Goal: Task Accomplishment & Management: Use online tool/utility

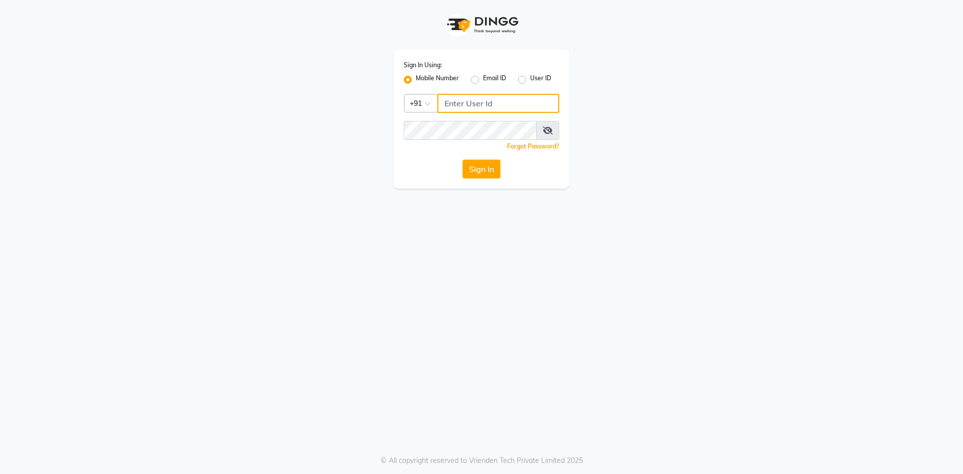
click at [474, 106] on input "Username" at bounding box center [499, 103] width 122 height 19
type input "9381920196"
click at [493, 176] on button "Sign In" at bounding box center [482, 169] width 38 height 19
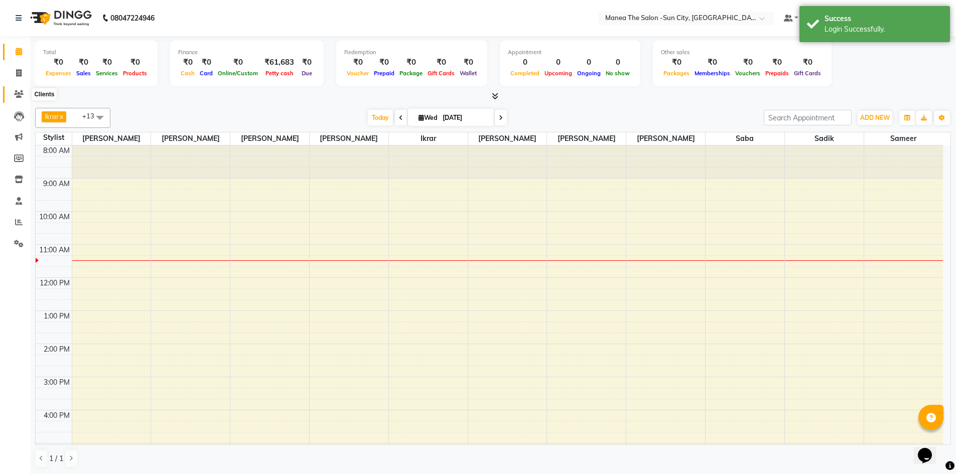
click at [19, 93] on icon at bounding box center [19, 94] width 10 height 8
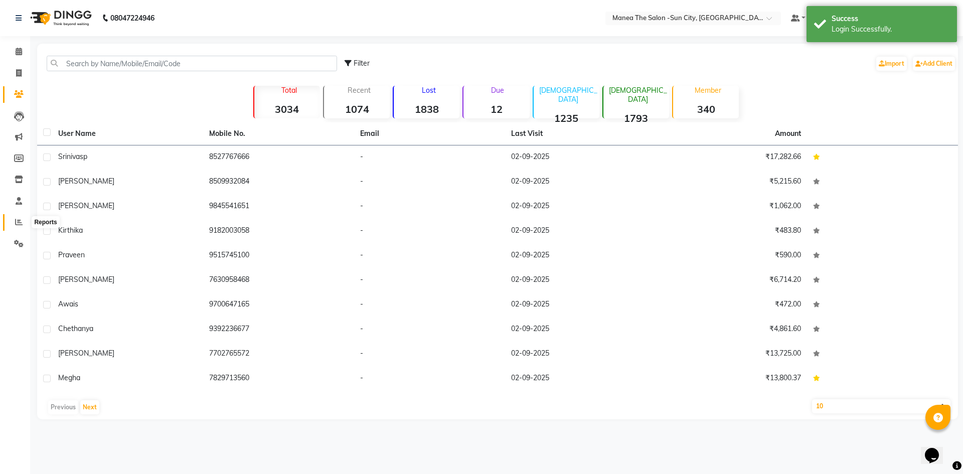
click at [17, 219] on icon at bounding box center [19, 222] width 8 height 8
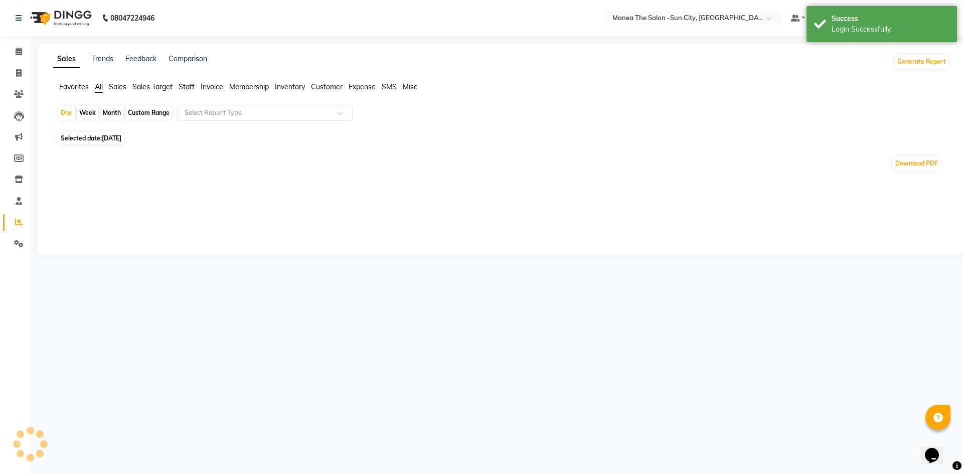
click at [112, 110] on div "Month" at bounding box center [111, 113] width 23 height 14
select select "9"
select select "2025"
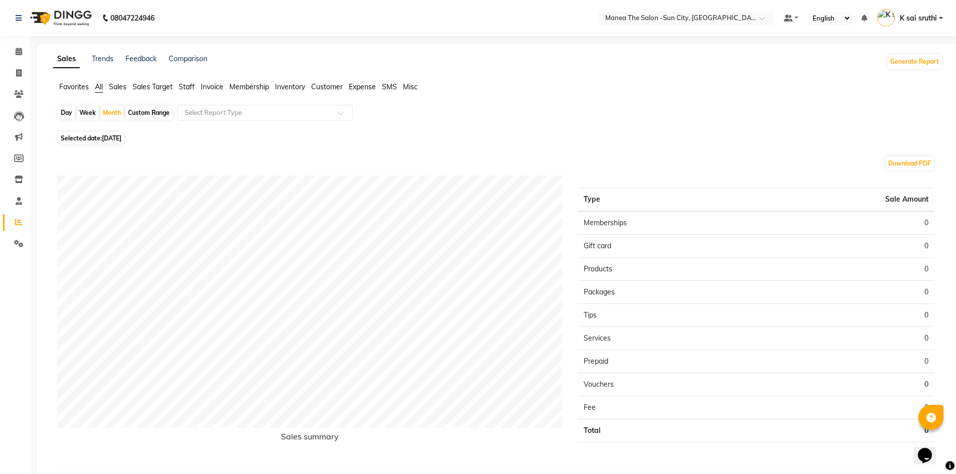
click at [160, 87] on span "Sales Target" at bounding box center [152, 86] width 40 height 9
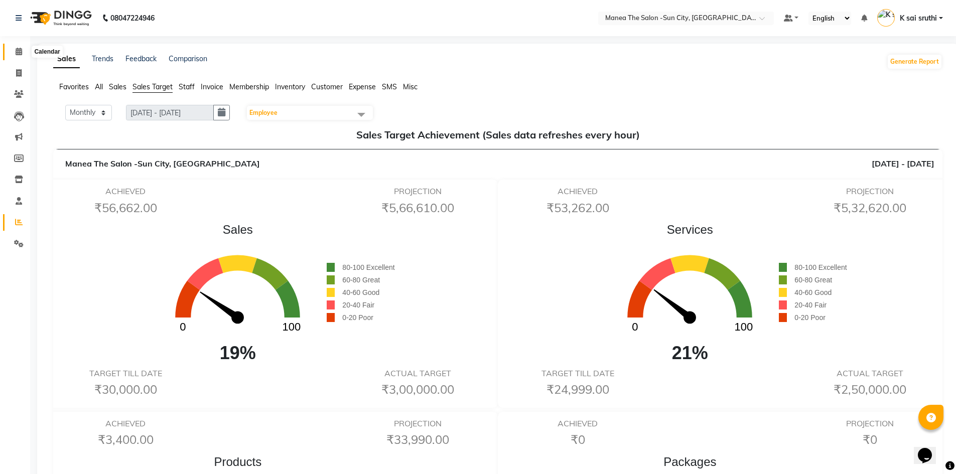
click at [16, 49] on icon at bounding box center [19, 52] width 7 height 8
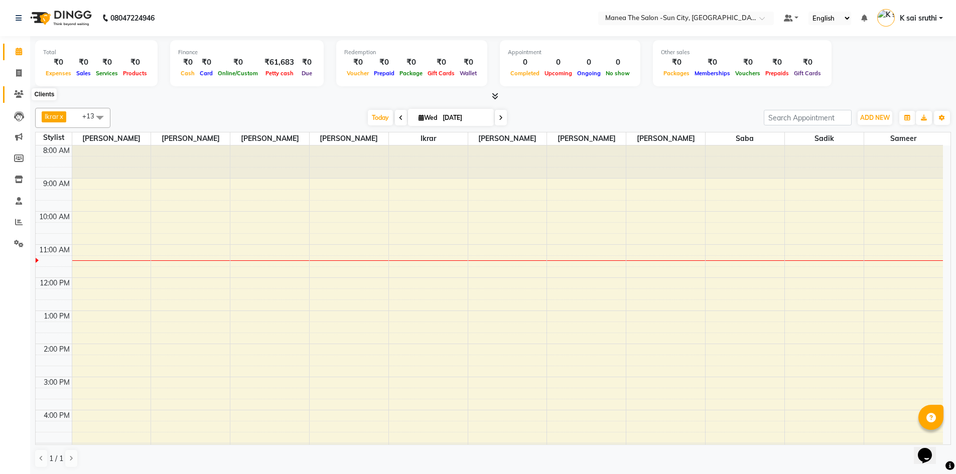
click at [18, 94] on icon at bounding box center [19, 94] width 10 height 8
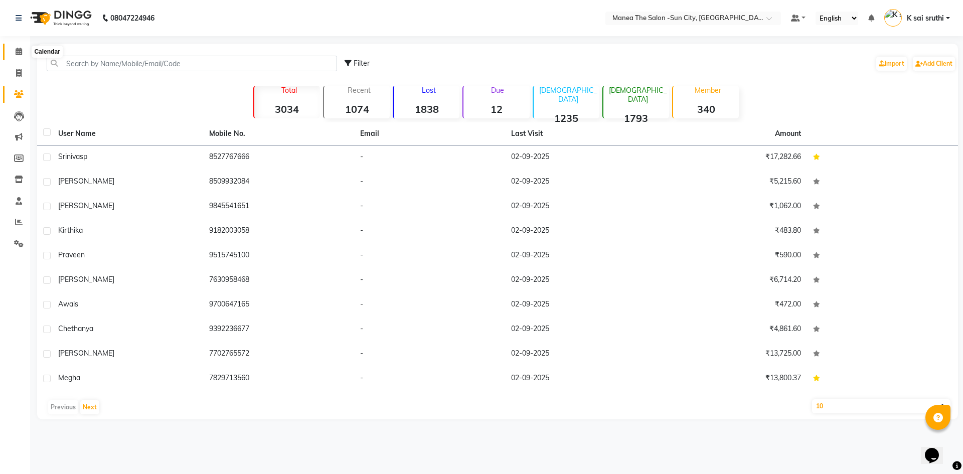
click at [20, 49] on icon at bounding box center [19, 52] width 7 height 8
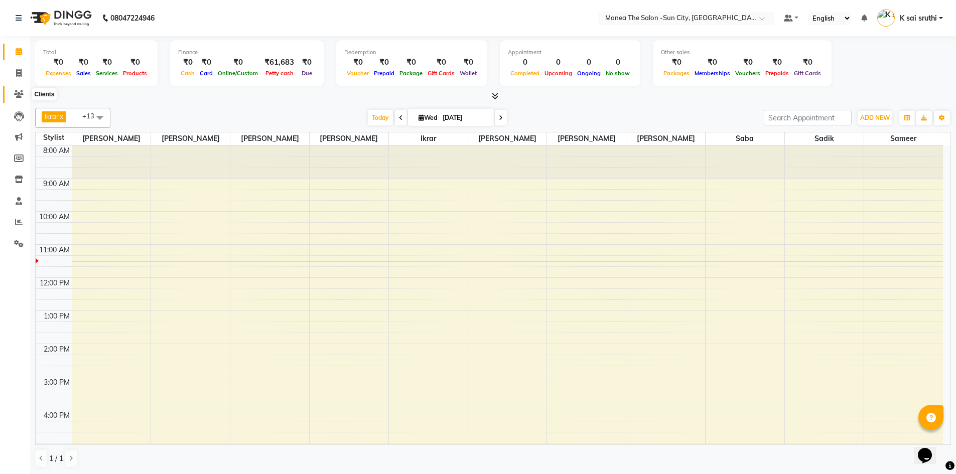
click at [17, 92] on icon at bounding box center [19, 94] width 10 height 8
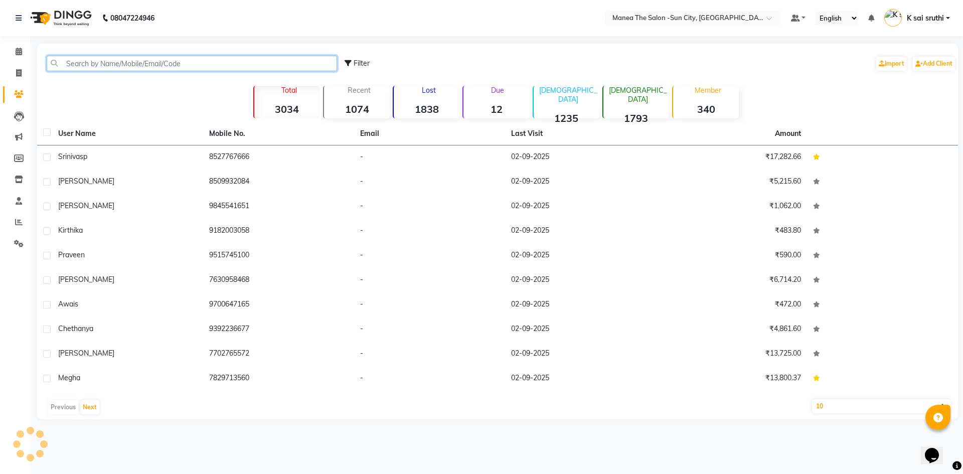
click at [118, 64] on input "text" at bounding box center [192, 64] width 291 height 16
paste input "919951339693"
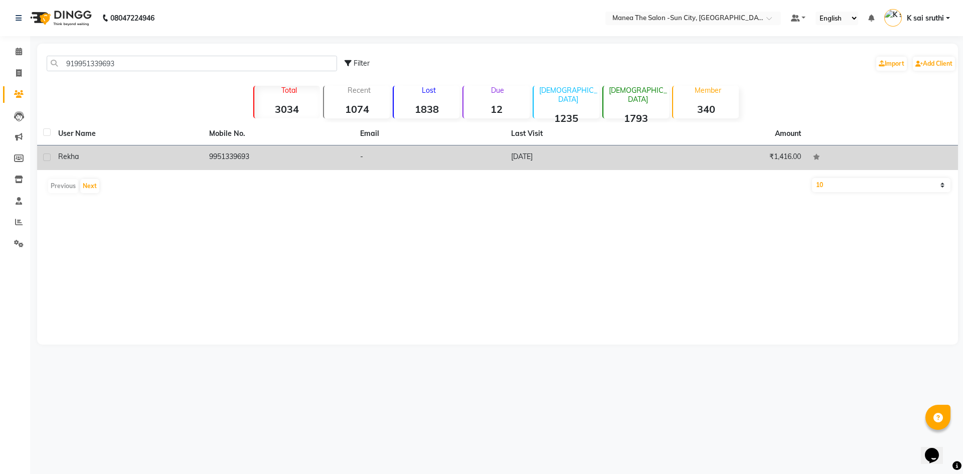
click at [515, 156] on td "[DATE]" at bounding box center [580, 158] width 151 height 25
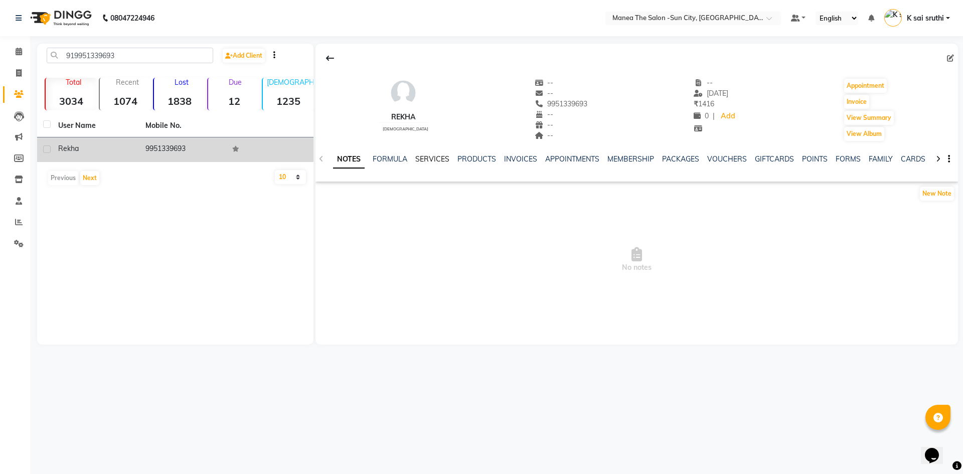
click at [431, 157] on link "SERVICES" at bounding box center [432, 159] width 34 height 9
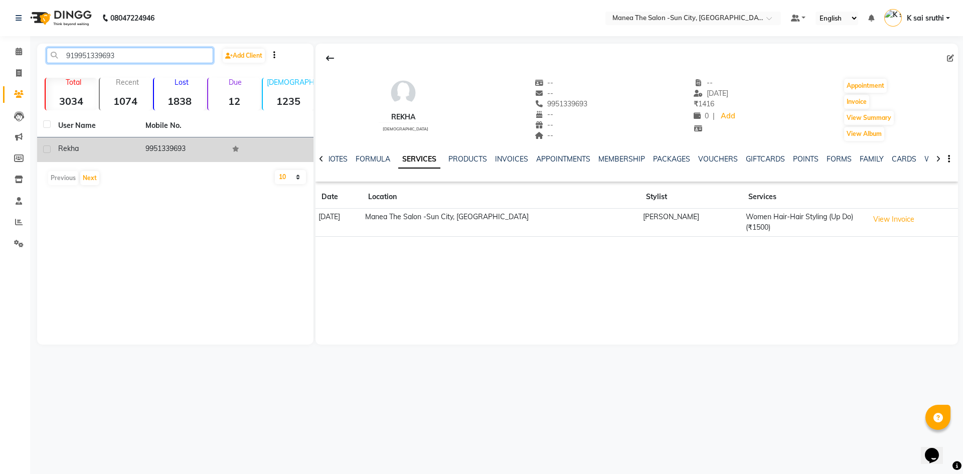
click at [118, 55] on input "919951339693" at bounding box center [130, 56] width 167 height 16
paste input "14848727"
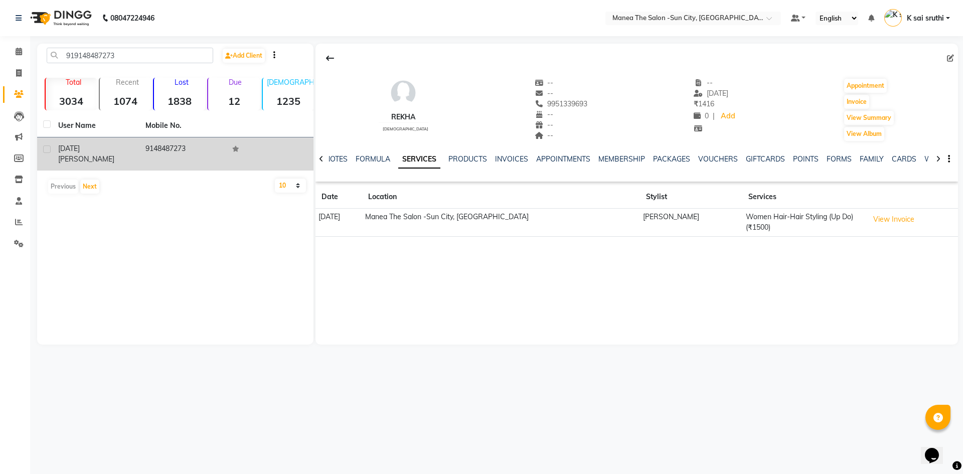
click at [166, 145] on td "9148487273" at bounding box center [182, 153] width 87 height 33
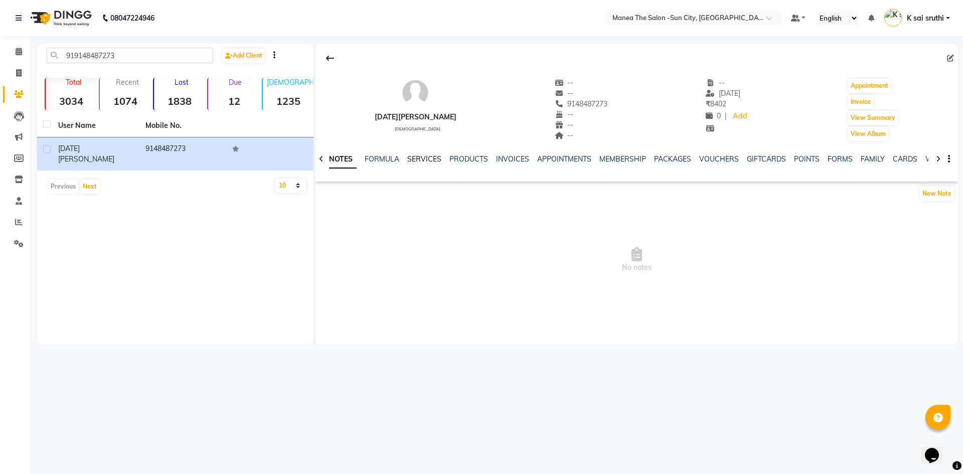
click at [421, 158] on link "SERVICES" at bounding box center [424, 159] width 34 height 9
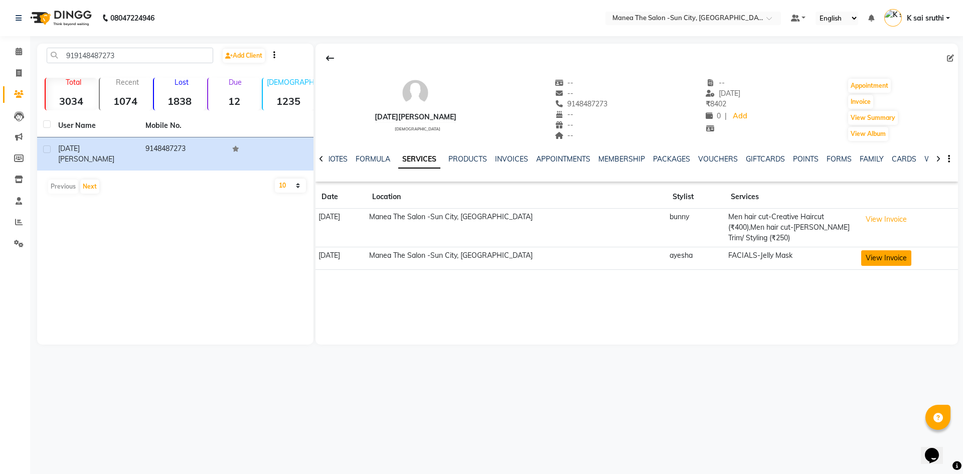
click at [870, 255] on button "View Invoice" at bounding box center [887, 258] width 50 height 16
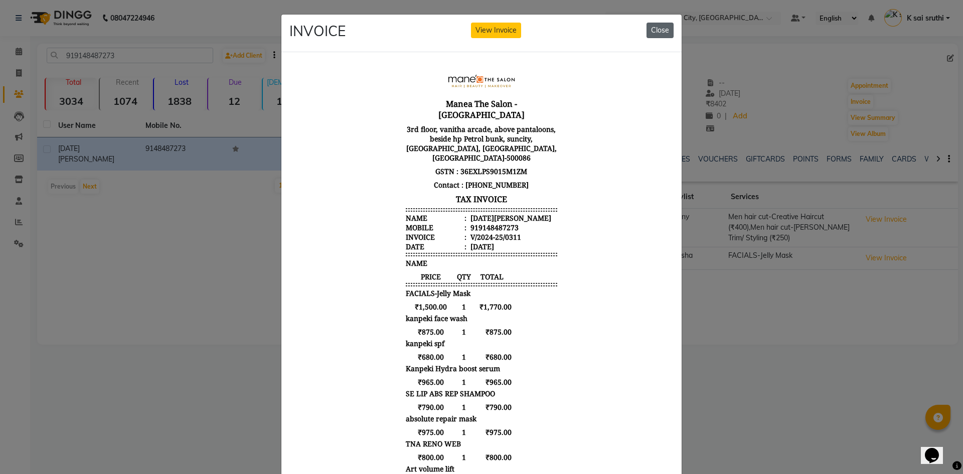
click at [663, 29] on button "Close" at bounding box center [660, 31] width 27 height 16
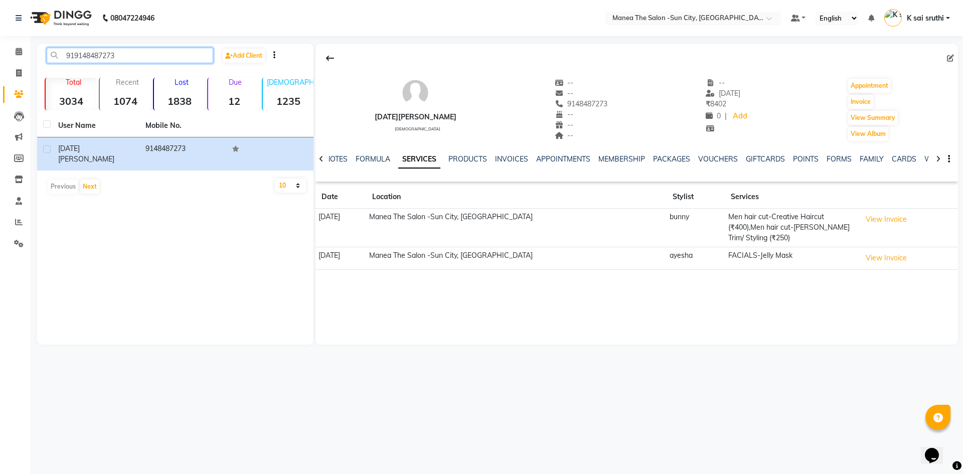
click at [133, 53] on input "919148487273" at bounding box center [130, 56] width 167 height 16
paste input "60525197"
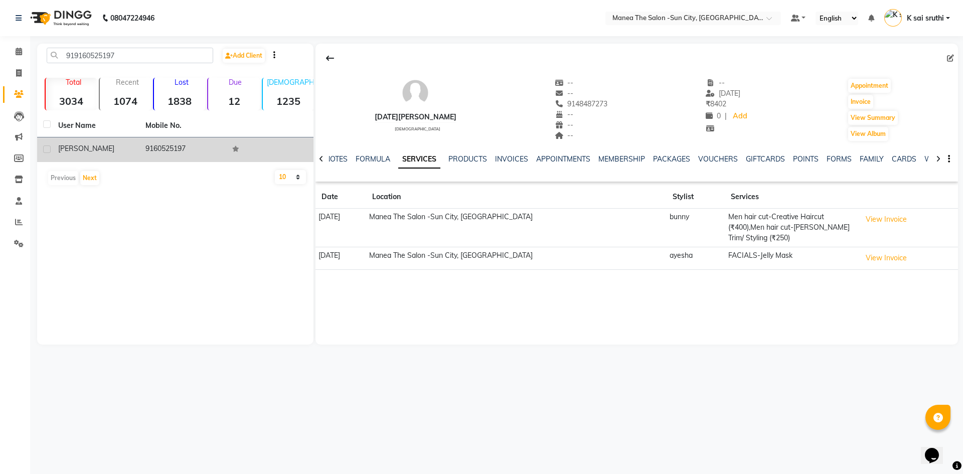
click at [171, 145] on td "9160525197" at bounding box center [182, 149] width 87 height 25
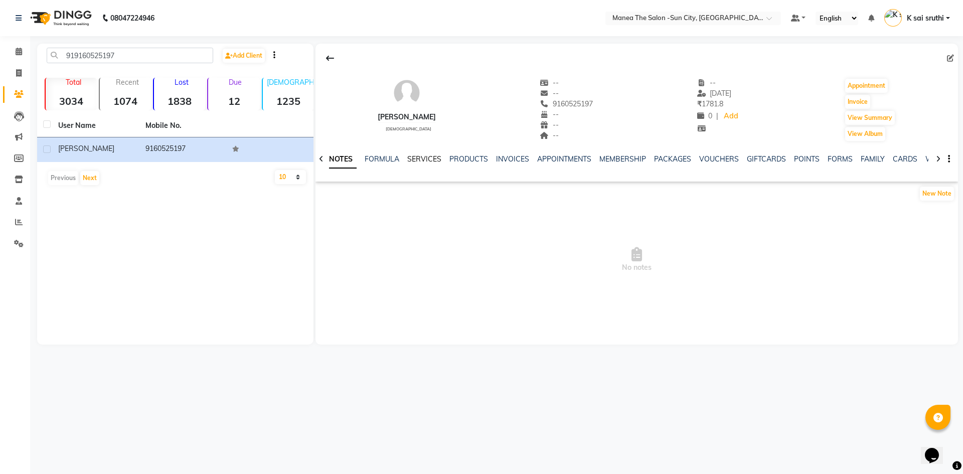
click at [424, 157] on link "SERVICES" at bounding box center [424, 159] width 34 height 9
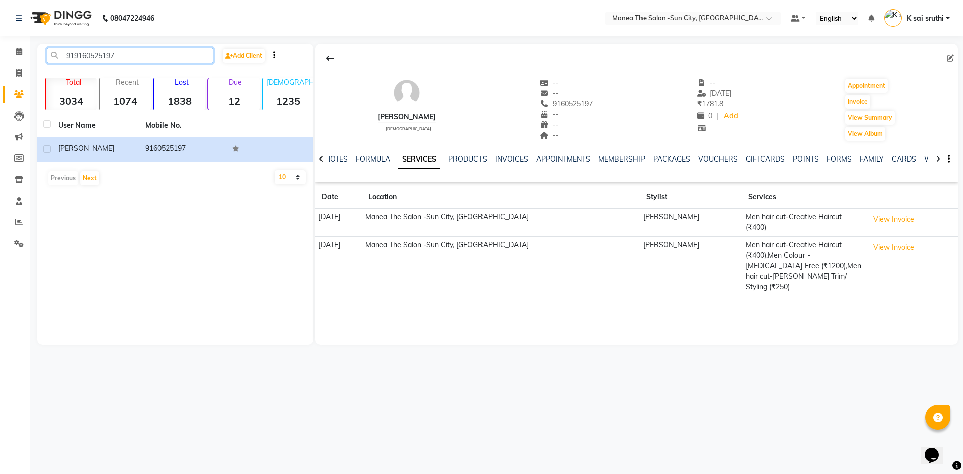
click at [125, 58] on input "919160525197" at bounding box center [130, 56] width 167 height 16
paste input "8828137989"
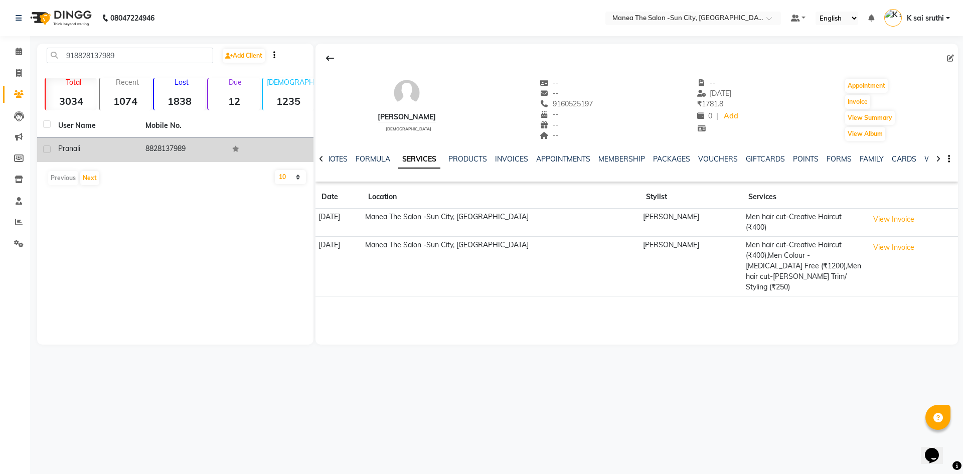
click at [186, 146] on td "8828137989" at bounding box center [182, 149] width 87 height 25
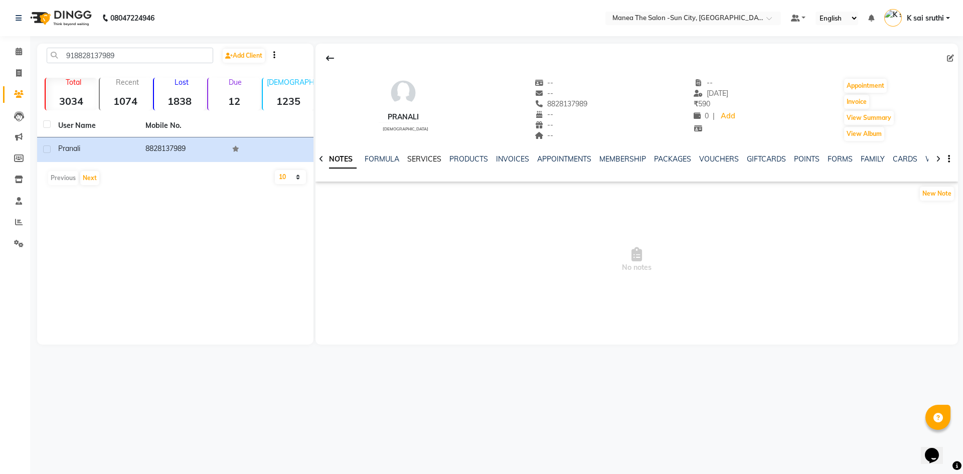
click at [414, 156] on link "SERVICES" at bounding box center [424, 159] width 34 height 9
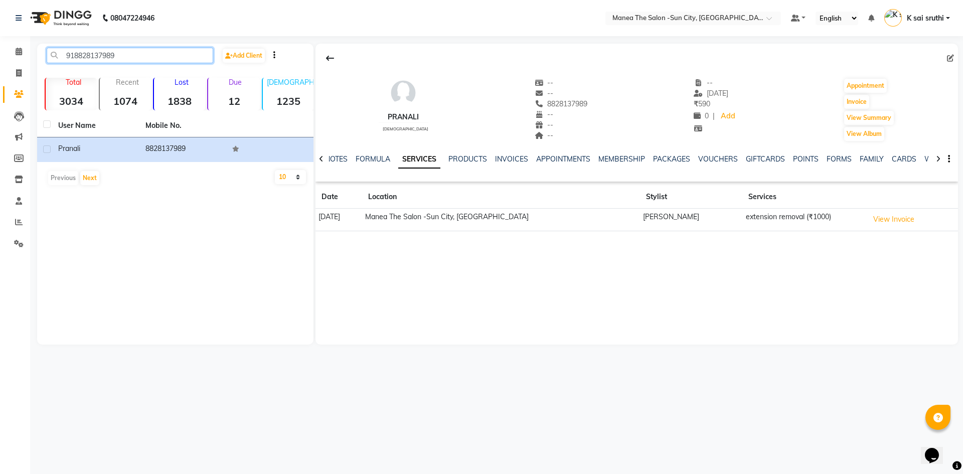
click at [149, 56] on input "918828137989" at bounding box center [130, 56] width 167 height 16
paste input "7731919291"
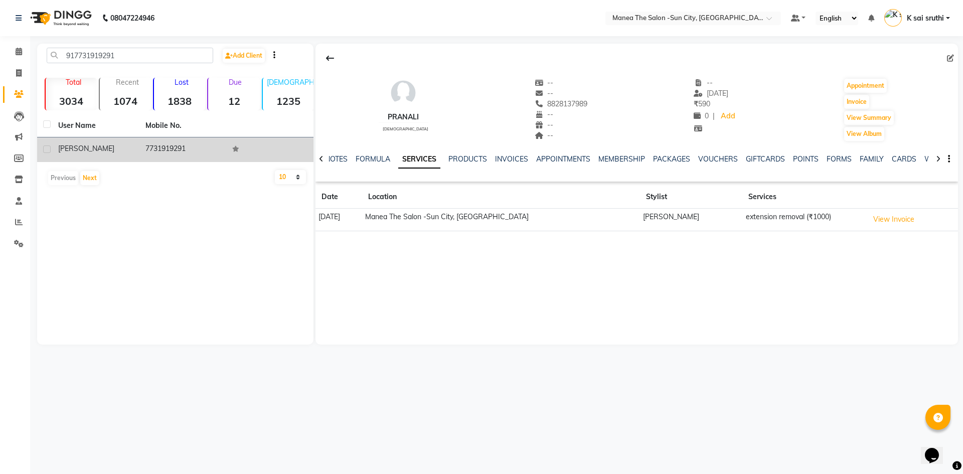
click at [171, 147] on td "7731919291" at bounding box center [182, 149] width 87 height 25
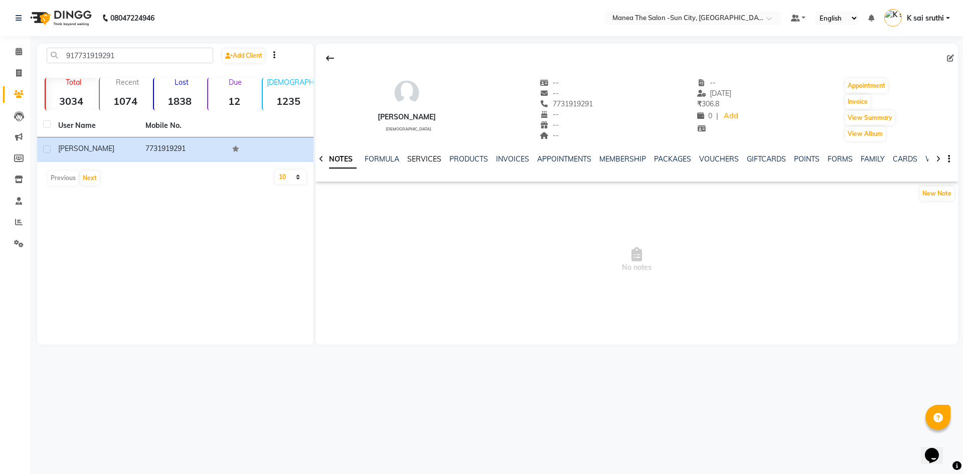
click at [424, 159] on link "SERVICES" at bounding box center [424, 159] width 34 height 9
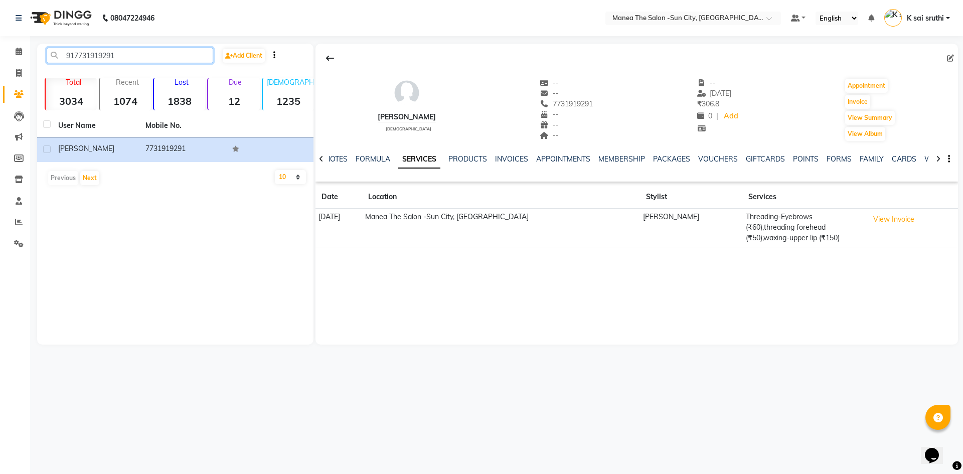
click at [136, 53] on input "917731919291" at bounding box center [130, 56] width 167 height 16
paste input "8499889946"
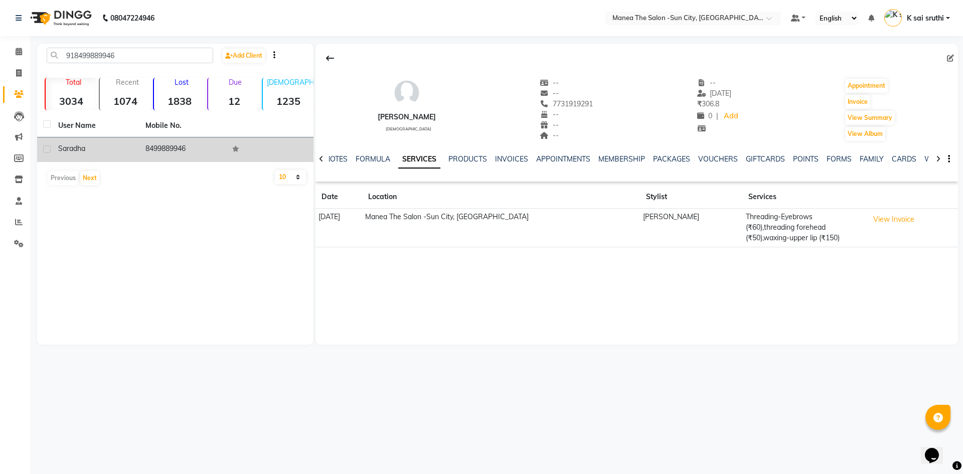
click at [156, 150] on td "8499889946" at bounding box center [182, 149] width 87 height 25
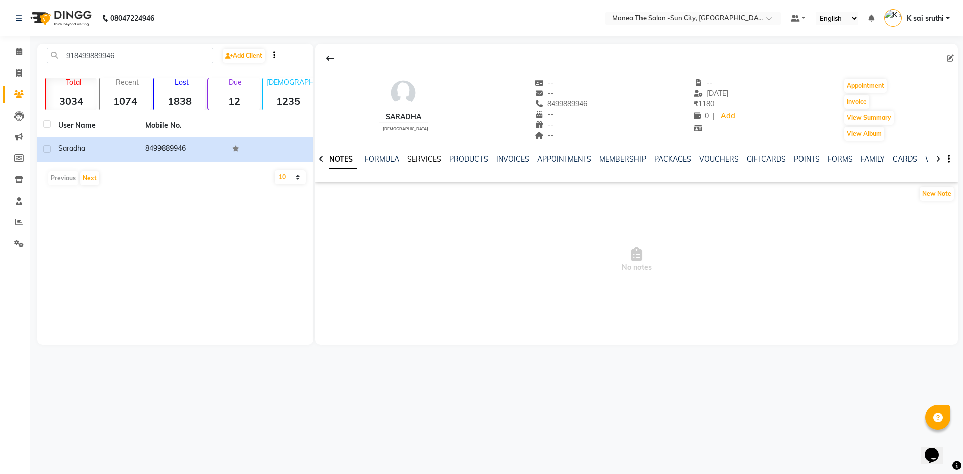
click at [427, 155] on link "SERVICES" at bounding box center [424, 159] width 34 height 9
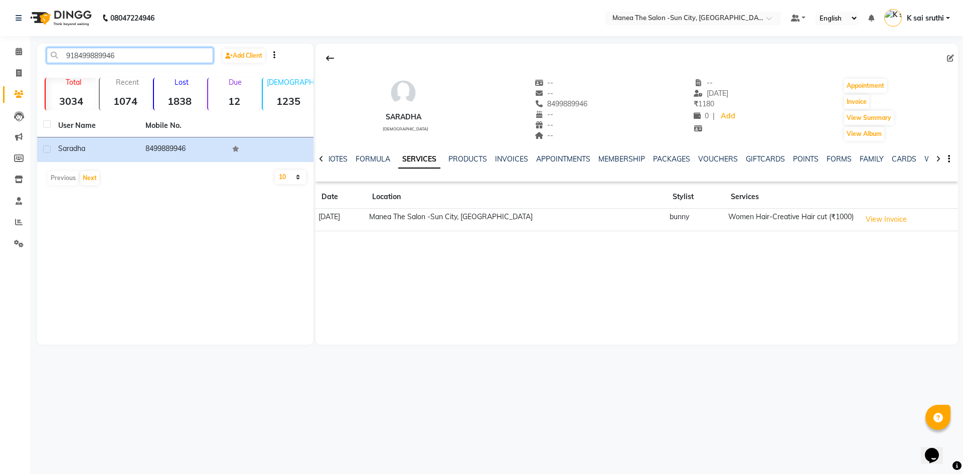
click at [137, 53] on input "918499889946" at bounding box center [130, 56] width 167 height 16
paste input "9848236362"
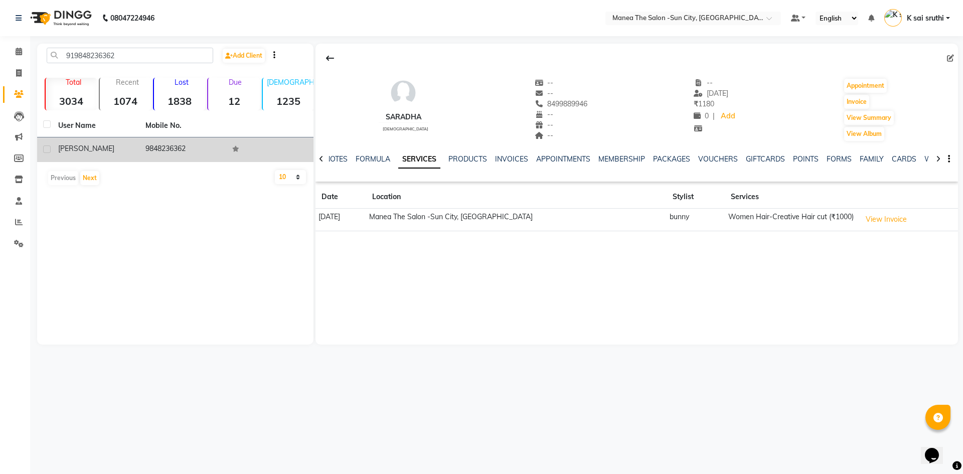
click at [167, 144] on td "9848236362" at bounding box center [182, 149] width 87 height 25
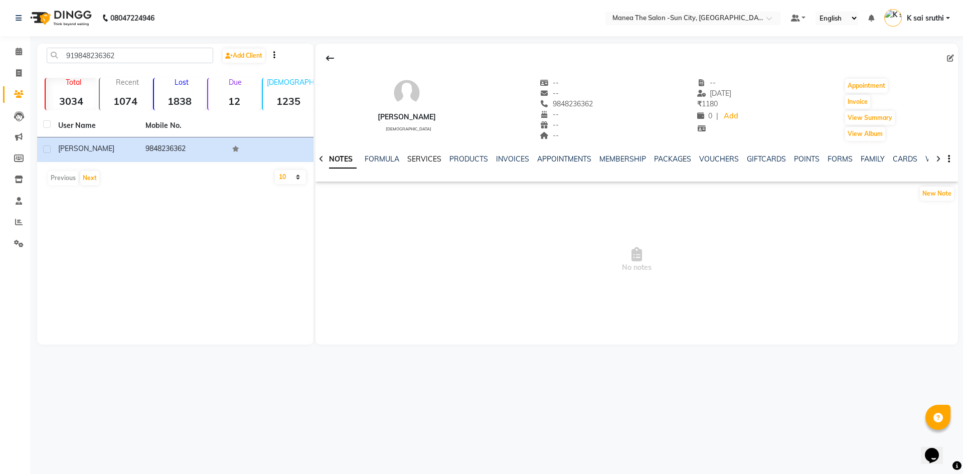
click at [412, 157] on link "SERVICES" at bounding box center [424, 159] width 34 height 9
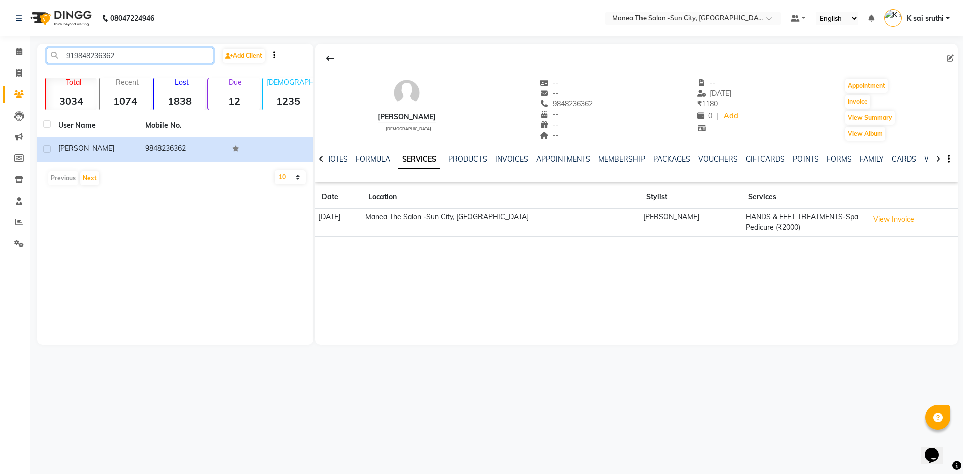
click at [135, 55] on input "919848236362" at bounding box center [130, 56] width 167 height 16
paste input "65448820"
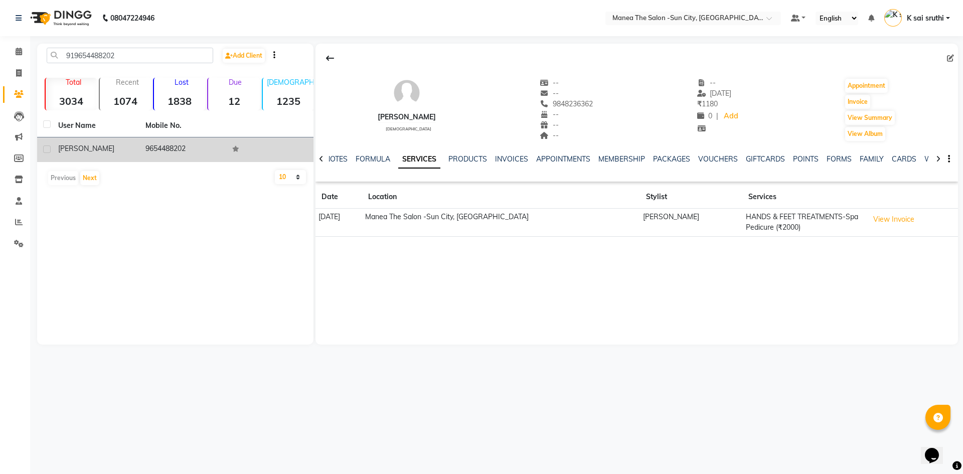
click at [171, 152] on td "9654488202" at bounding box center [182, 149] width 87 height 25
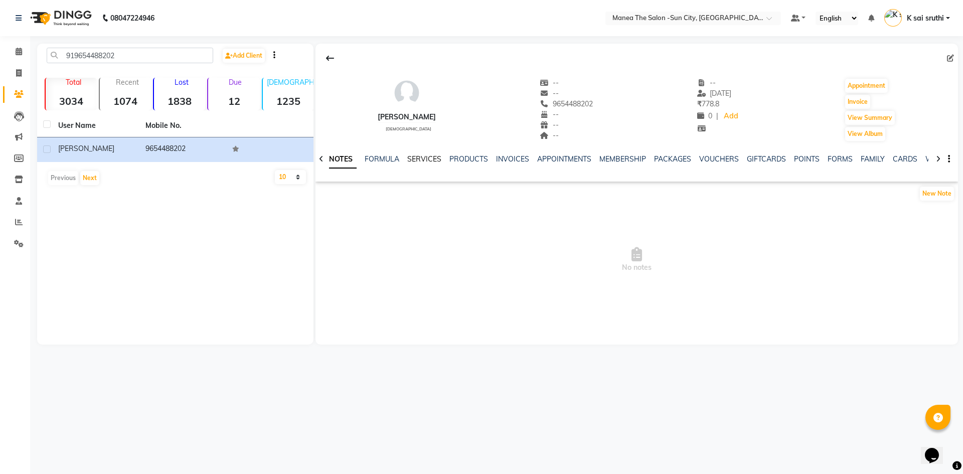
click at [420, 158] on link "SERVICES" at bounding box center [424, 159] width 34 height 9
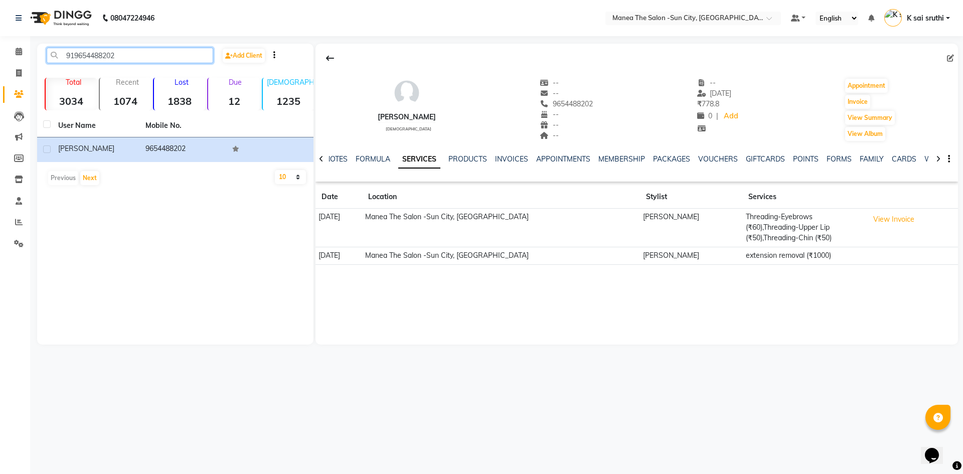
click at [128, 51] on input "919654488202" at bounding box center [130, 56] width 167 height 16
paste input "989931611"
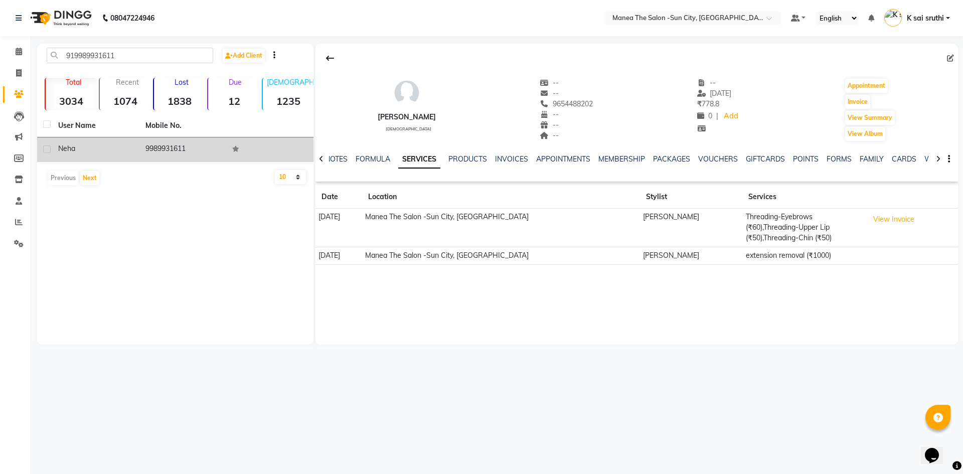
click at [153, 150] on td "9989931611" at bounding box center [182, 149] width 87 height 25
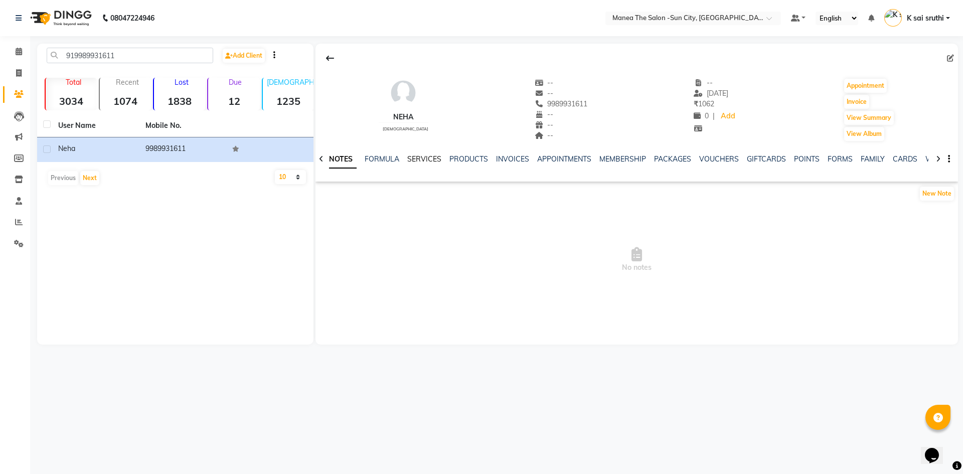
click at [425, 159] on link "SERVICES" at bounding box center [424, 159] width 34 height 9
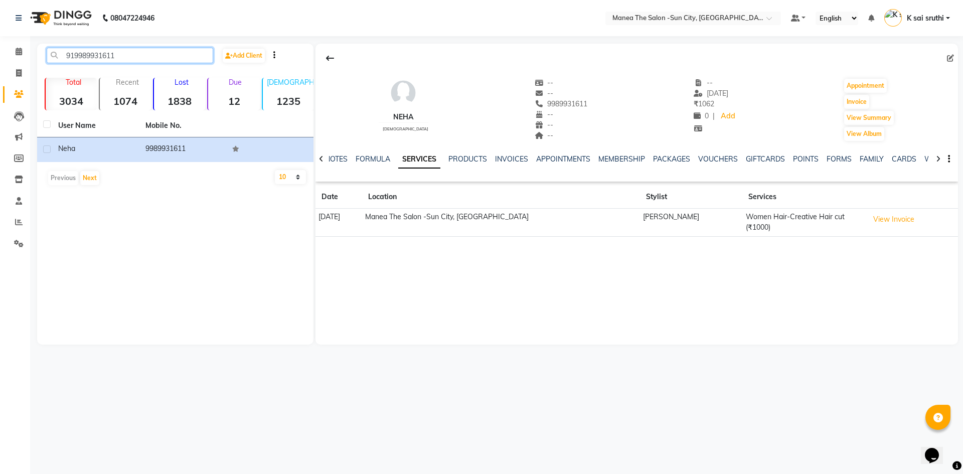
click at [135, 53] on input "919989931611" at bounding box center [130, 56] width 167 height 16
paste input "5996584"
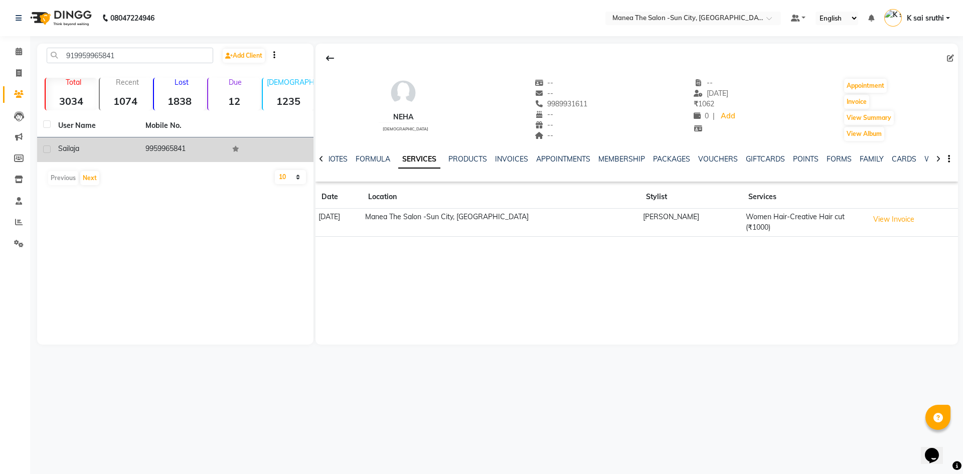
click at [168, 142] on td "9959965841" at bounding box center [182, 149] width 87 height 25
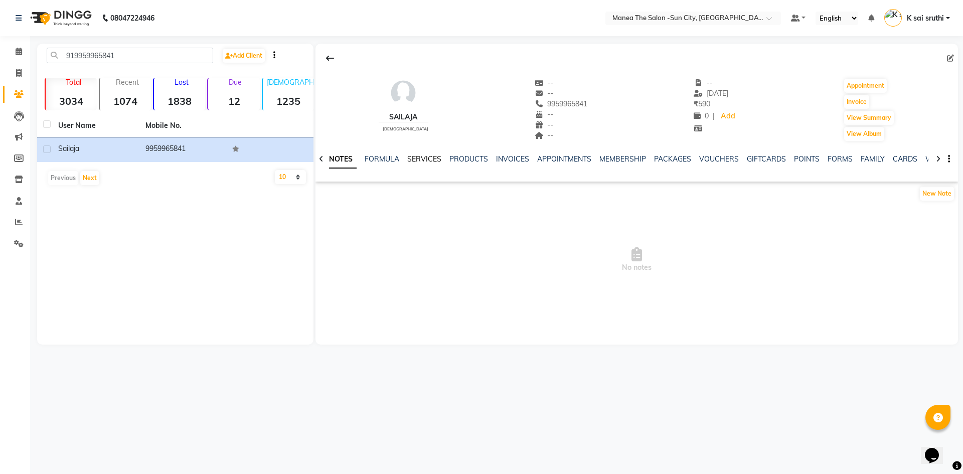
click at [426, 158] on link "SERVICES" at bounding box center [424, 159] width 34 height 9
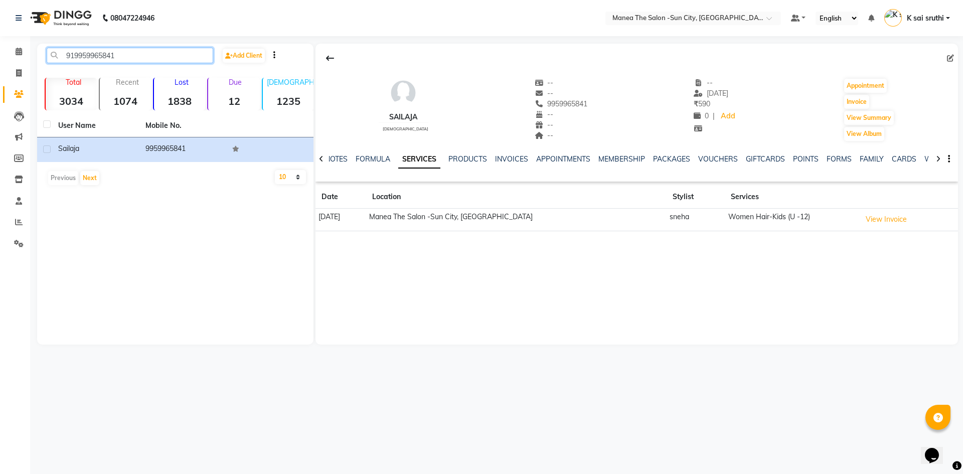
click at [134, 48] on input "919959965841" at bounding box center [130, 56] width 167 height 16
click at [135, 52] on input "919959965841" at bounding box center [130, 56] width 167 height 16
click at [139, 52] on input "919959965841" at bounding box center [130, 56] width 167 height 16
paste input "848783017"
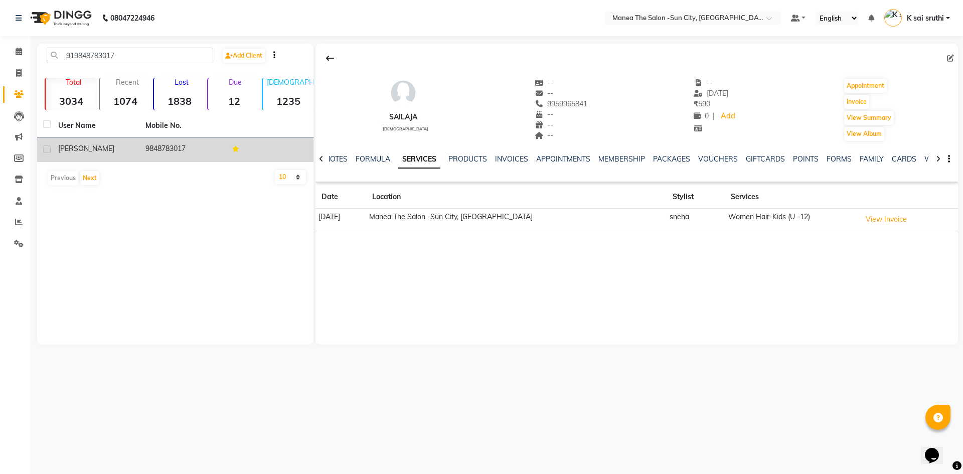
click at [164, 150] on td "9848783017" at bounding box center [182, 149] width 87 height 25
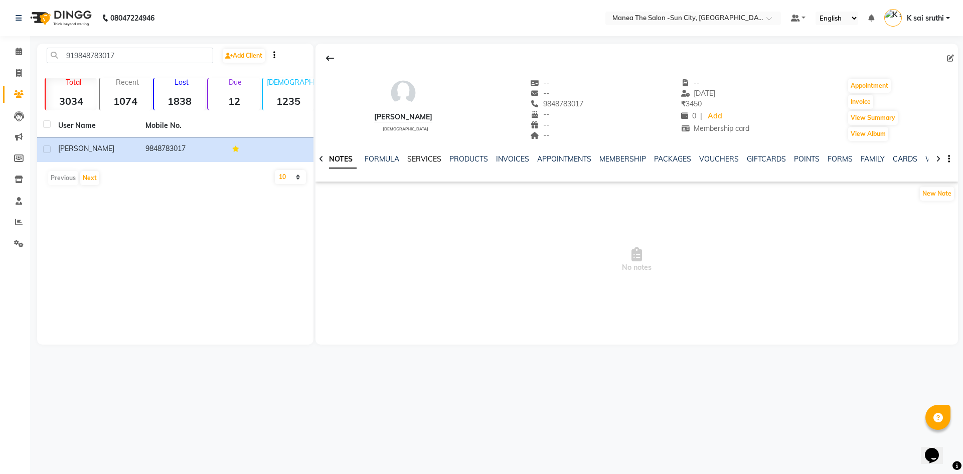
click at [421, 158] on link "SERVICES" at bounding box center [424, 159] width 34 height 9
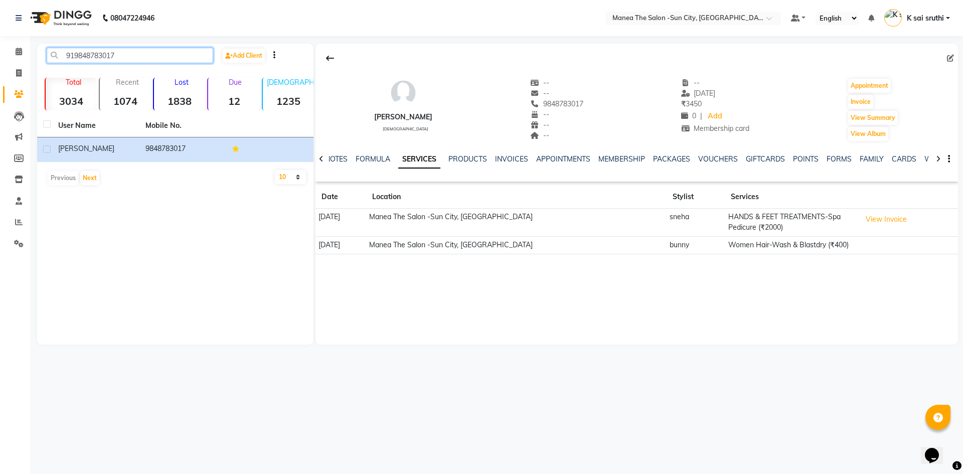
click at [132, 58] on input "919848783017" at bounding box center [130, 56] width 167 height 16
paste input "502224298"
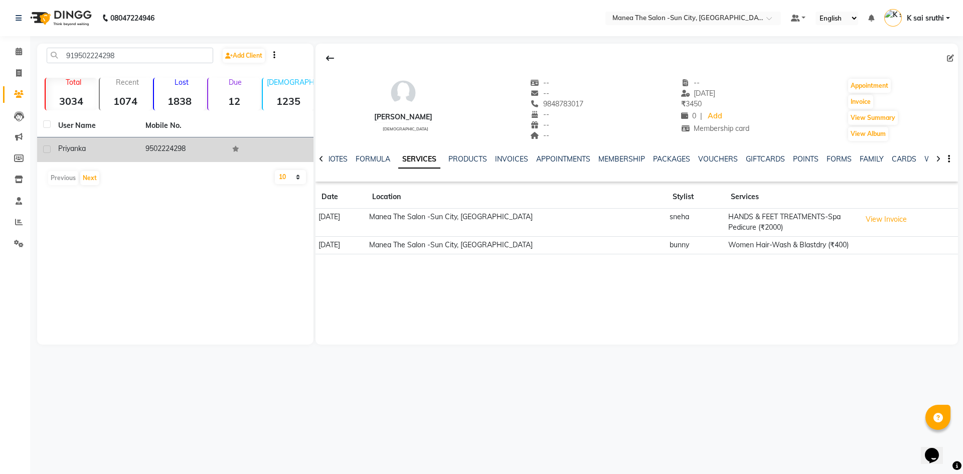
click at [160, 150] on td "9502224298" at bounding box center [182, 149] width 87 height 25
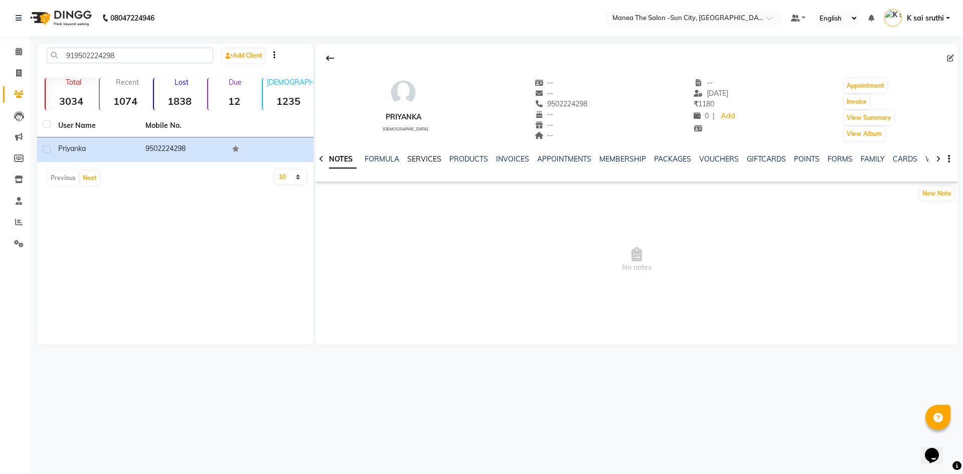
click at [421, 160] on link "SERVICES" at bounding box center [424, 159] width 34 height 9
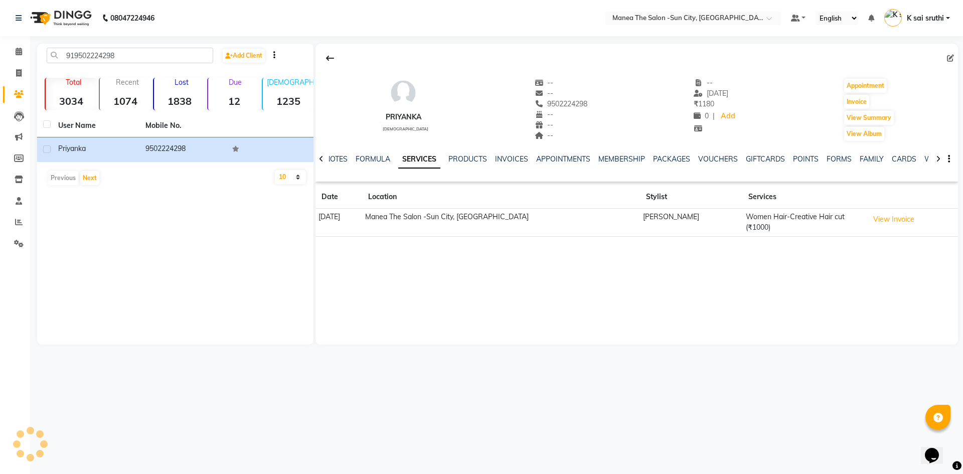
click at [421, 160] on link "SERVICES" at bounding box center [419, 160] width 42 height 18
click at [140, 57] on input "919502224298" at bounding box center [130, 56] width 167 height 16
paste input "985551177"
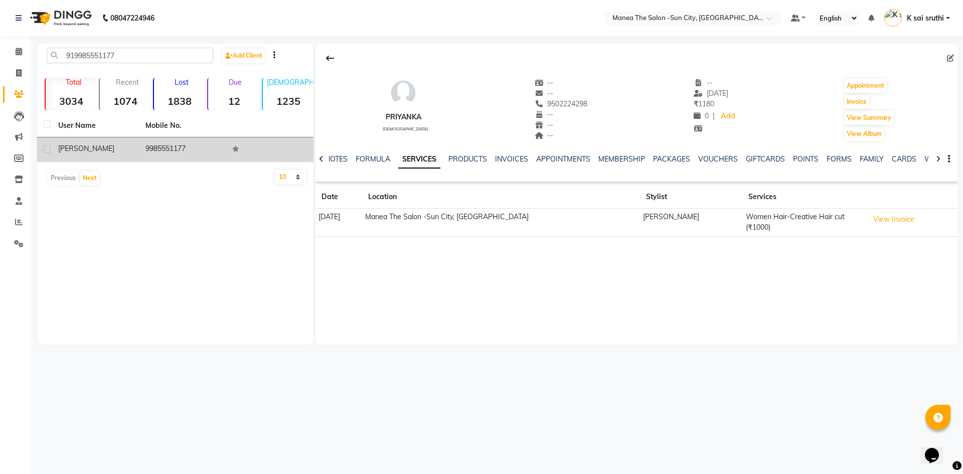
click at [168, 143] on td "9985551177" at bounding box center [182, 149] width 87 height 25
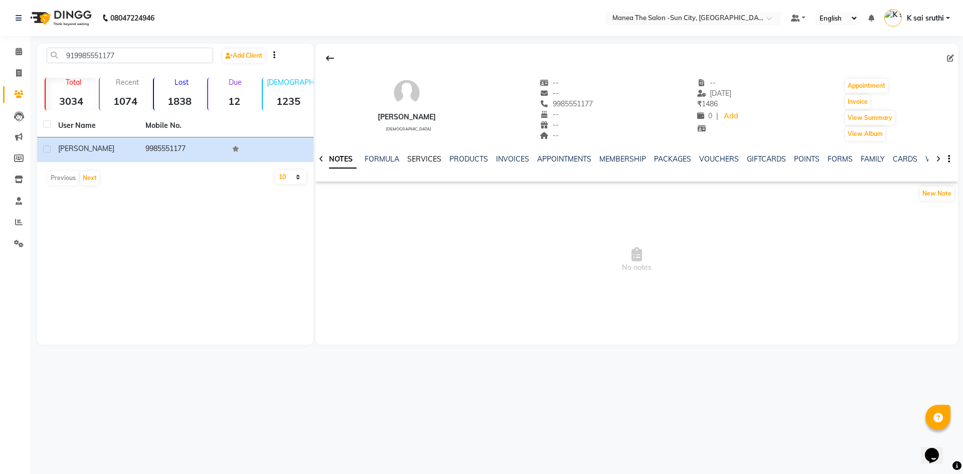
click at [418, 156] on link "SERVICES" at bounding box center [424, 159] width 34 height 9
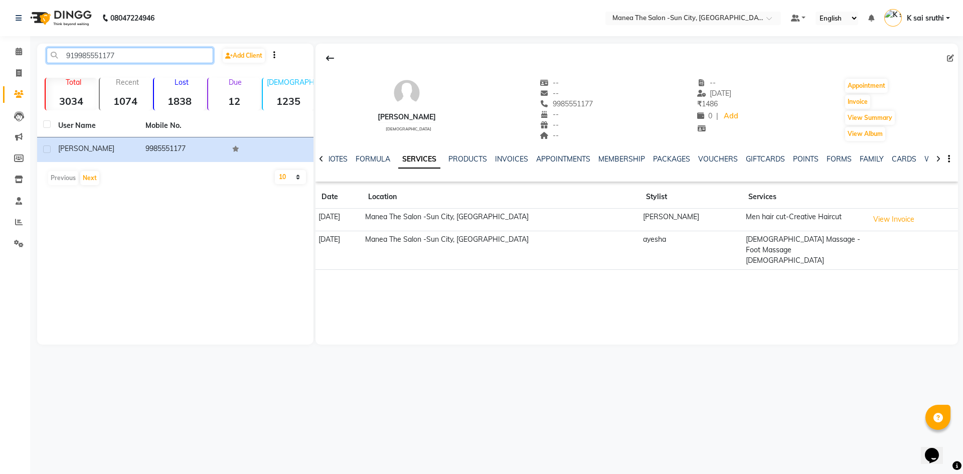
click at [133, 53] on input "919985551177" at bounding box center [130, 56] width 167 height 16
paste input "553002989"
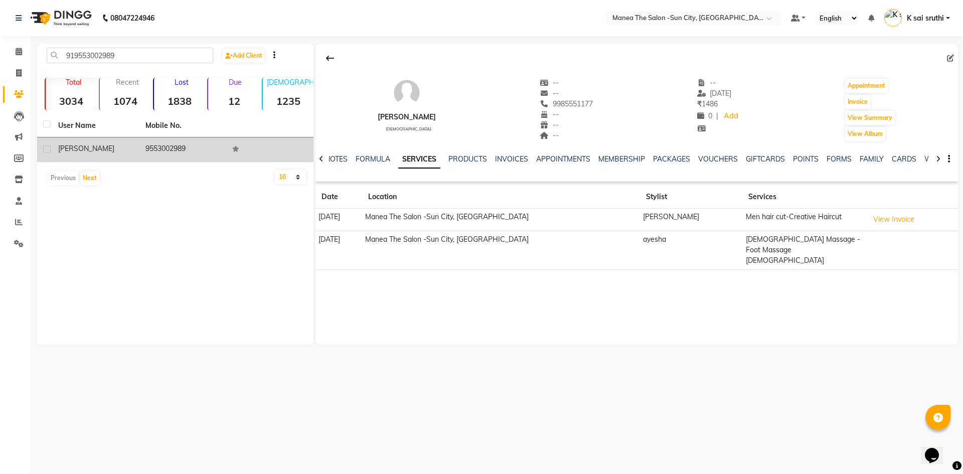
click at [158, 142] on td "9553002989" at bounding box center [182, 149] width 87 height 25
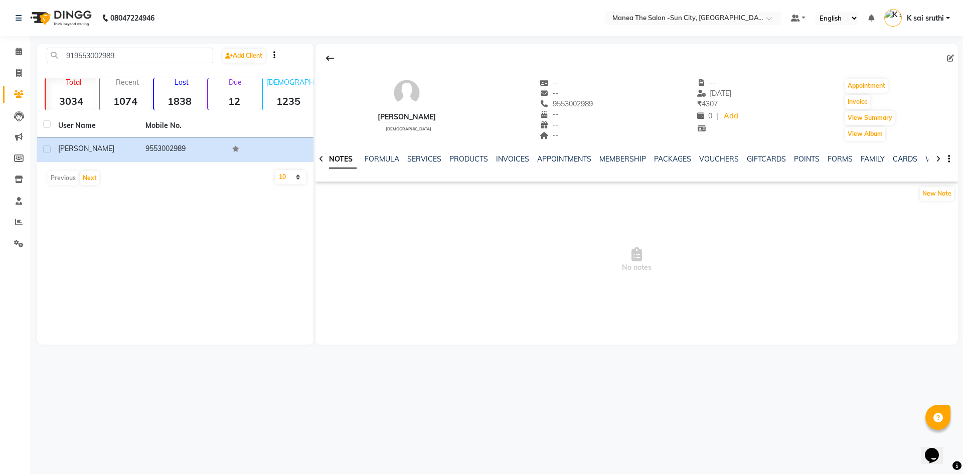
click at [417, 151] on div "NOTES FORMULA SERVICES PRODUCTS INVOICES APPOINTMENTS MEMBERSHIP PACKAGES VOUCH…" at bounding box center [637, 159] width 643 height 35
click at [417, 156] on link "SERVICES" at bounding box center [424, 159] width 34 height 9
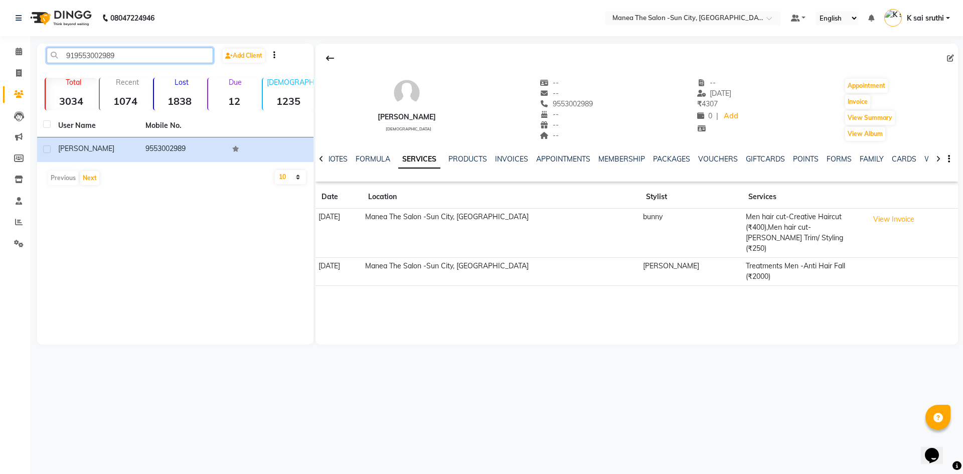
click at [137, 49] on input "919553002989" at bounding box center [130, 56] width 167 height 16
paste input "6304159152"
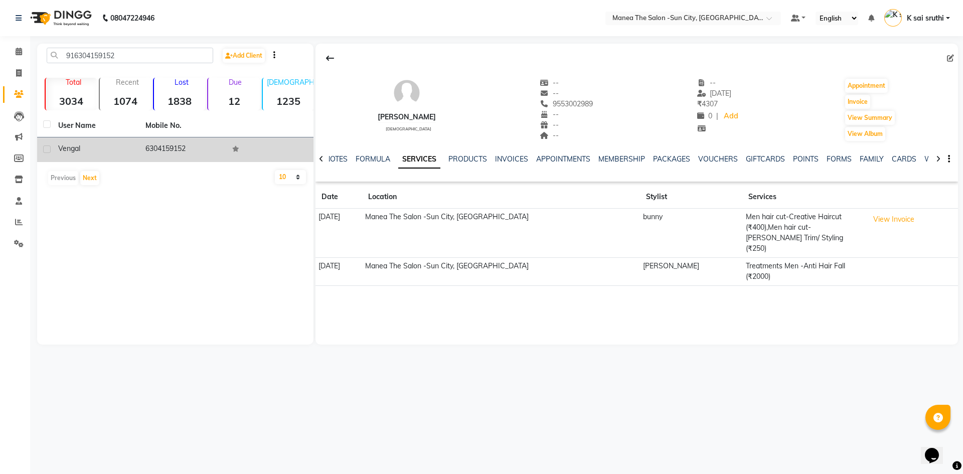
click at [172, 146] on td "6304159152" at bounding box center [182, 149] width 87 height 25
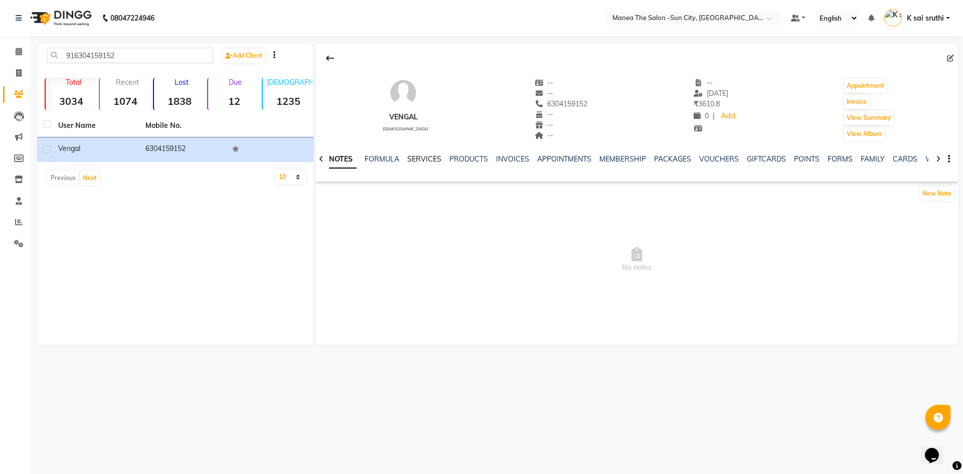
click at [421, 160] on link "SERVICES" at bounding box center [424, 159] width 34 height 9
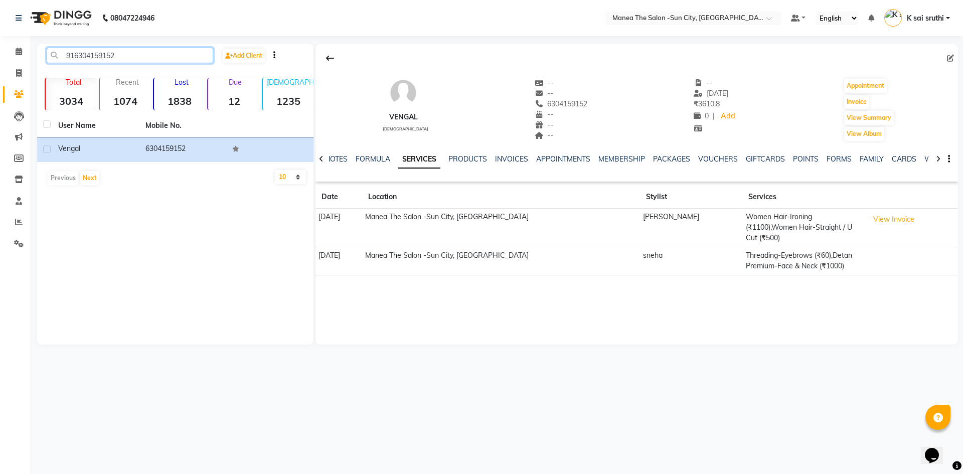
click at [139, 55] on input "916304159152" at bounding box center [130, 56] width 167 height 16
paste input "7032388288"
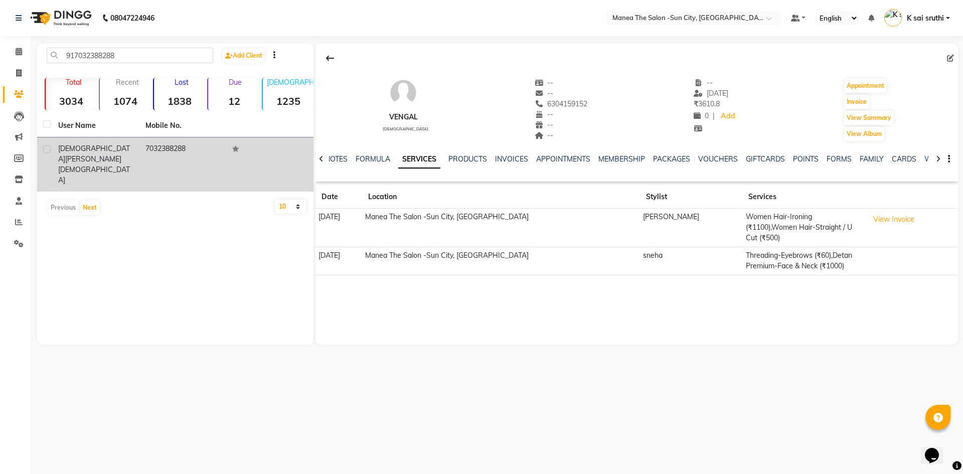
click at [165, 147] on td "7032388288" at bounding box center [182, 164] width 87 height 54
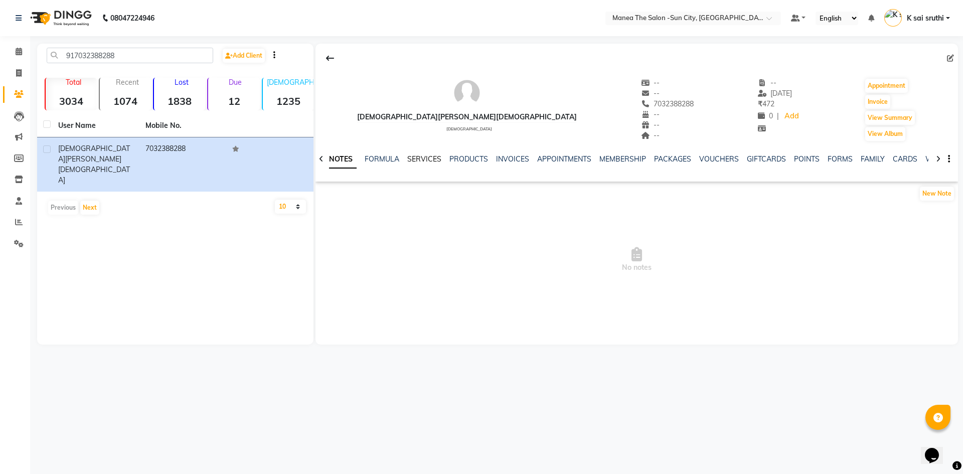
click at [419, 158] on link "SERVICES" at bounding box center [424, 159] width 34 height 9
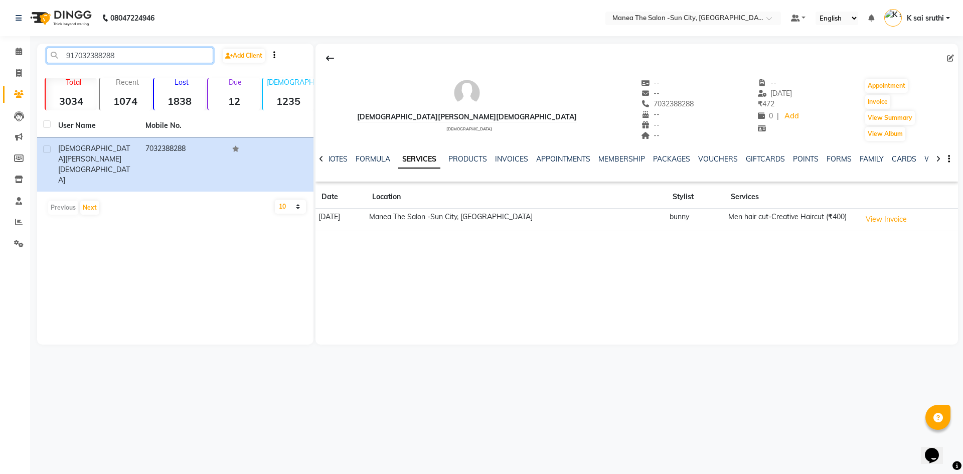
click at [128, 56] on input "917032388288" at bounding box center [130, 56] width 167 height 16
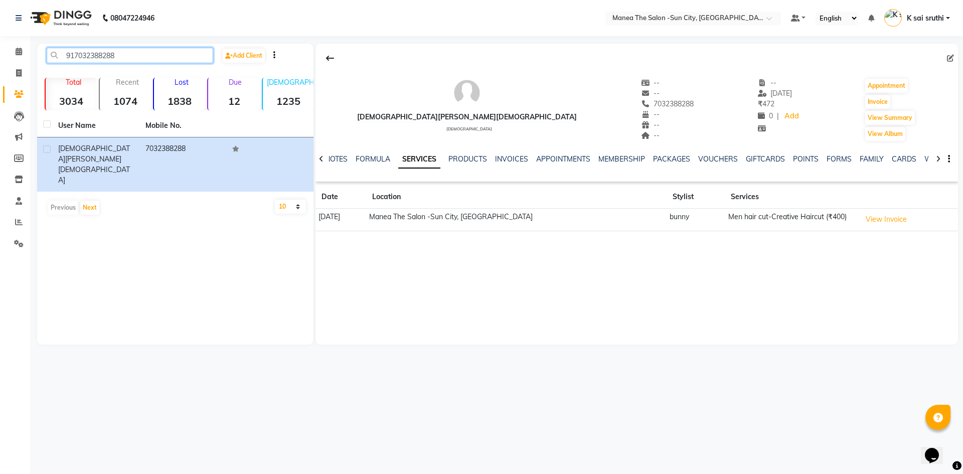
paste input "9701421421"
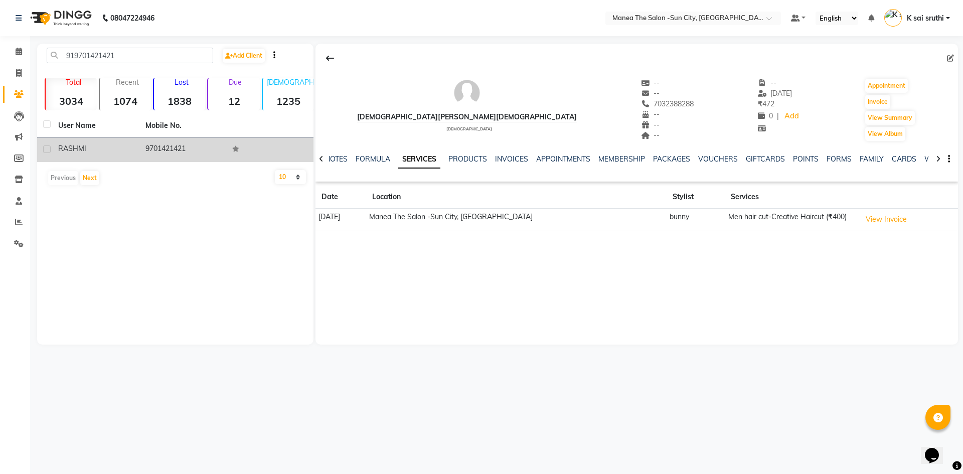
click at [160, 151] on td "9701421421" at bounding box center [182, 149] width 87 height 25
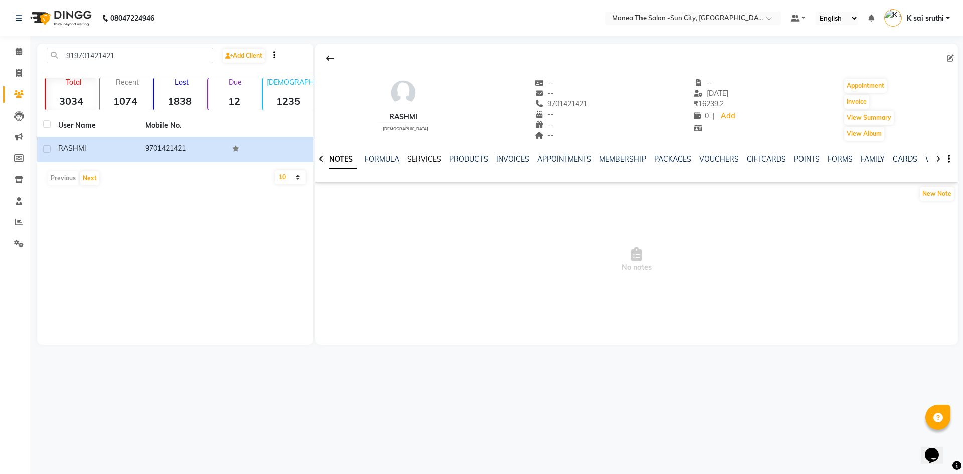
click at [434, 160] on link "SERVICES" at bounding box center [424, 159] width 34 height 9
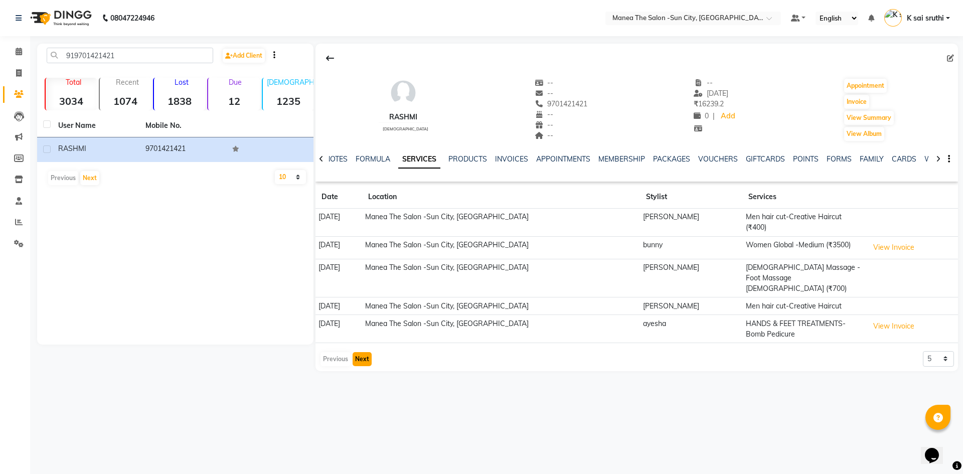
click at [367, 352] on button "Next" at bounding box center [362, 359] width 19 height 14
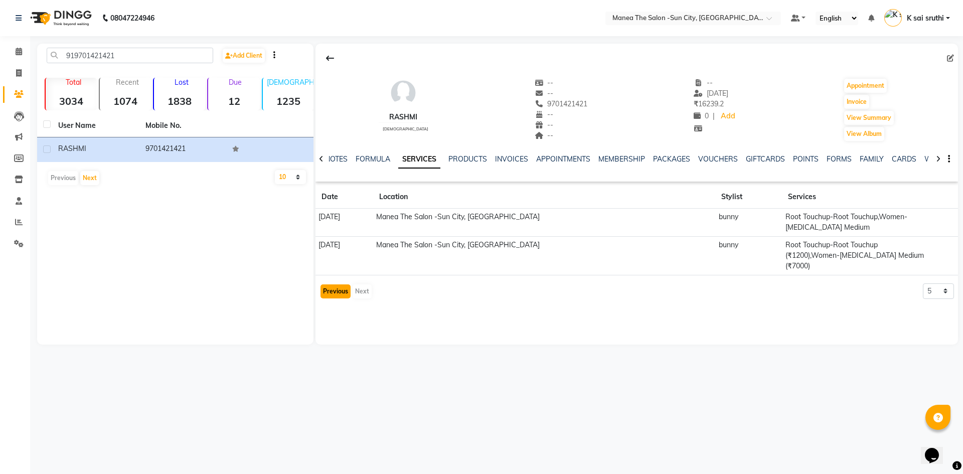
click at [338, 285] on button "Previous" at bounding box center [336, 292] width 30 height 14
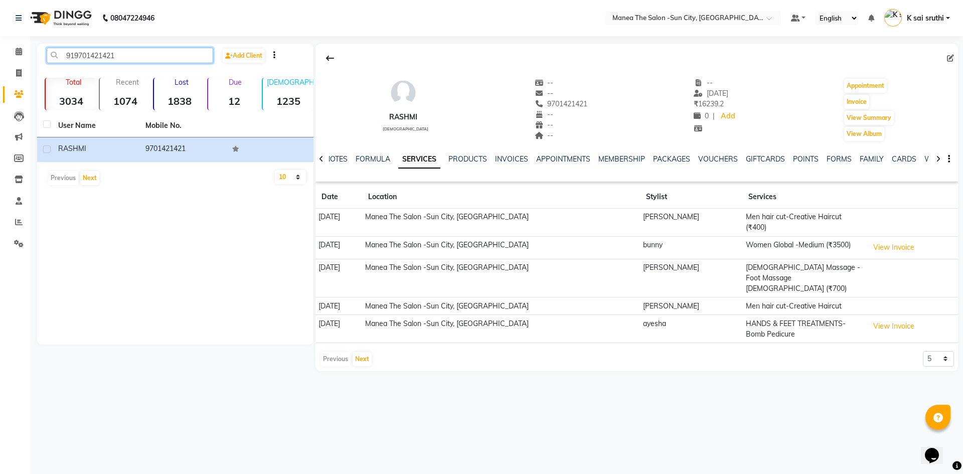
click at [125, 56] on input "919701421421" at bounding box center [130, 56] width 167 height 16
paste input "8978987272"
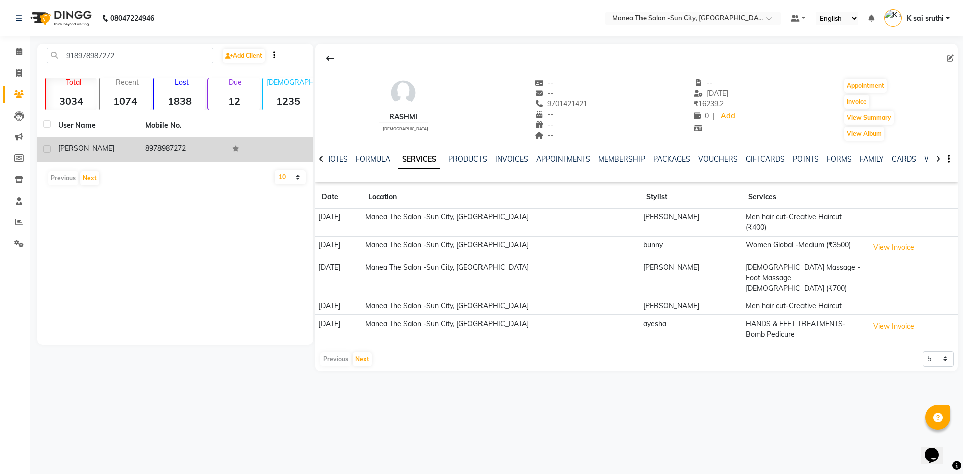
click at [163, 145] on td "8978987272" at bounding box center [182, 149] width 87 height 25
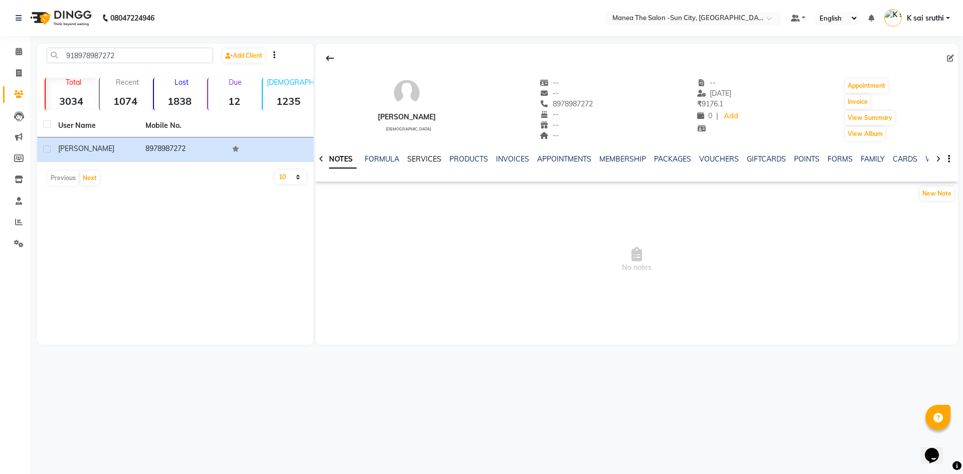
click at [426, 155] on link "SERVICES" at bounding box center [424, 159] width 34 height 9
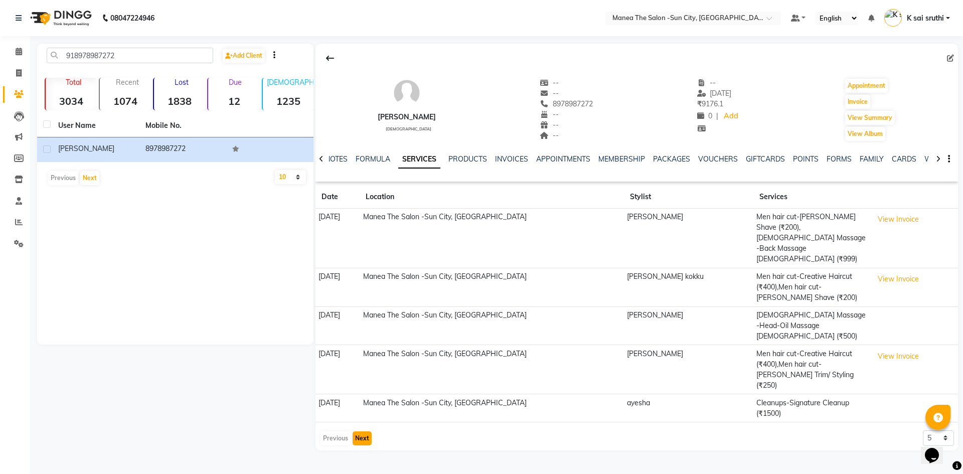
click at [357, 432] on button "Next" at bounding box center [362, 439] width 19 height 14
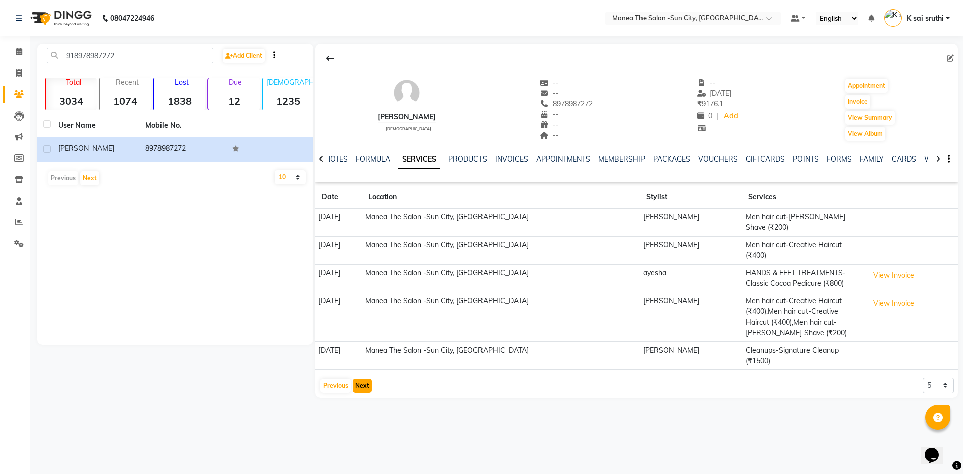
click at [365, 379] on button "Next" at bounding box center [362, 386] width 19 height 14
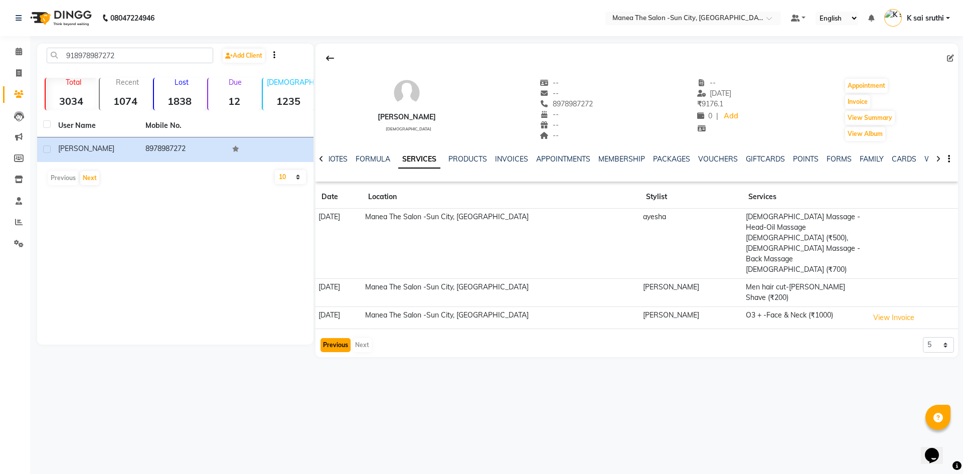
click at [342, 338] on button "Previous" at bounding box center [336, 345] width 30 height 14
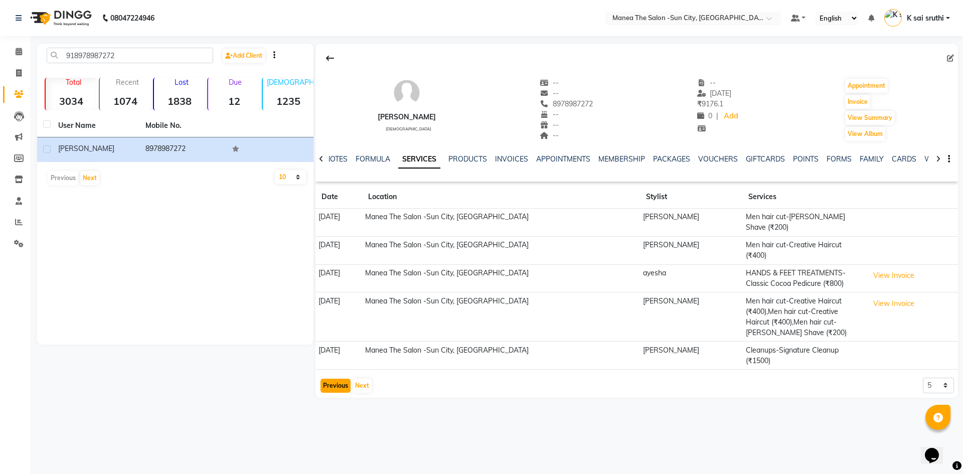
click at [340, 379] on button "Previous" at bounding box center [336, 386] width 30 height 14
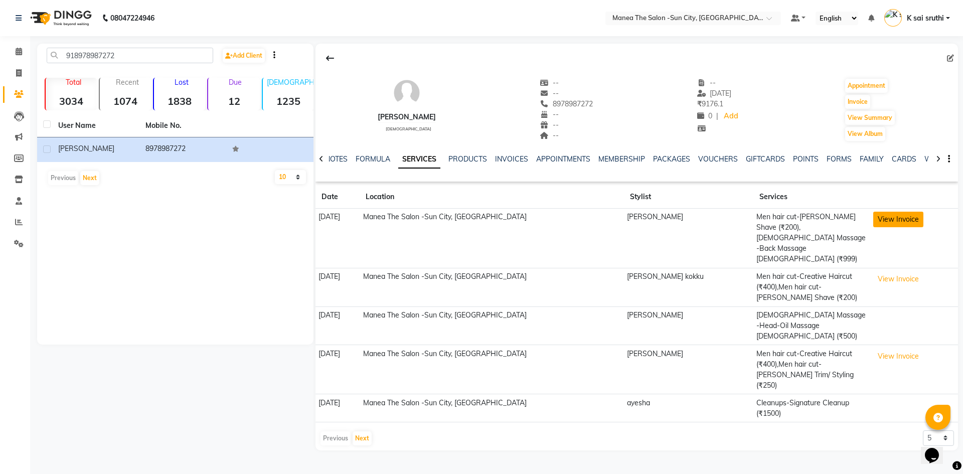
click at [874, 219] on button "View Invoice" at bounding box center [899, 220] width 50 height 16
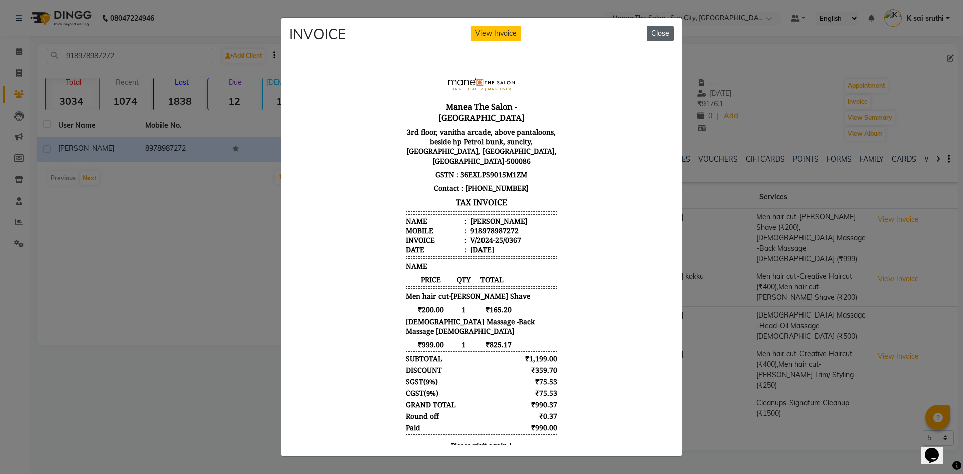
click at [656, 33] on button "Close" at bounding box center [660, 34] width 27 height 16
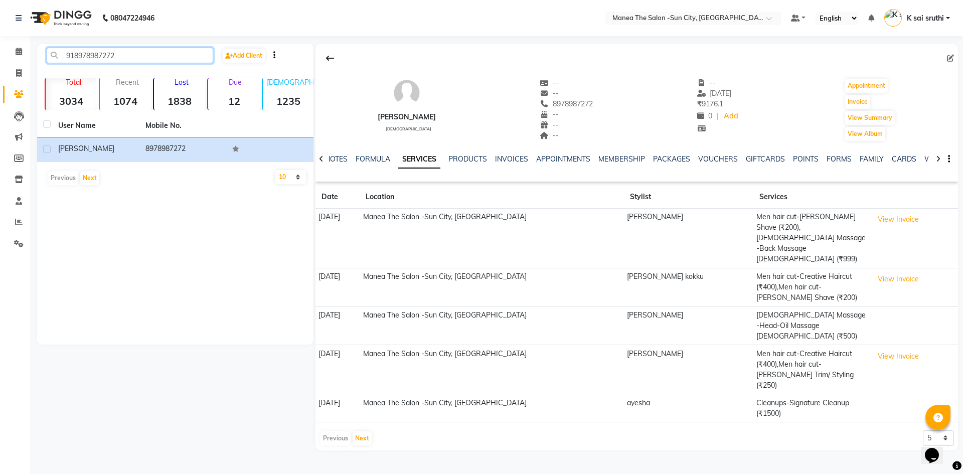
click at [126, 60] on input "918978987272" at bounding box center [130, 56] width 167 height 16
paste input "7418364840"
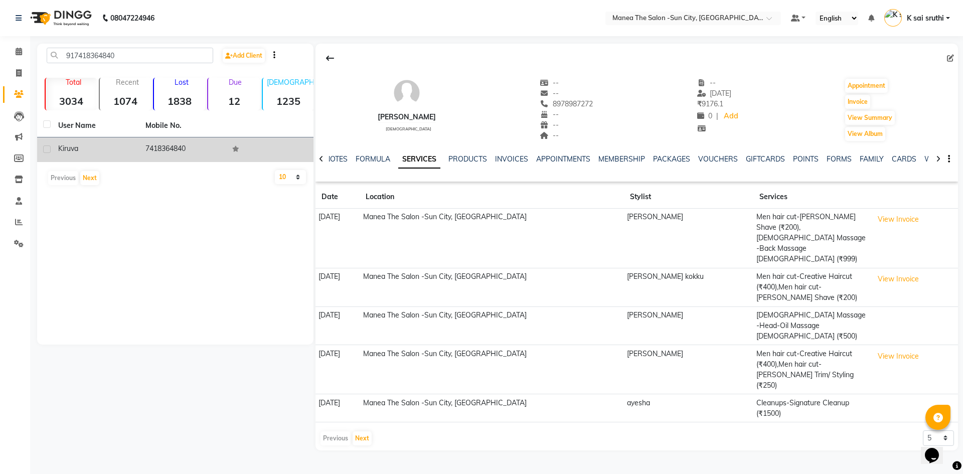
click at [185, 147] on td "7418364840" at bounding box center [182, 149] width 87 height 25
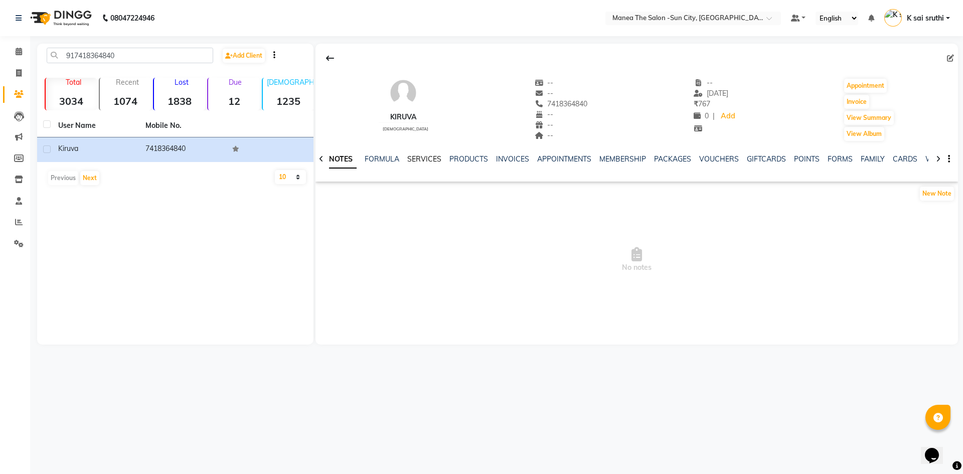
click at [420, 155] on link "SERVICES" at bounding box center [424, 159] width 34 height 9
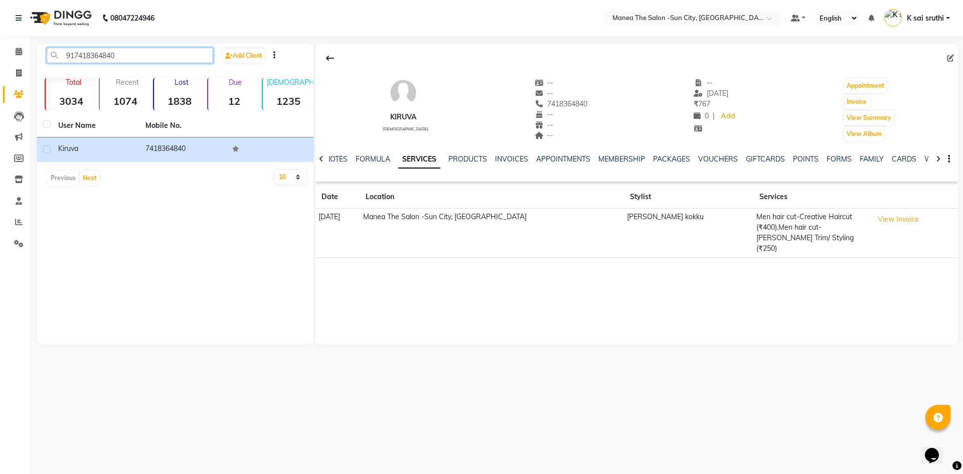
click at [133, 54] on input "917418364840" at bounding box center [130, 56] width 167 height 16
paste input "8291069699"
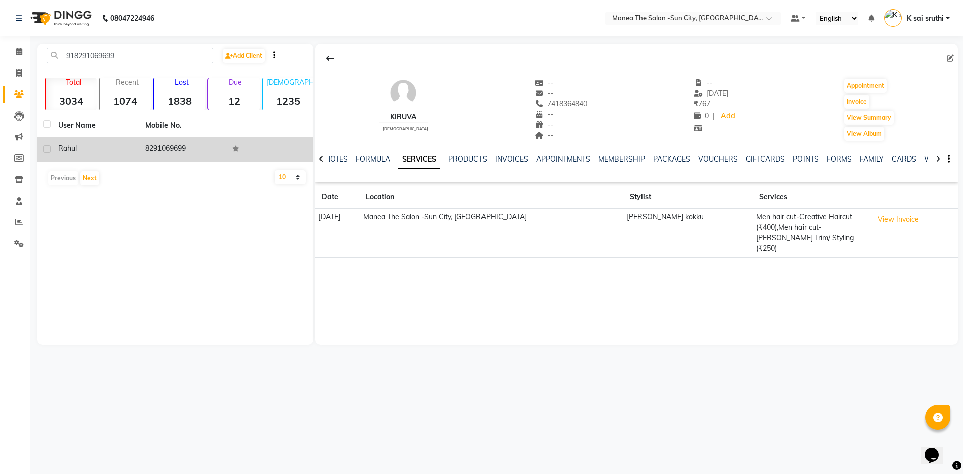
click at [184, 143] on td "8291069699" at bounding box center [182, 149] width 87 height 25
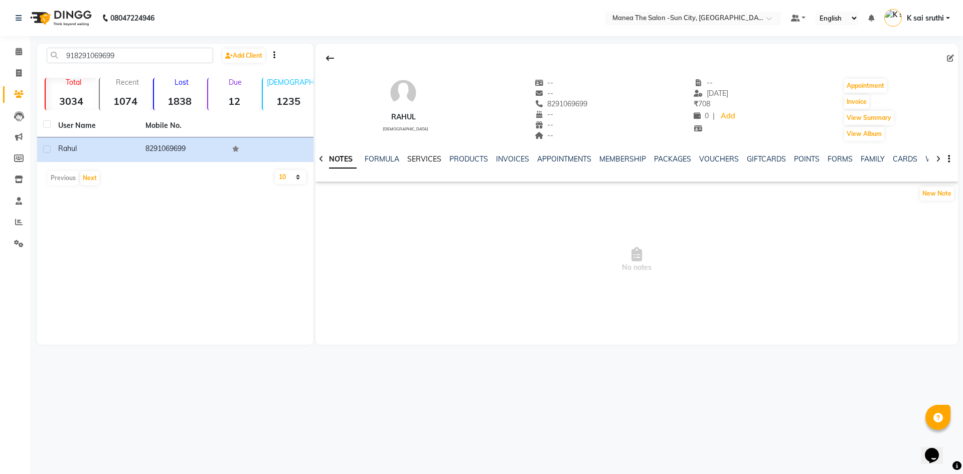
click at [421, 161] on link "SERVICES" at bounding box center [424, 159] width 34 height 9
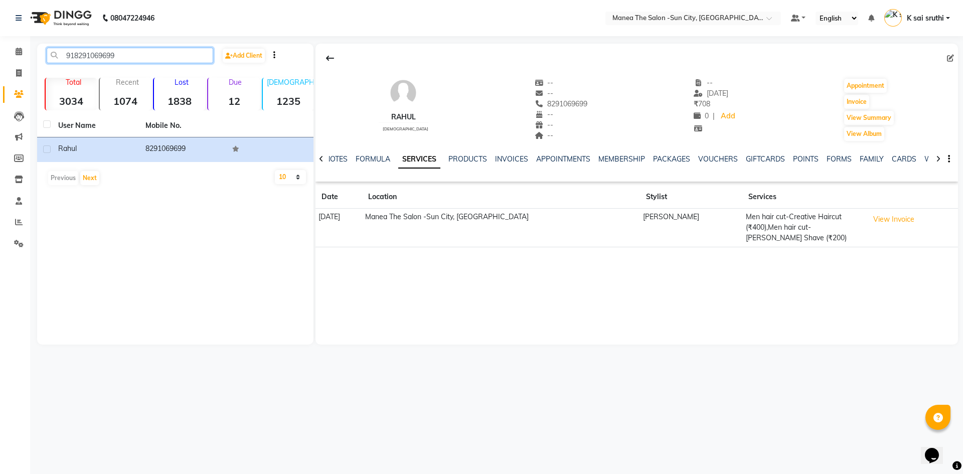
click at [134, 56] on input "918291069699" at bounding box center [130, 56] width 167 height 16
paste input "9849983745"
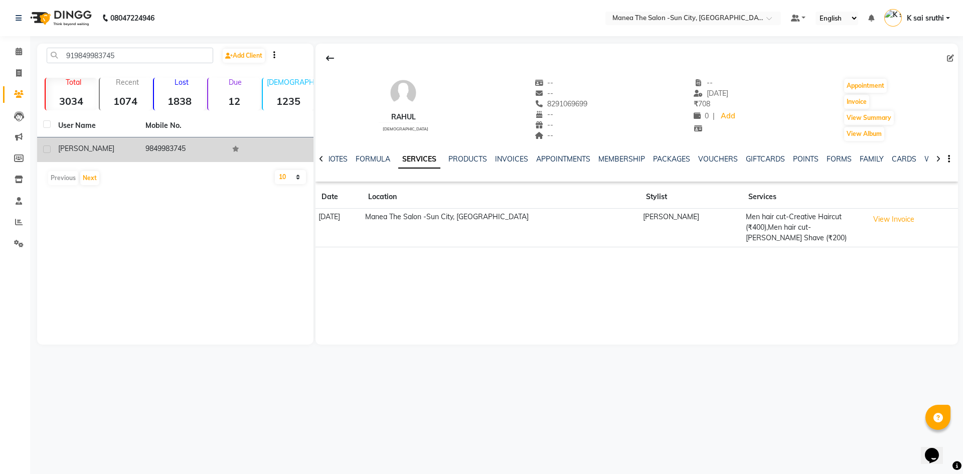
click at [172, 145] on td "9849983745" at bounding box center [182, 149] width 87 height 25
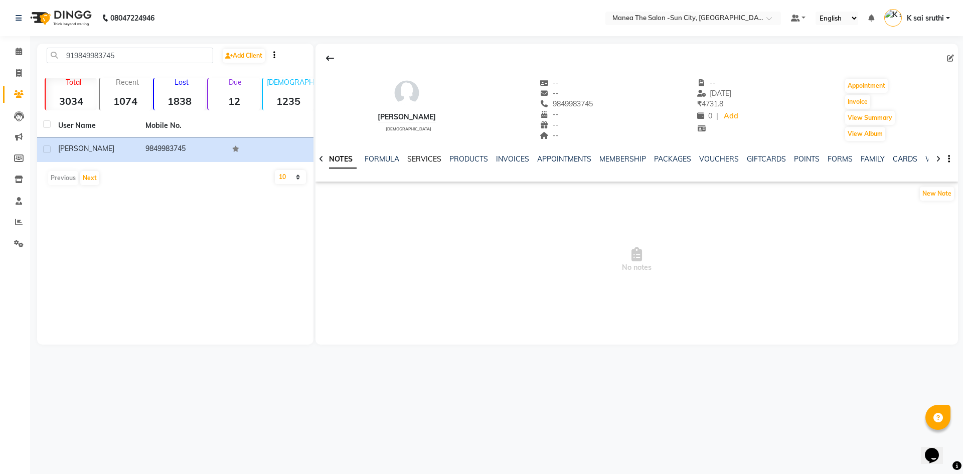
click at [420, 160] on link "SERVICES" at bounding box center [424, 159] width 34 height 9
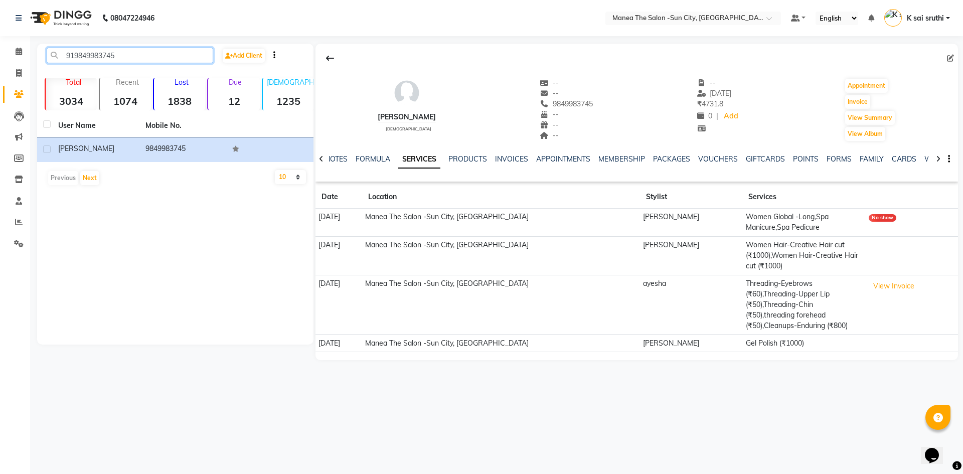
click at [140, 55] on input "919849983745" at bounding box center [130, 56] width 167 height 16
paste input "756905567"
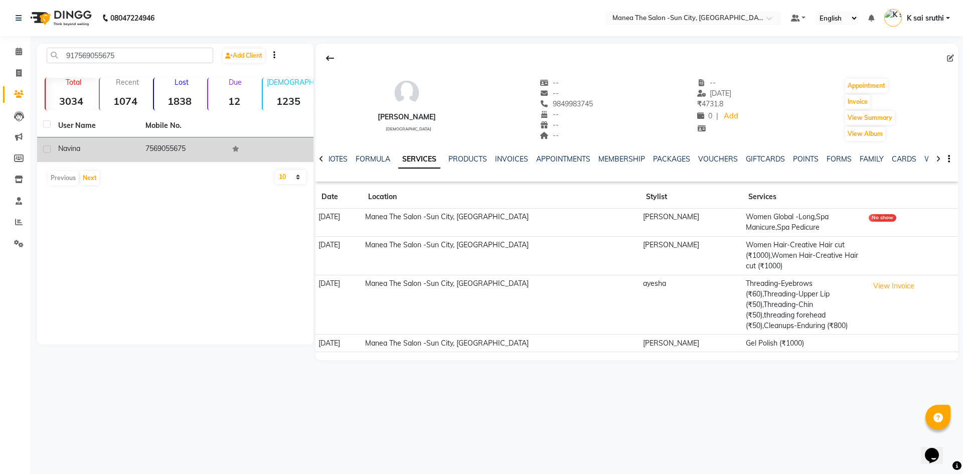
click at [188, 153] on td "7569055675" at bounding box center [182, 149] width 87 height 25
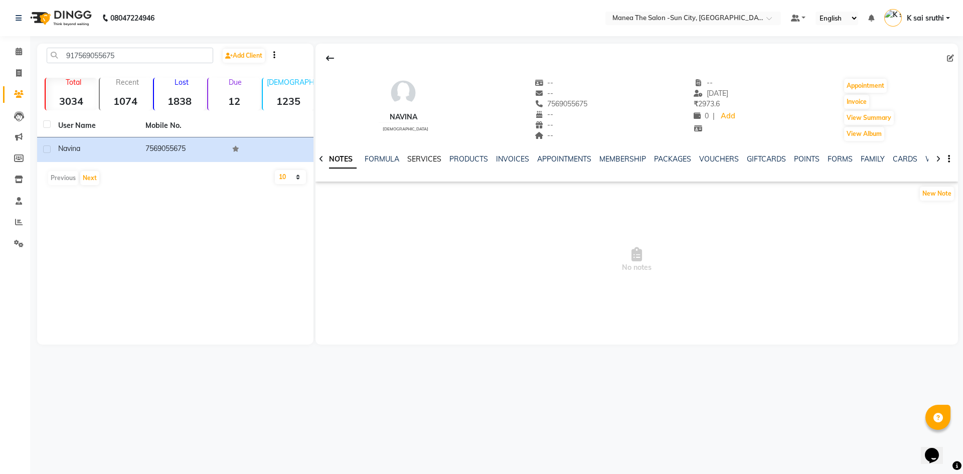
click at [422, 155] on link "SERVICES" at bounding box center [424, 159] width 34 height 9
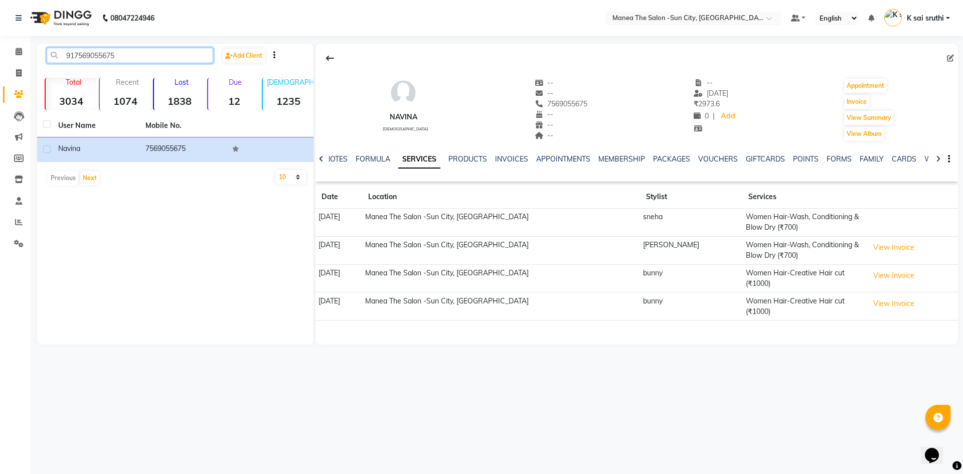
click at [139, 56] on input "917569055675" at bounding box center [130, 56] width 167 height 16
paste input "995852101"
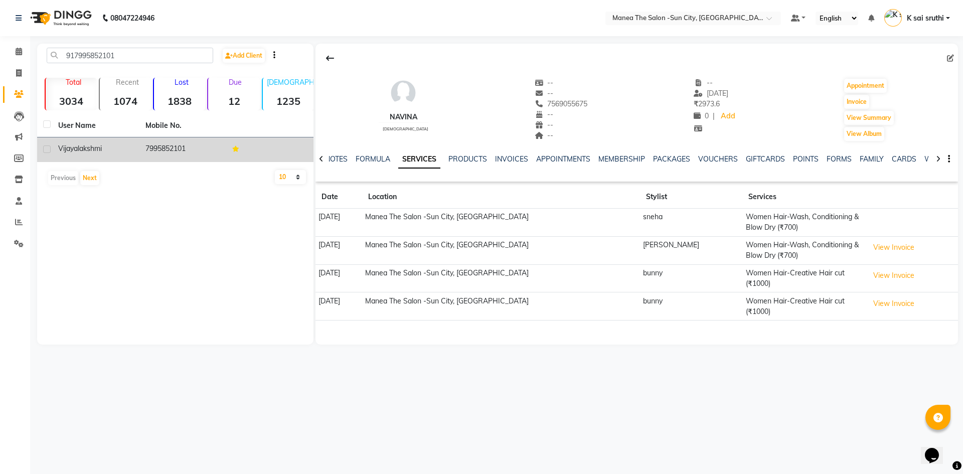
click at [168, 147] on td "7995852101" at bounding box center [182, 149] width 87 height 25
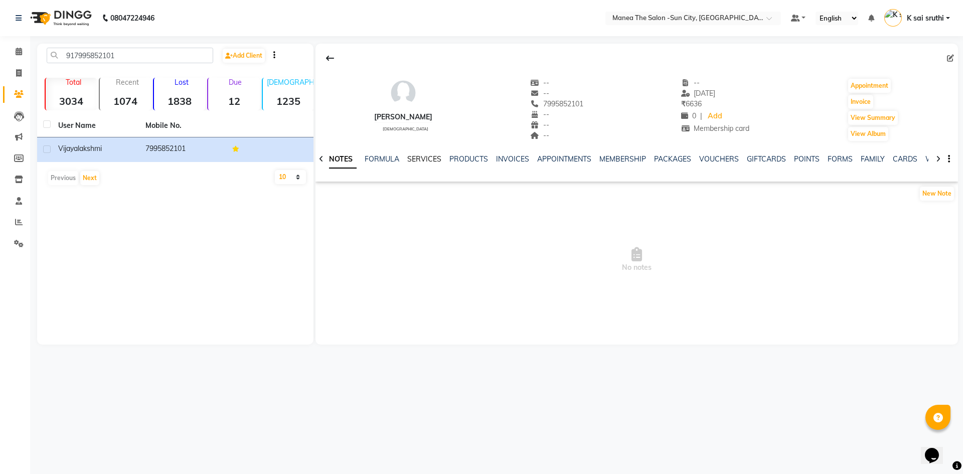
click at [417, 159] on link "SERVICES" at bounding box center [424, 159] width 34 height 9
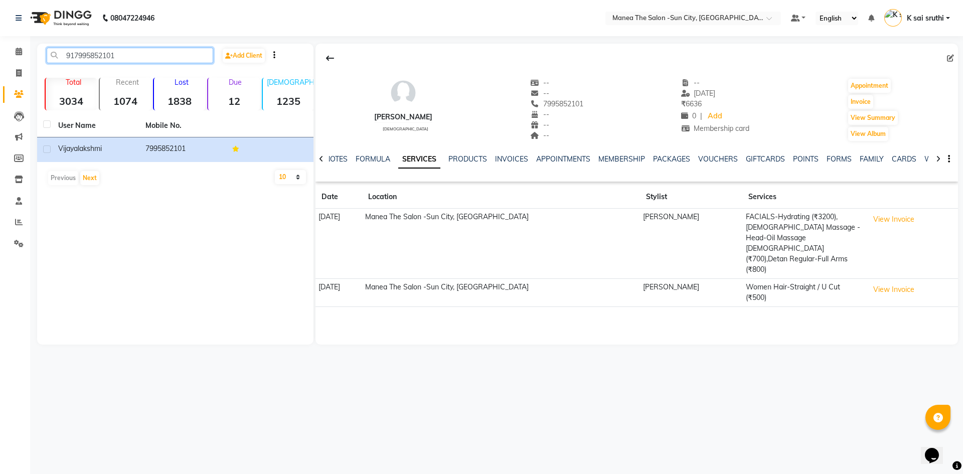
click at [152, 59] on input "917995852101" at bounding box center [130, 56] width 167 height 16
paste input "8943334939"
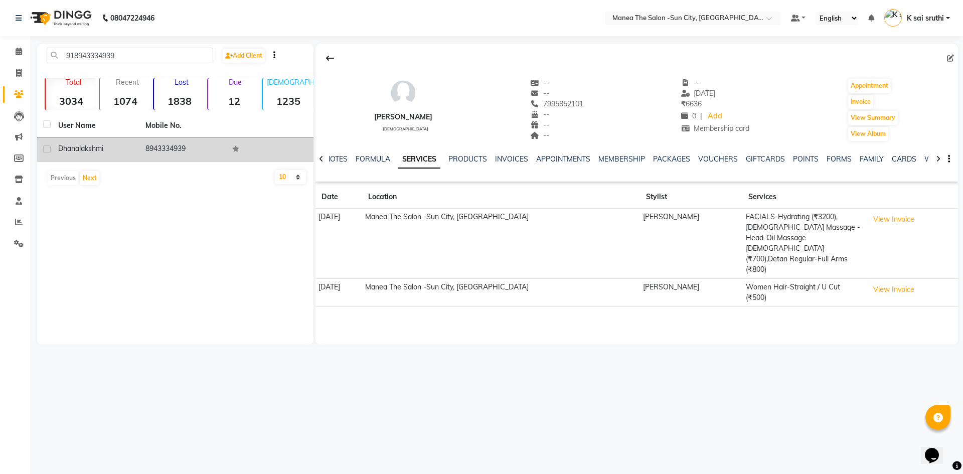
click at [167, 142] on td "8943334939" at bounding box center [182, 149] width 87 height 25
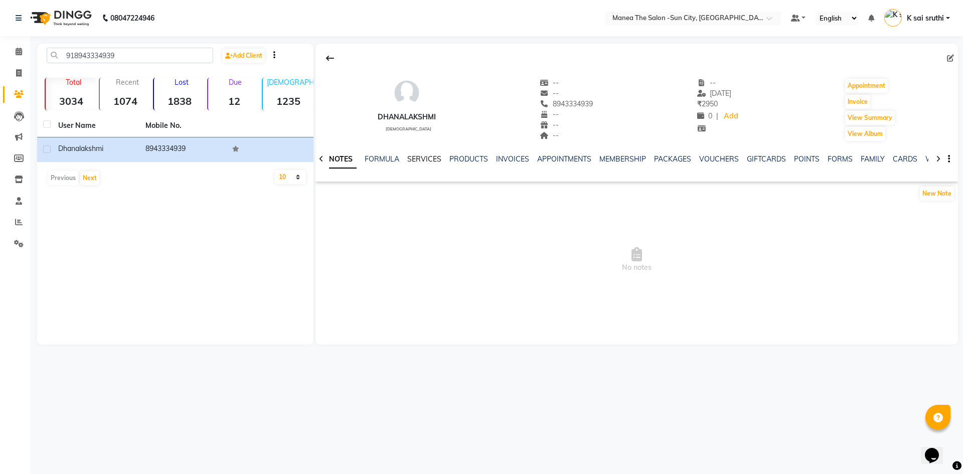
click at [412, 160] on link "SERVICES" at bounding box center [424, 159] width 34 height 9
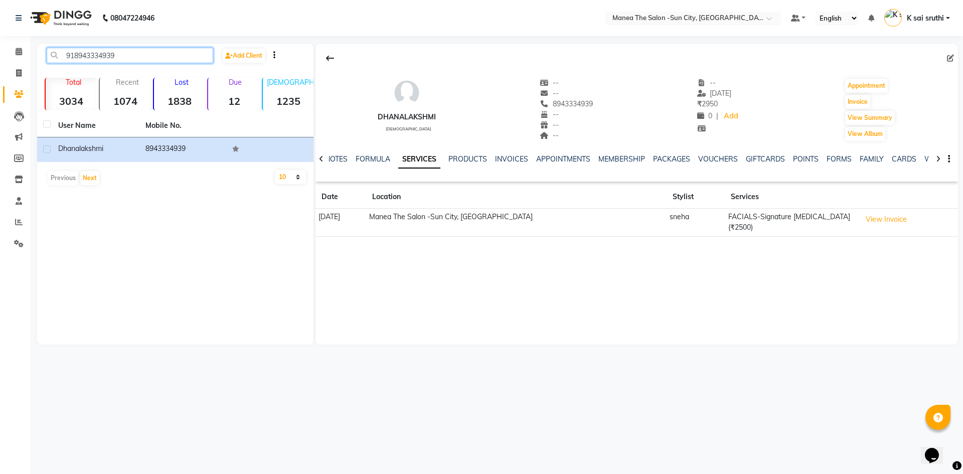
click at [162, 57] on input "918943334939" at bounding box center [130, 56] width 167 height 16
paste input "9618052388"
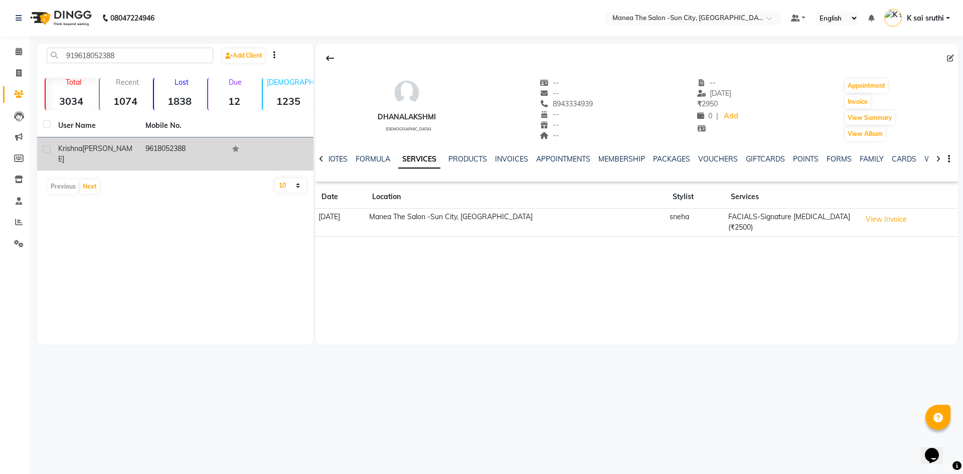
click at [183, 153] on td "9618052388" at bounding box center [182, 153] width 87 height 33
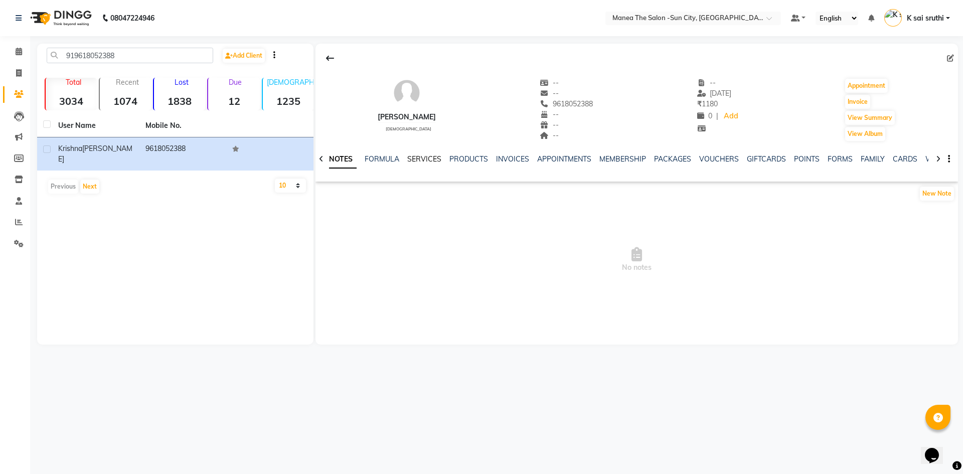
click at [409, 157] on link "SERVICES" at bounding box center [424, 159] width 34 height 9
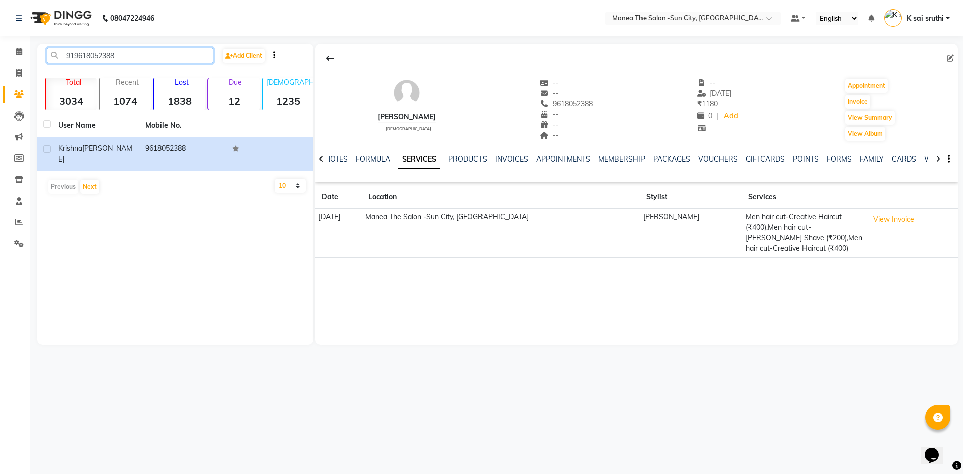
click at [137, 58] on input "919618052388" at bounding box center [130, 56] width 167 height 16
paste input "7095795079"
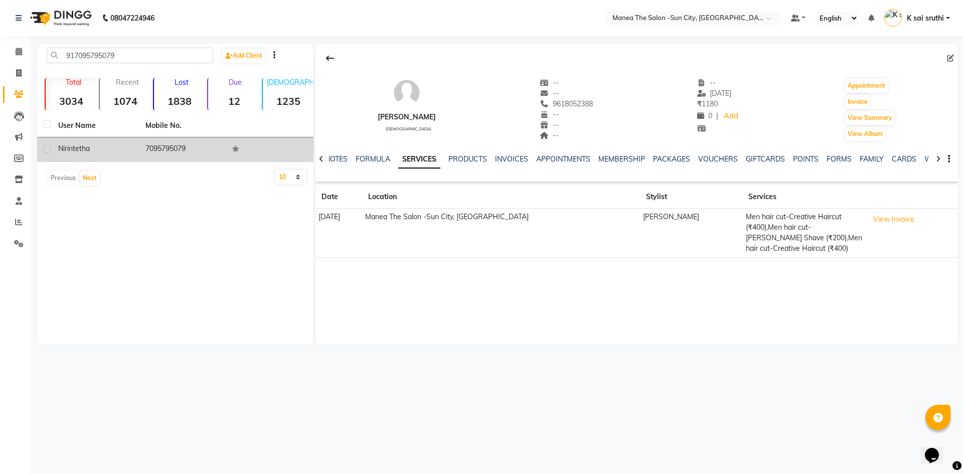
click at [173, 150] on td "7095795079" at bounding box center [182, 149] width 87 height 25
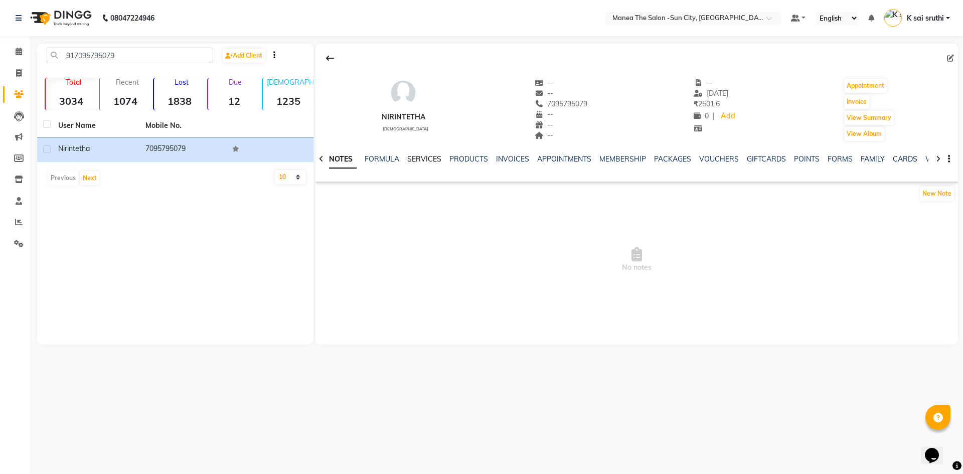
click at [419, 158] on link "SERVICES" at bounding box center [424, 159] width 34 height 9
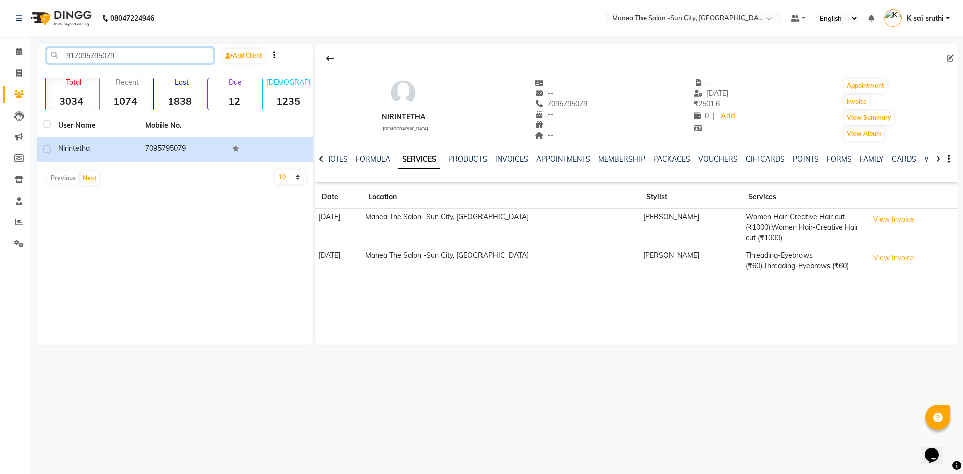
click at [129, 59] on input "917095795079" at bounding box center [130, 56] width 167 height 16
paste input "9985604064"
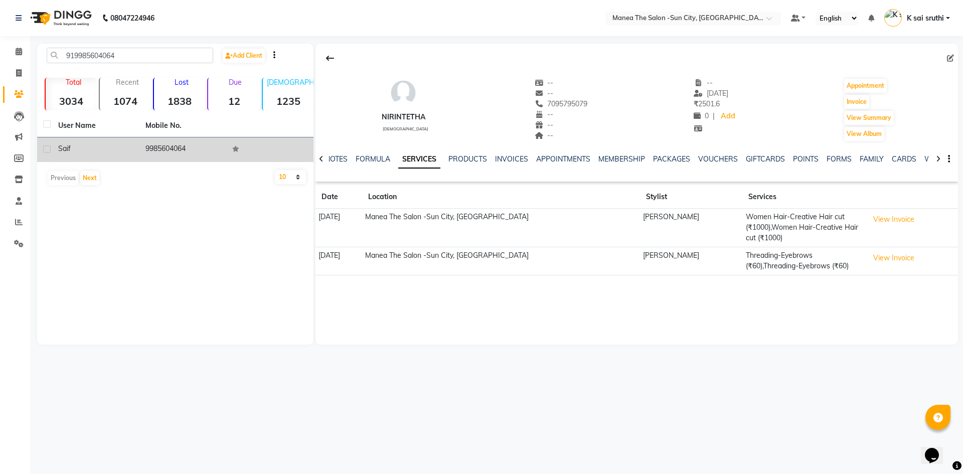
click at [176, 146] on td "9985604064" at bounding box center [182, 149] width 87 height 25
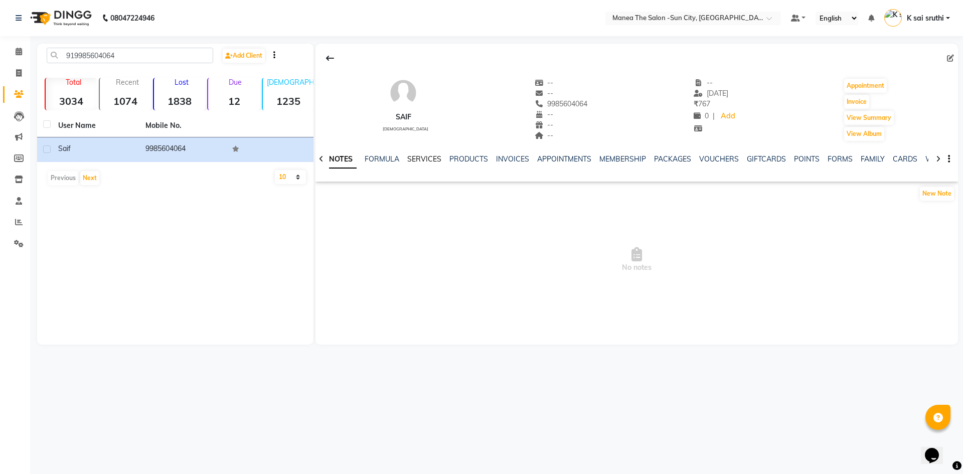
click at [420, 159] on link "SERVICES" at bounding box center [424, 159] width 34 height 9
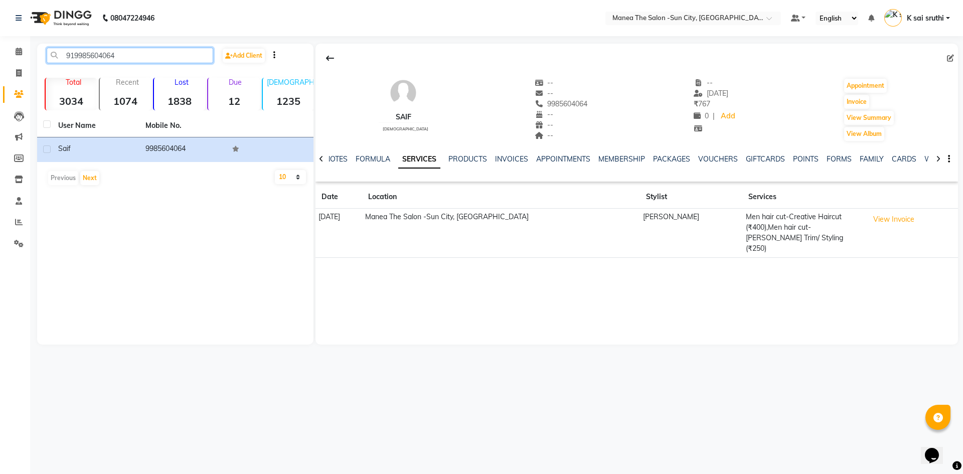
click at [162, 56] on input "919985604064" at bounding box center [130, 56] width 167 height 16
paste input "767193196"
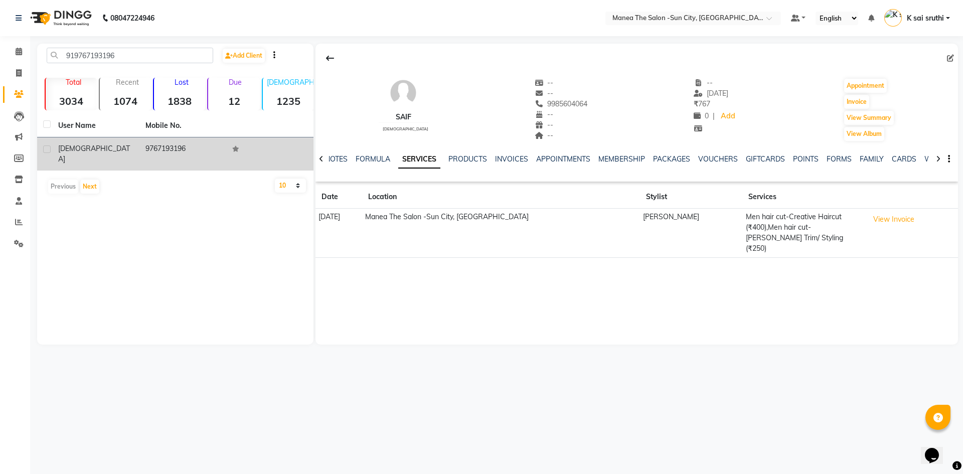
click at [173, 147] on td "9767193196" at bounding box center [182, 153] width 87 height 33
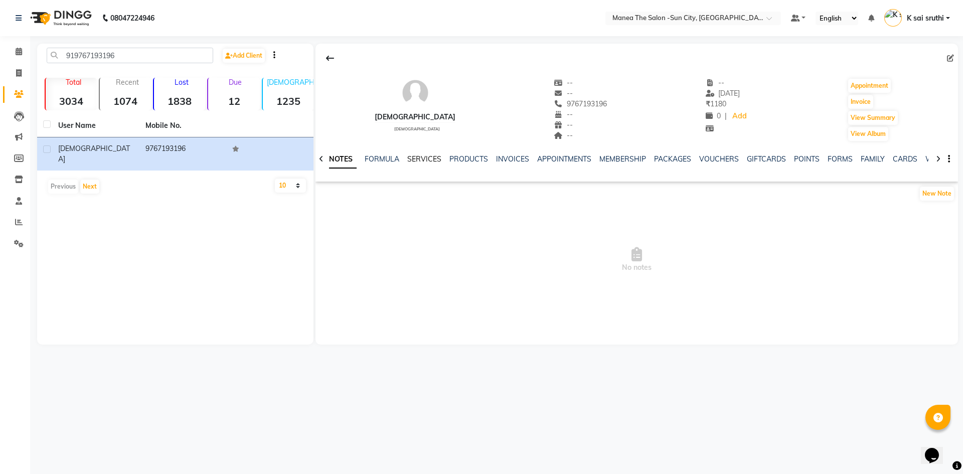
click at [418, 159] on link "SERVICES" at bounding box center [424, 159] width 34 height 9
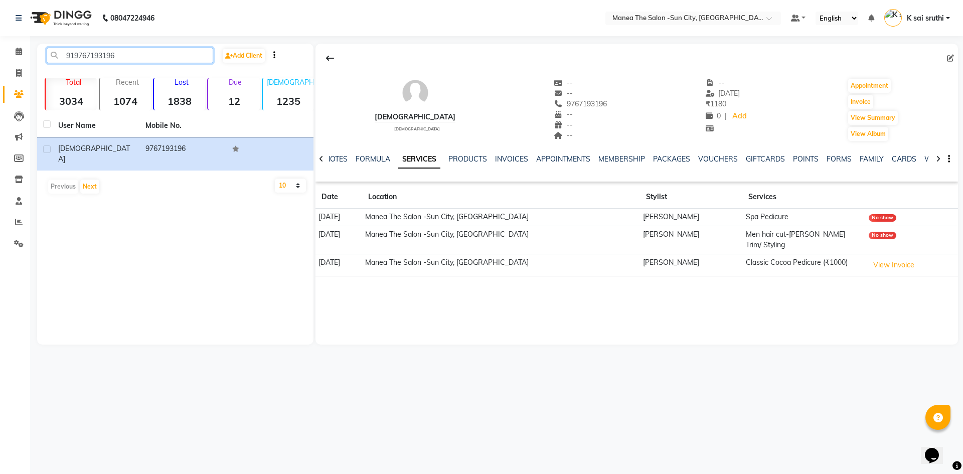
click at [139, 57] on input "919767193196" at bounding box center [130, 56] width 167 height 16
paste input "8939524167"
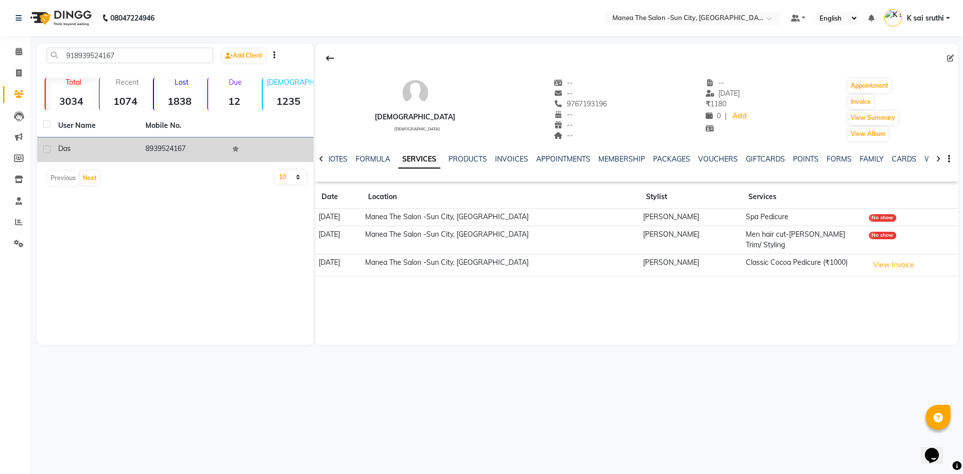
click at [175, 145] on td "8939524167" at bounding box center [182, 149] width 87 height 25
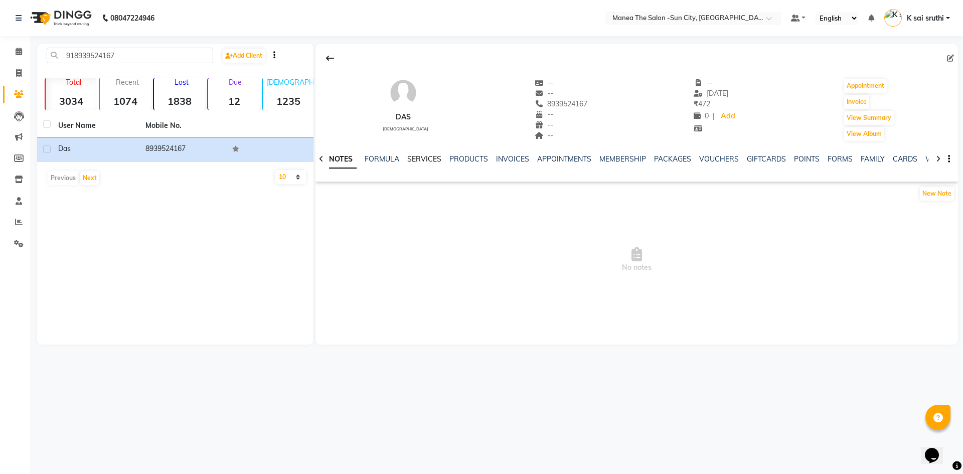
click at [422, 158] on link "SERVICES" at bounding box center [424, 159] width 34 height 9
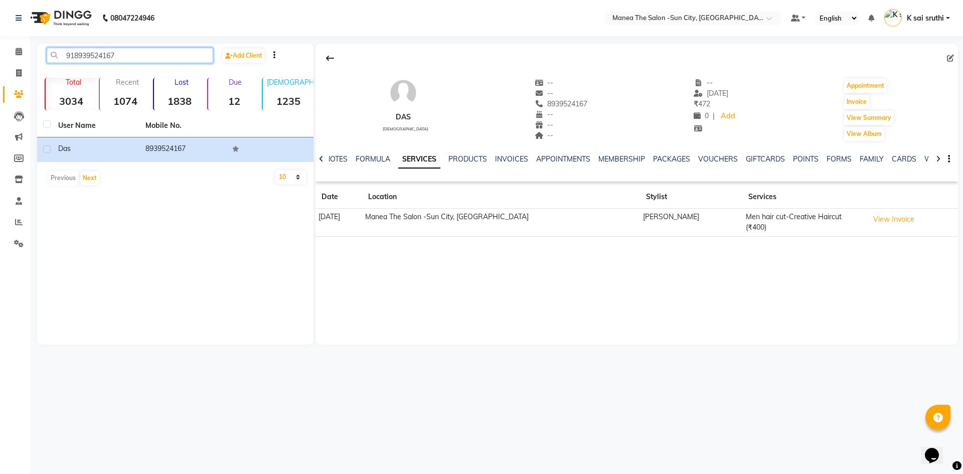
click at [150, 50] on input "918939524167" at bounding box center [130, 56] width 167 height 16
paste input "7013805423"
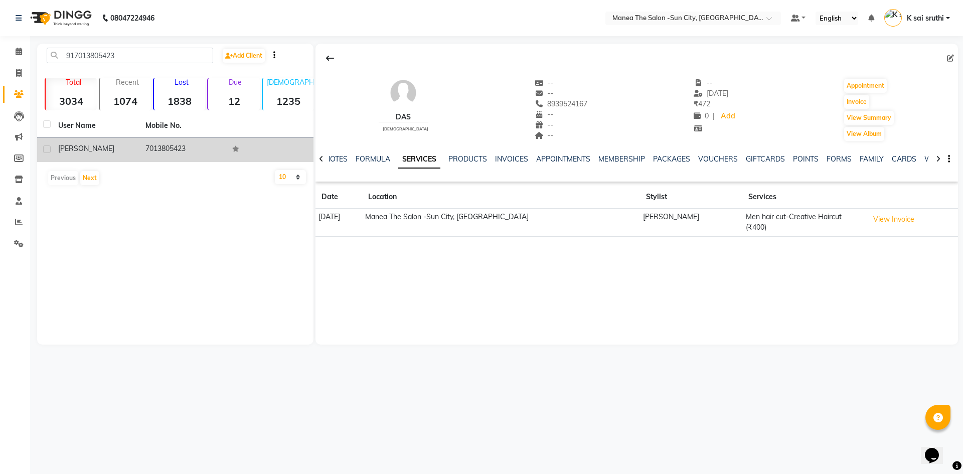
click at [174, 146] on td "7013805423" at bounding box center [182, 149] width 87 height 25
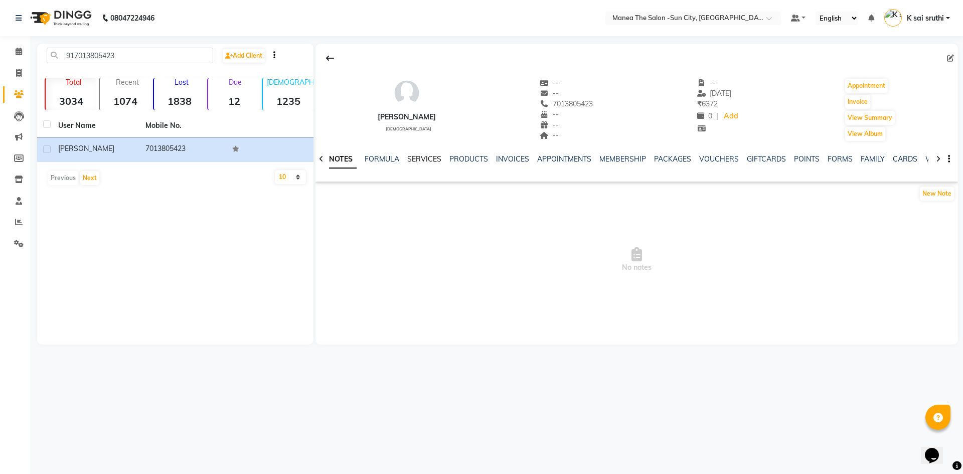
click at [422, 161] on link "SERVICES" at bounding box center [424, 159] width 34 height 9
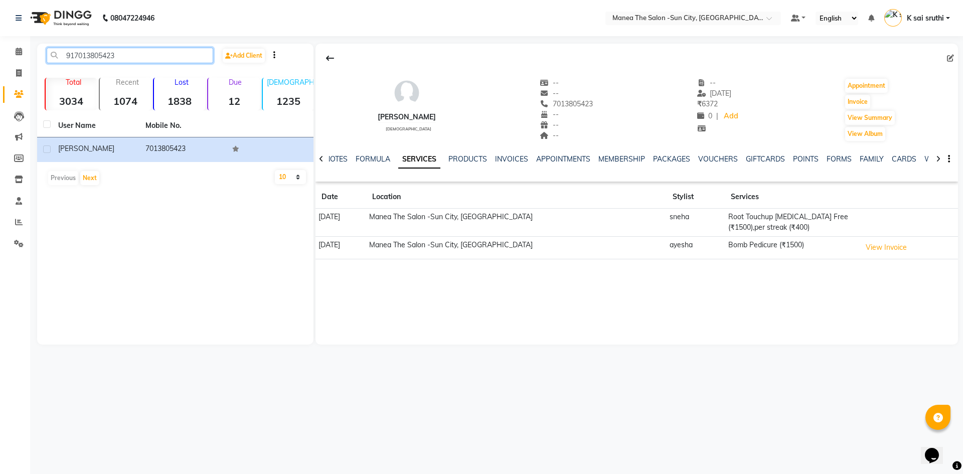
click at [141, 56] on input "917013805423" at bounding box center [130, 56] width 167 height 16
paste input "9953430884"
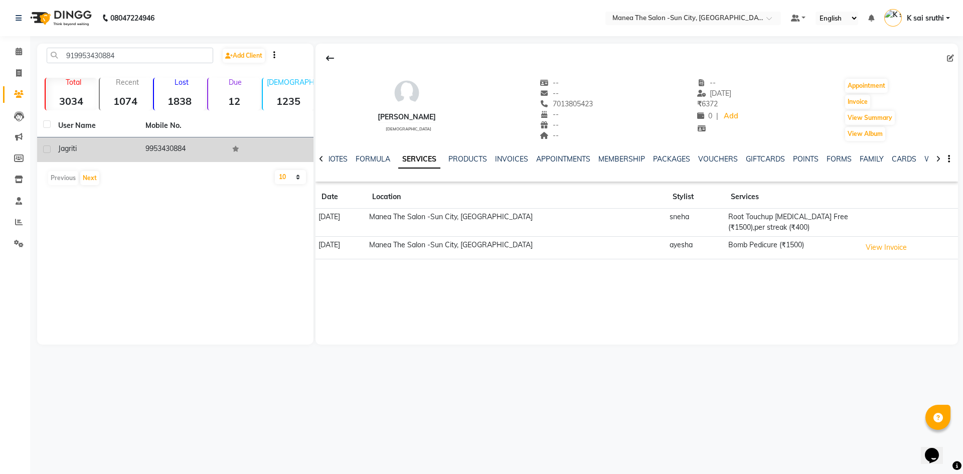
click at [165, 145] on td "9953430884" at bounding box center [182, 149] width 87 height 25
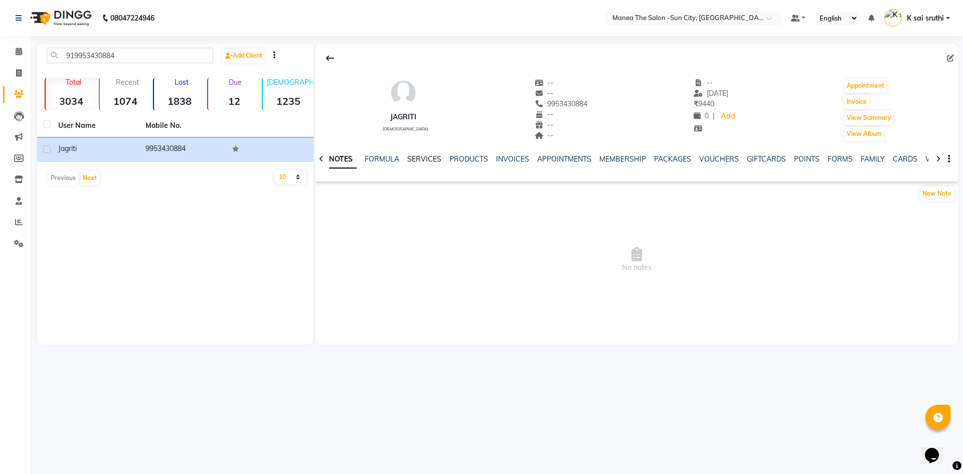
click at [424, 158] on link "SERVICES" at bounding box center [424, 159] width 34 height 9
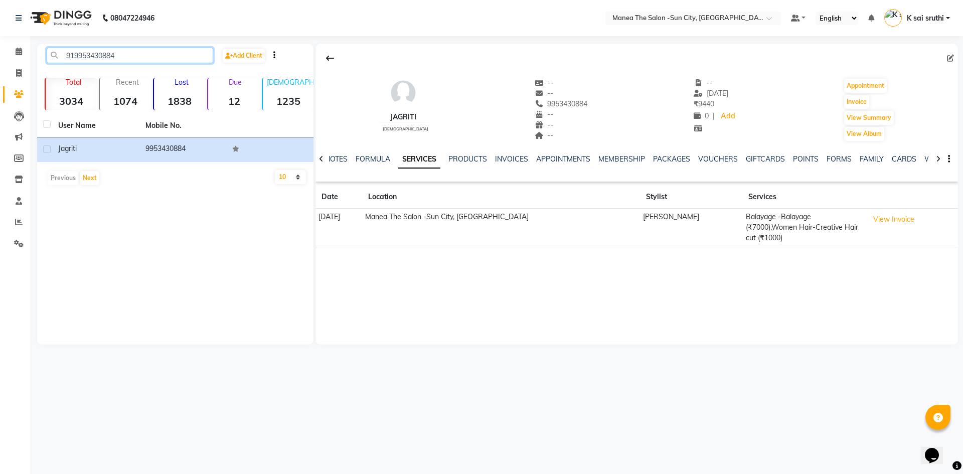
click at [143, 55] on input "919953430884" at bounding box center [130, 56] width 167 height 16
paste input "030020249"
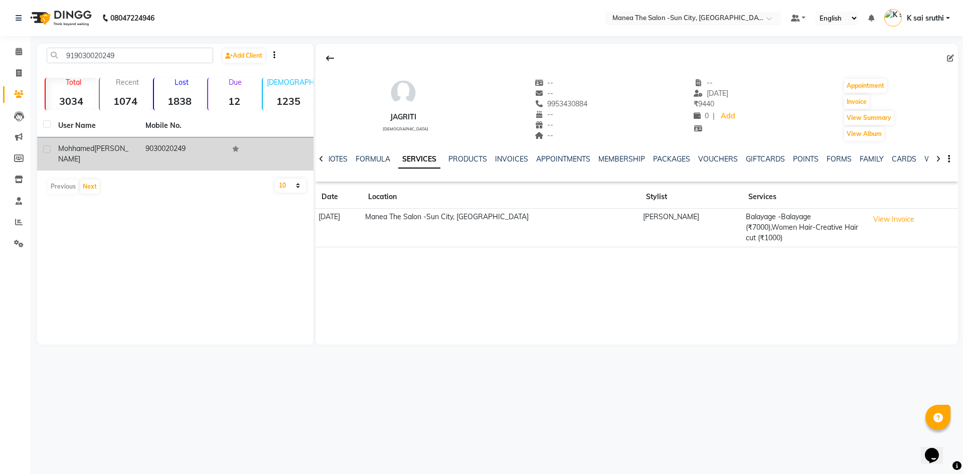
click at [170, 144] on td "9030020249" at bounding box center [182, 153] width 87 height 33
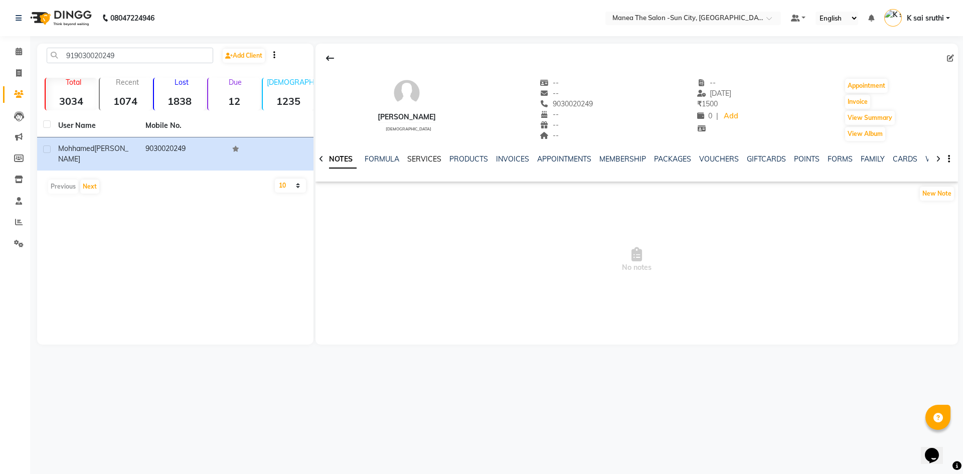
click at [430, 156] on link "SERVICES" at bounding box center [424, 159] width 34 height 9
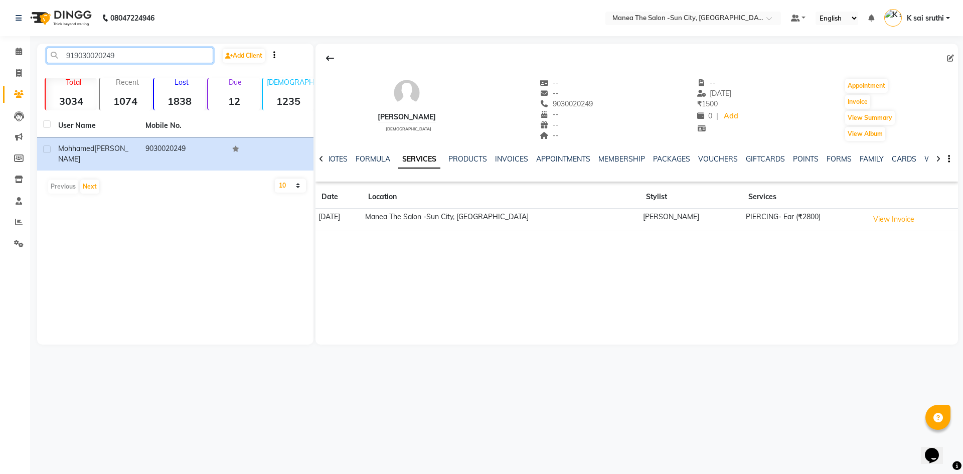
click at [140, 50] on input "919030020249" at bounding box center [130, 56] width 167 height 16
paste input "64298429"
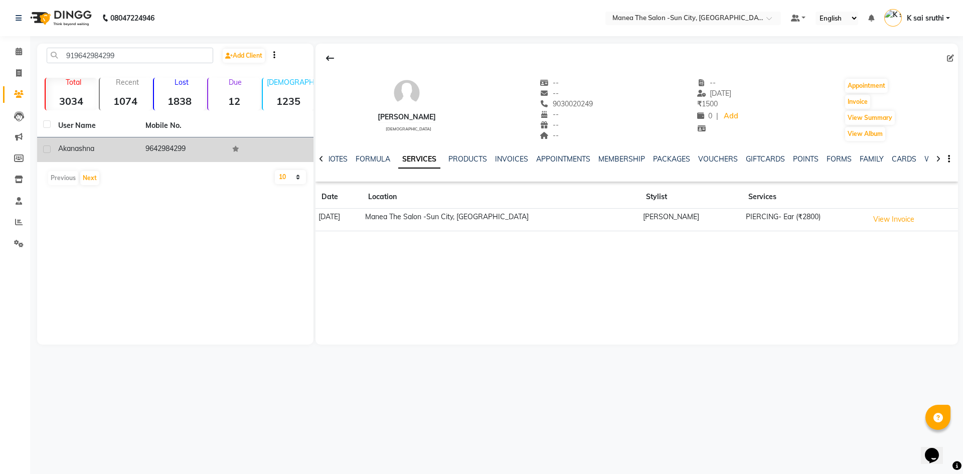
click at [188, 152] on td "9642984299" at bounding box center [182, 149] width 87 height 25
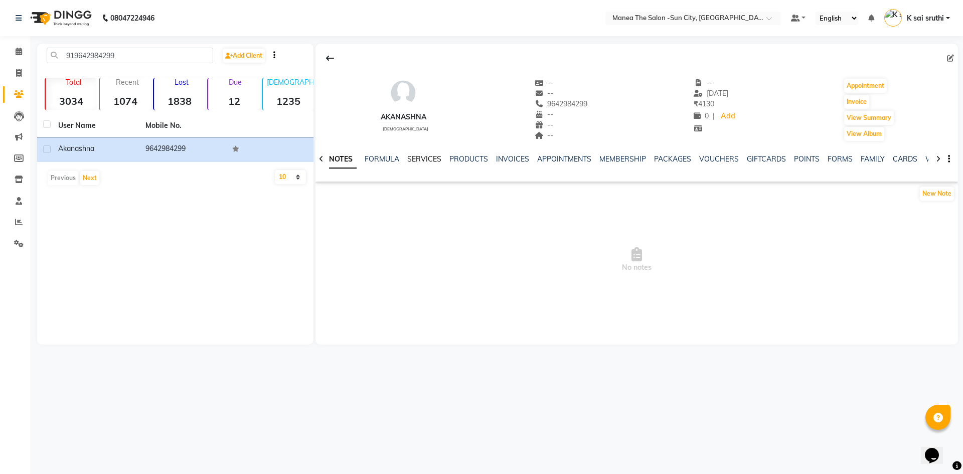
click at [426, 162] on link "SERVICES" at bounding box center [424, 159] width 34 height 9
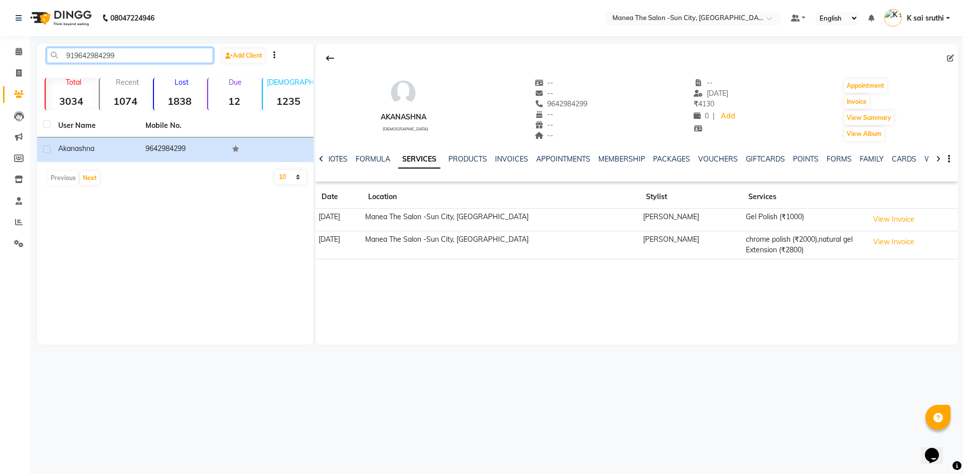
click at [122, 56] on input "919642984299" at bounding box center [130, 56] width 167 height 16
paste input "347057323"
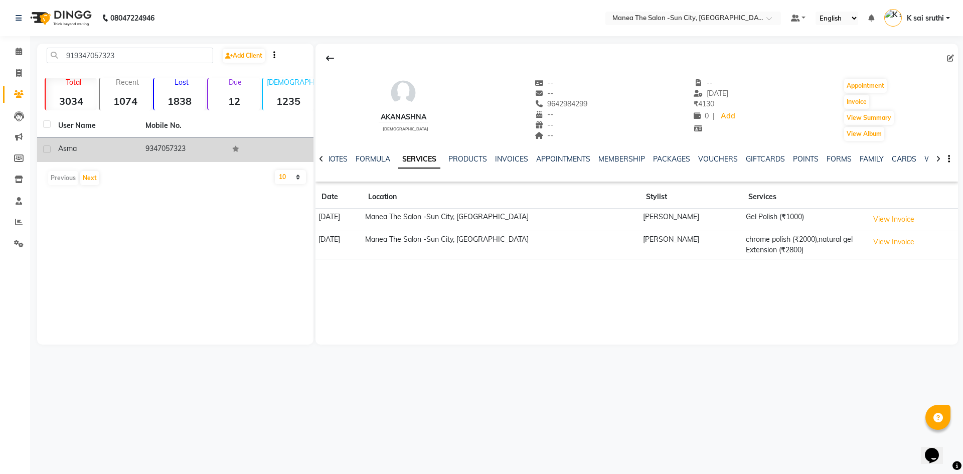
click at [169, 145] on td "9347057323" at bounding box center [182, 149] width 87 height 25
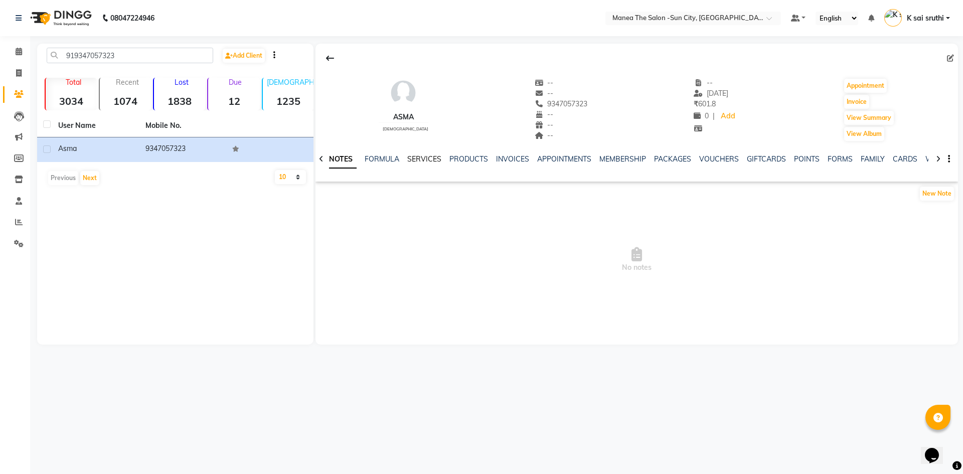
click at [422, 160] on link "SERVICES" at bounding box center [424, 159] width 34 height 9
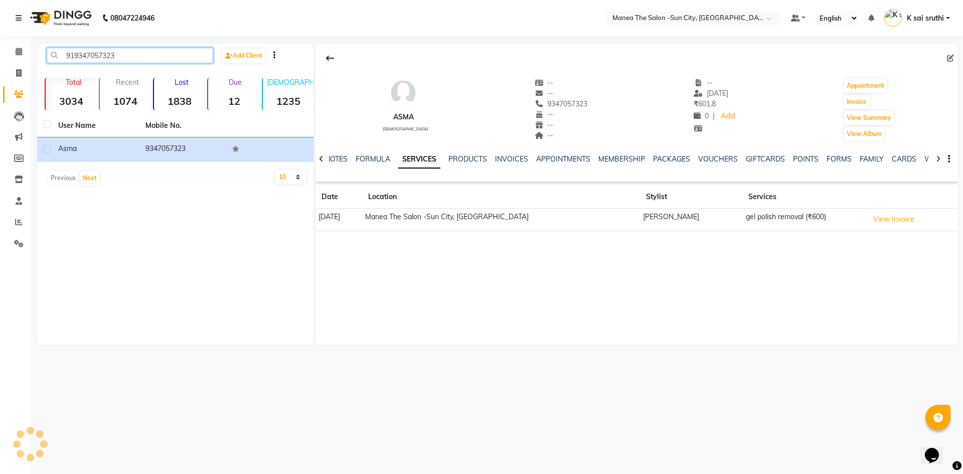
click at [134, 57] on input "919347057323" at bounding box center [130, 56] width 167 height 16
paste input "92227262"
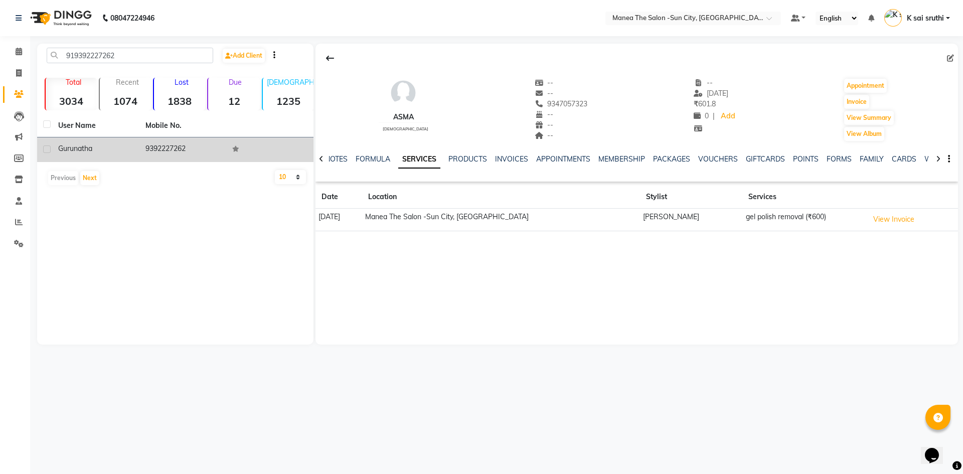
click at [176, 146] on td "9392227262" at bounding box center [182, 149] width 87 height 25
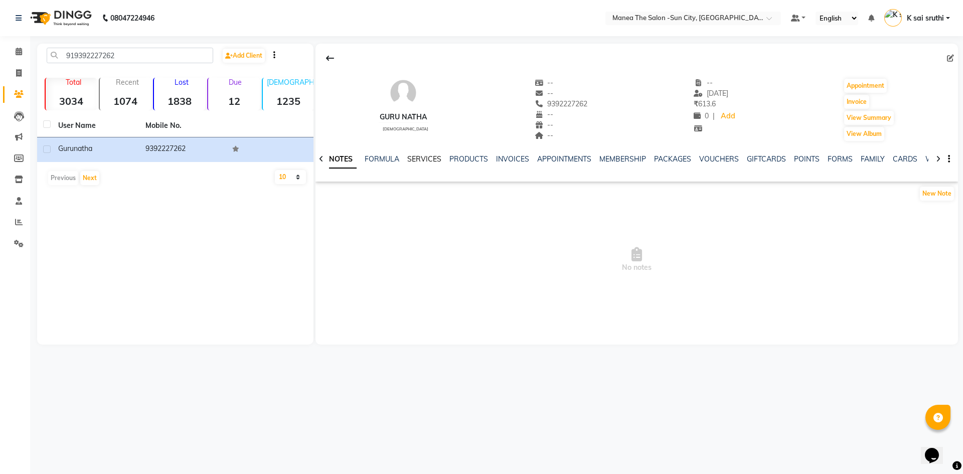
click at [430, 155] on link "SERVICES" at bounding box center [424, 159] width 34 height 9
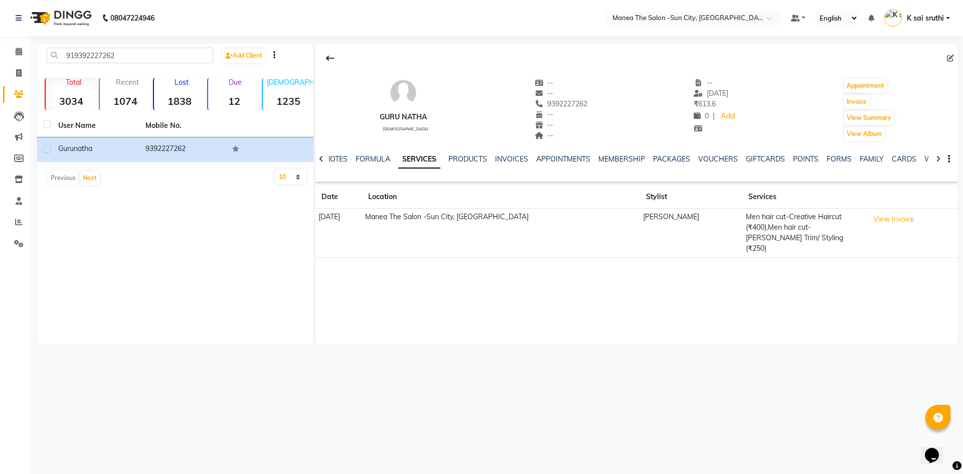
click at [398, 151] on link "SERVICES" at bounding box center [419, 160] width 42 height 18
click at [128, 59] on input "919392227262" at bounding box center [130, 56] width 167 height 16
paste input "030873799"
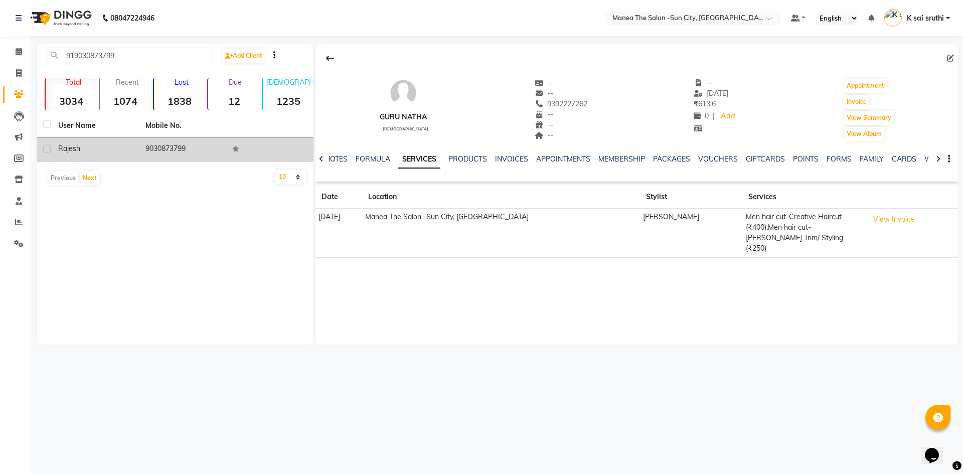
click at [170, 149] on td "9030873799" at bounding box center [182, 149] width 87 height 25
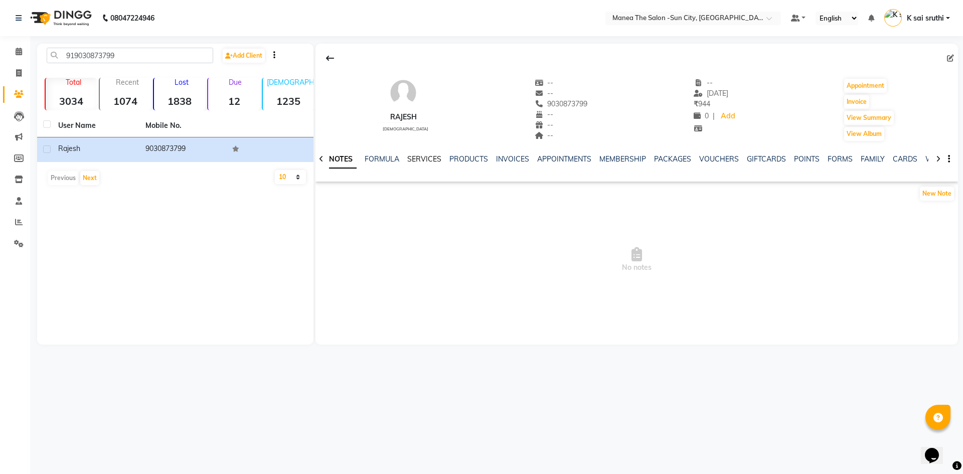
click at [426, 157] on link "SERVICES" at bounding box center [424, 159] width 34 height 9
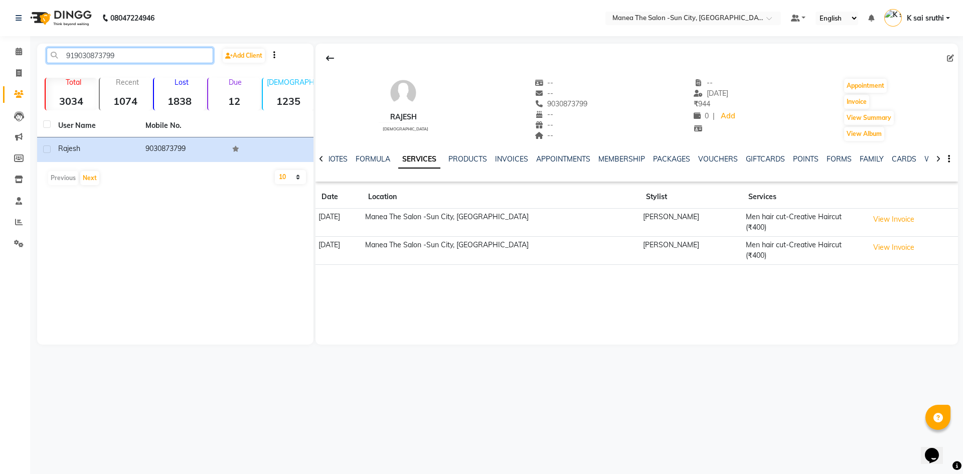
click at [135, 56] on input "919030873799" at bounding box center [130, 56] width 167 height 16
paste input "300090047"
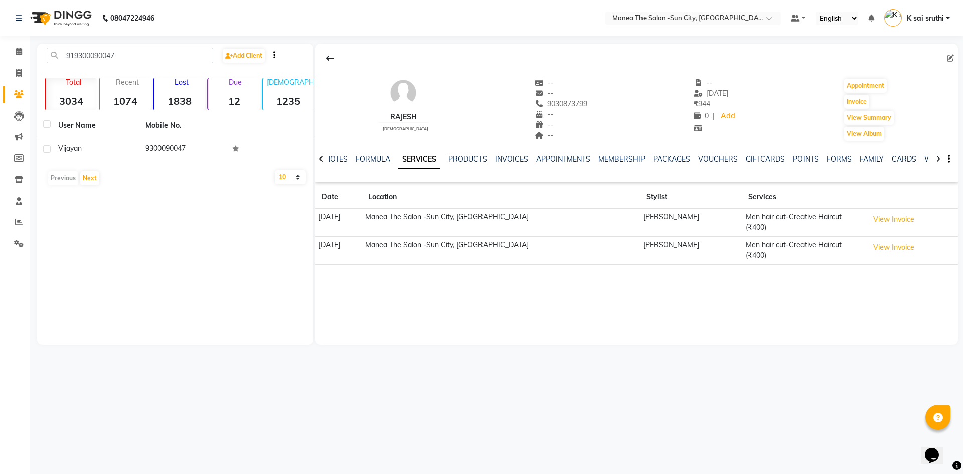
click at [698, 386] on div "08047224946 Select Location × Manea The Salon -Sun City, Bandlaguda Default Pan…" at bounding box center [481, 237] width 963 height 474
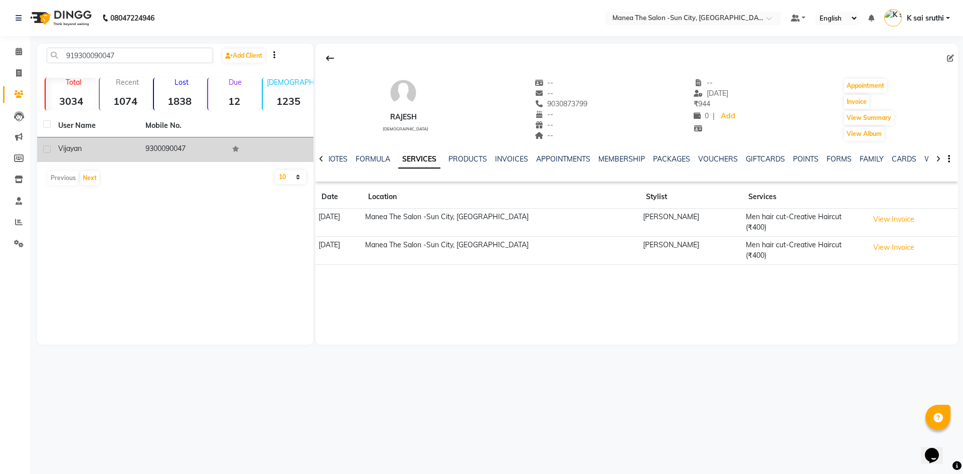
click at [173, 150] on td "9300090047" at bounding box center [182, 149] width 87 height 25
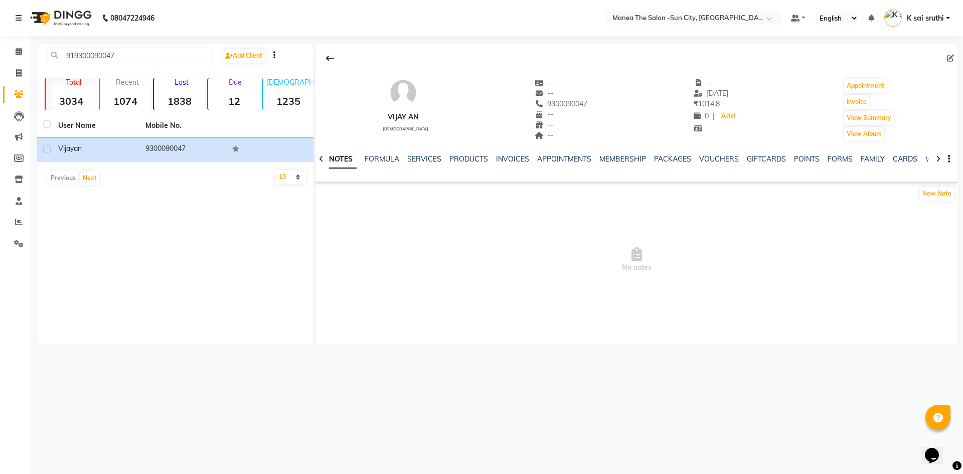
click at [419, 154] on div "NOTES FORMULA SERVICES PRODUCTS INVOICES APPOINTMENTS MEMBERSHIP PACKAGES VOUCH…" at bounding box center [637, 159] width 643 height 35
click at [421, 159] on link "SERVICES" at bounding box center [424, 159] width 34 height 9
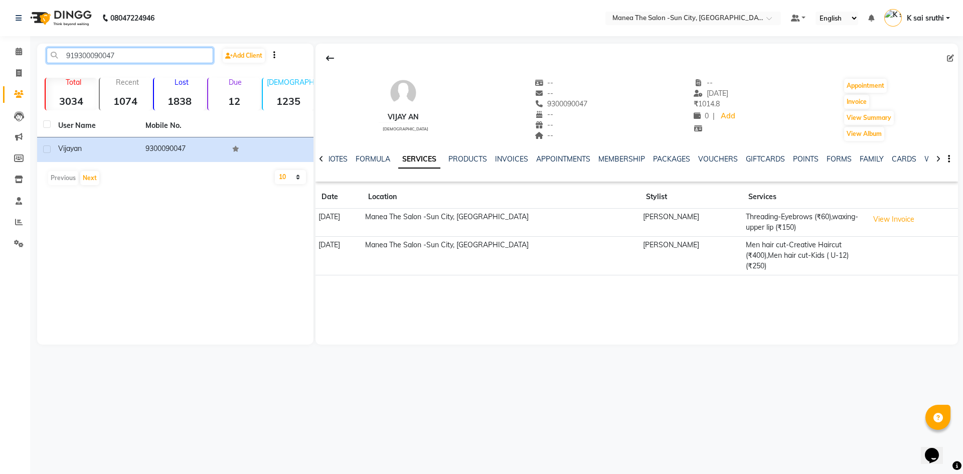
click at [146, 51] on input "919300090047" at bounding box center [130, 56] width 167 height 16
paste input "440103665"
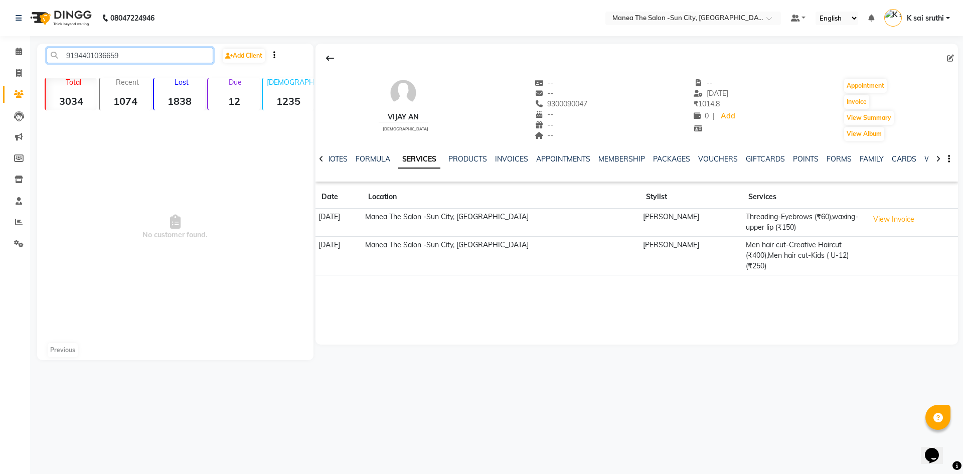
type input "9194401036659"
click at [334, 60] on button at bounding box center [330, 58] width 21 height 19
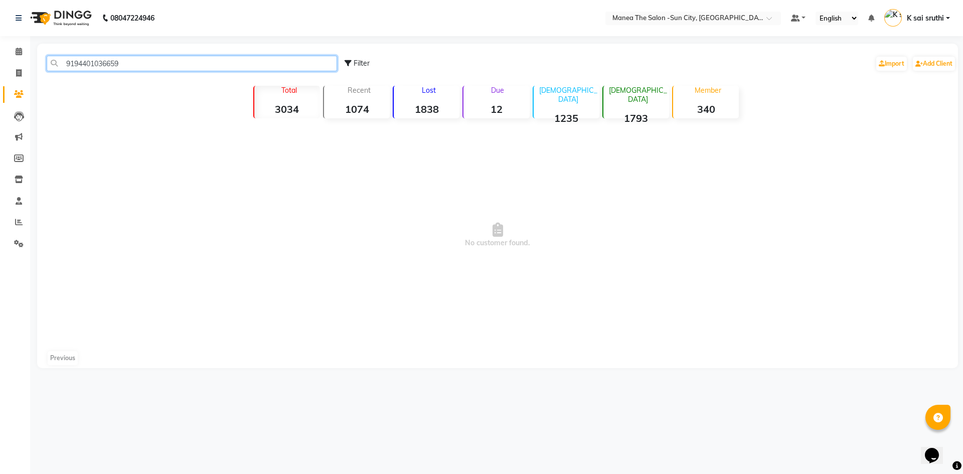
click at [149, 64] on input "9194401036659" at bounding box center [192, 64] width 291 height 16
click at [148, 62] on input "9194401036659" at bounding box center [192, 64] width 291 height 16
click at [17, 53] on icon at bounding box center [19, 52] width 7 height 8
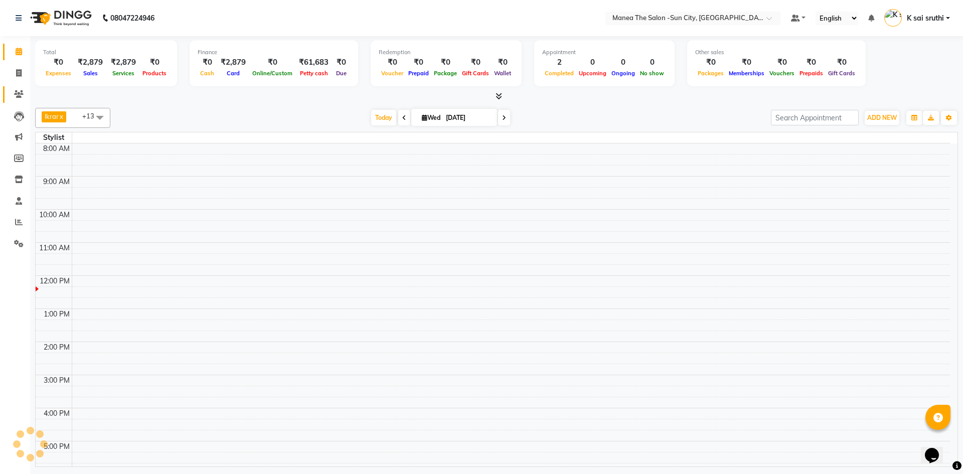
click at [20, 94] on icon at bounding box center [19, 94] width 10 height 8
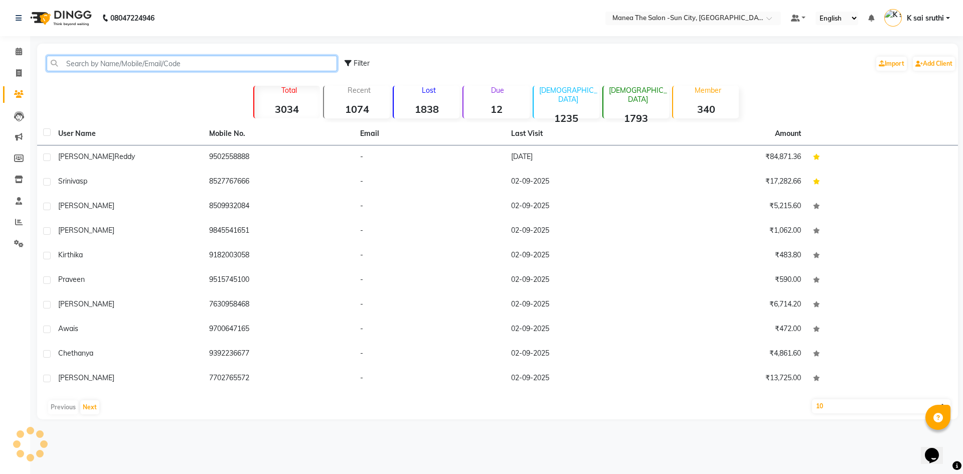
click at [93, 61] on input "text" at bounding box center [192, 64] width 291 height 16
paste input "919440103665"
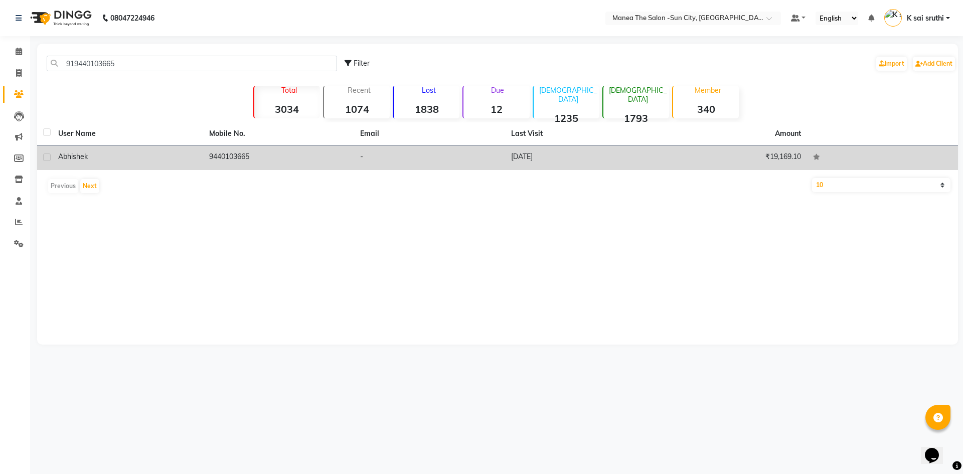
click at [547, 158] on td "[DATE]" at bounding box center [580, 158] width 151 height 25
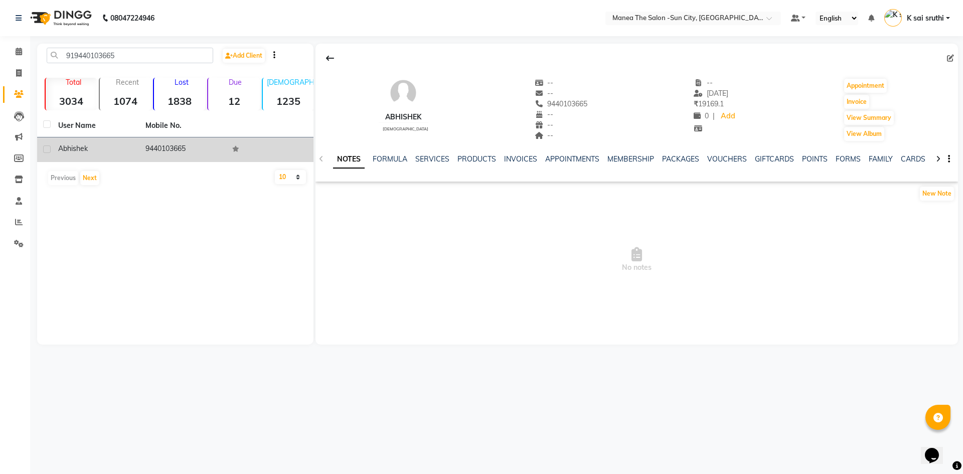
click at [434, 153] on div "NOTES FORMULA SERVICES PRODUCTS INVOICES APPOINTMENTS MEMBERSHIP PACKAGES VOUCH…" at bounding box center [637, 159] width 643 height 35
click at [433, 161] on link "SERVICES" at bounding box center [432, 159] width 34 height 9
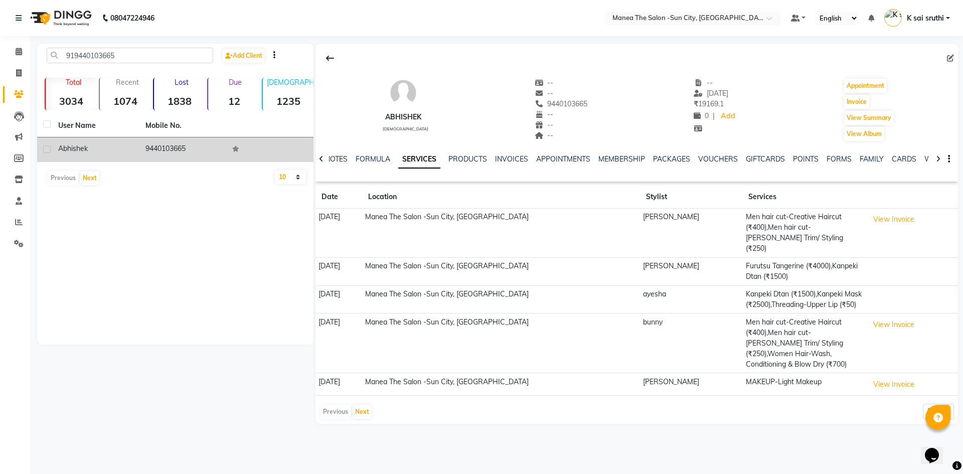
click at [398, 151] on link "SERVICES" at bounding box center [419, 160] width 42 height 18
click at [169, 56] on input "919440103665" at bounding box center [130, 56] width 167 height 16
paste input "550666366"
click at [176, 151] on td "9550666366" at bounding box center [182, 149] width 87 height 25
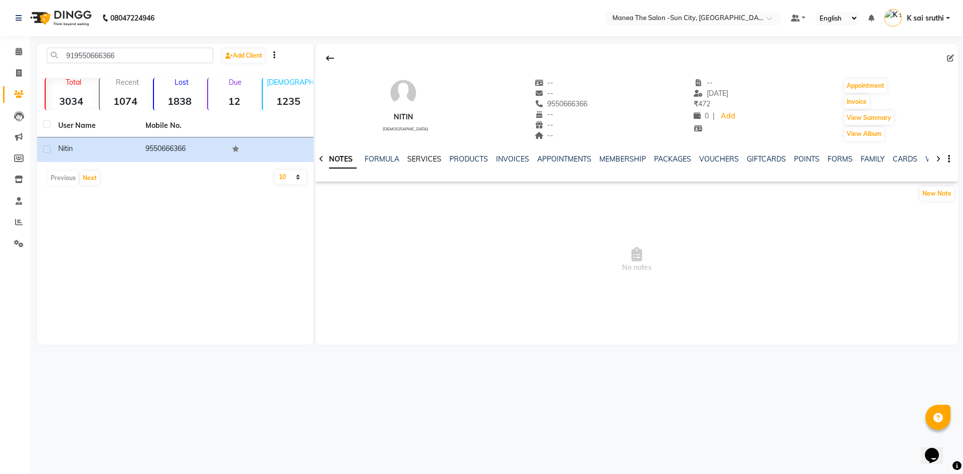
click at [425, 157] on link "SERVICES" at bounding box center [424, 159] width 34 height 9
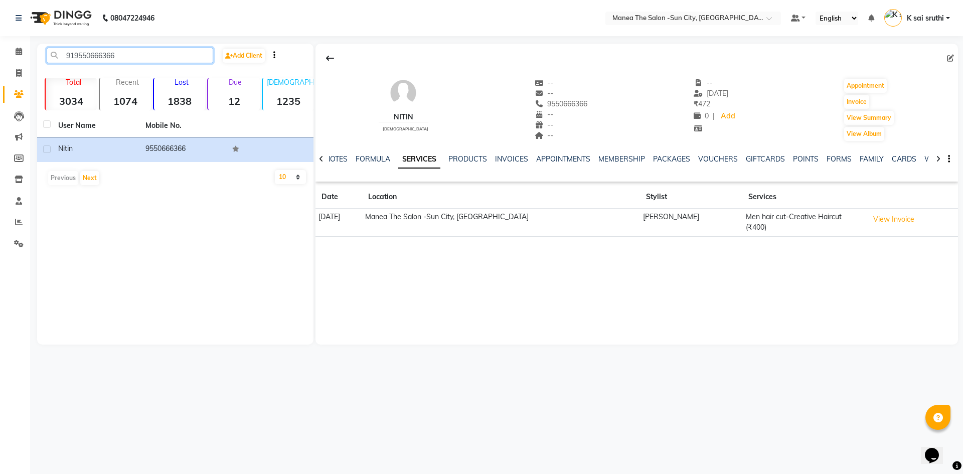
click at [147, 57] on input "919550666366" at bounding box center [130, 56] width 167 height 16
paste input "8297123332"
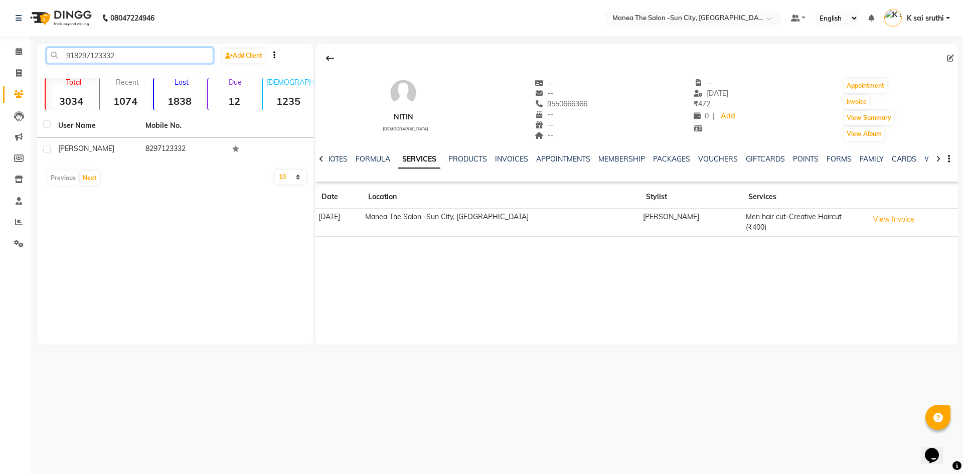
type input "918297123332"
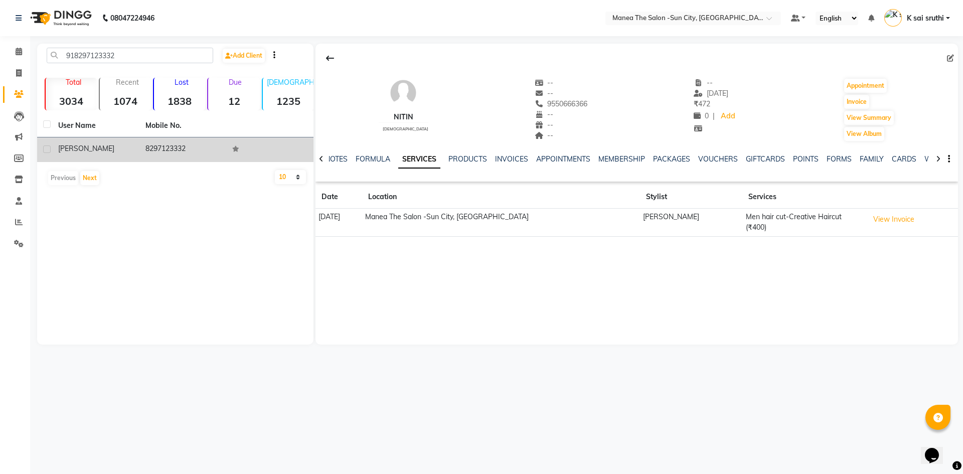
click at [176, 148] on td "8297123332" at bounding box center [182, 149] width 87 height 25
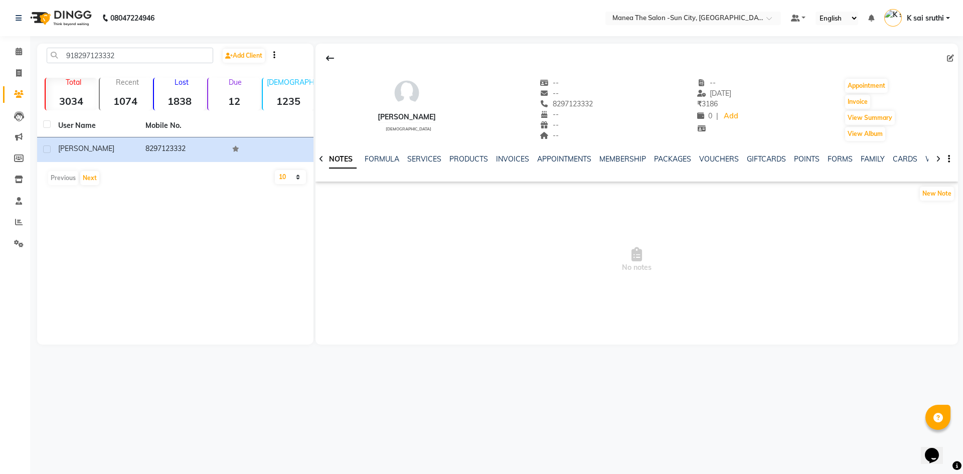
click at [414, 154] on div "SERVICES" at bounding box center [424, 159] width 34 height 11
click at [429, 160] on link "SERVICES" at bounding box center [424, 159] width 34 height 9
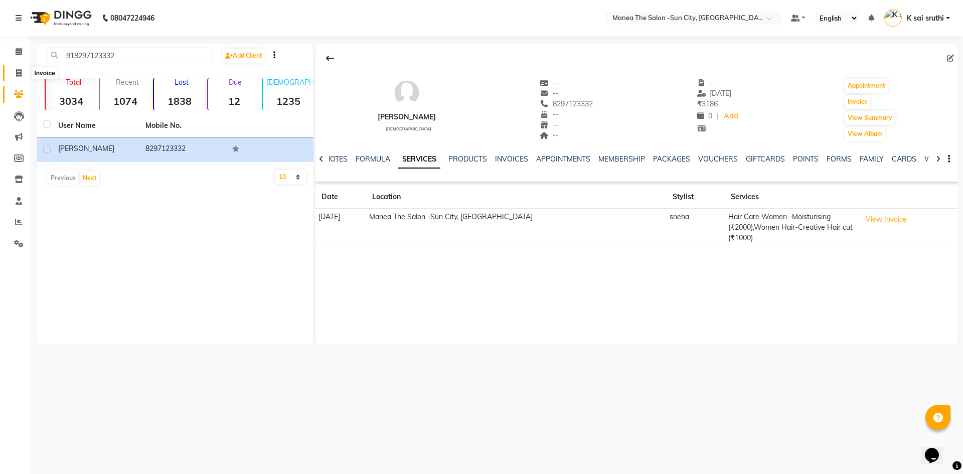
click at [13, 68] on span at bounding box center [19, 74] width 18 height 12
select select "service"
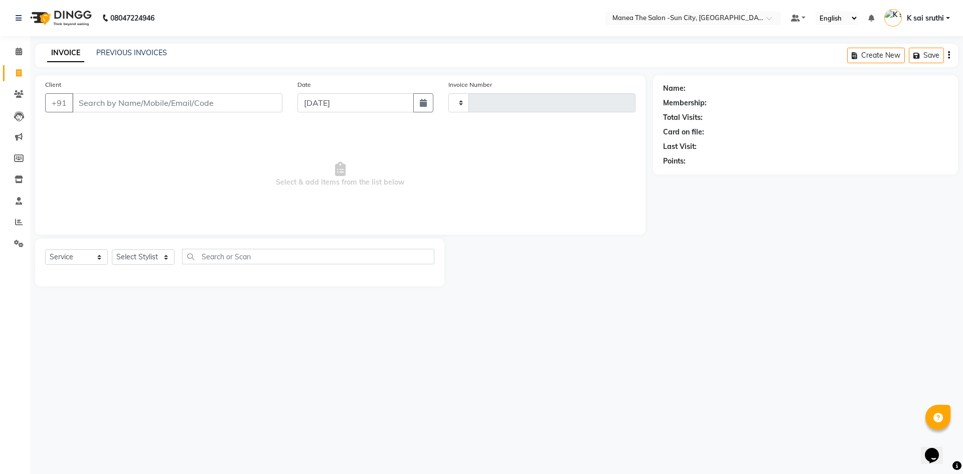
type input "3126"
select select "5822"
click at [165, 259] on select "Select Stylist [PERSON_NAME] [PERSON_NAME] [PERSON_NAME] Ikrar [PERSON_NAME] K …" at bounding box center [143, 257] width 63 height 16
select select "40515"
click at [112, 249] on select "Select Stylist [PERSON_NAME] [PERSON_NAME] [PERSON_NAME] Ikrar [PERSON_NAME] K …" at bounding box center [143, 257] width 63 height 16
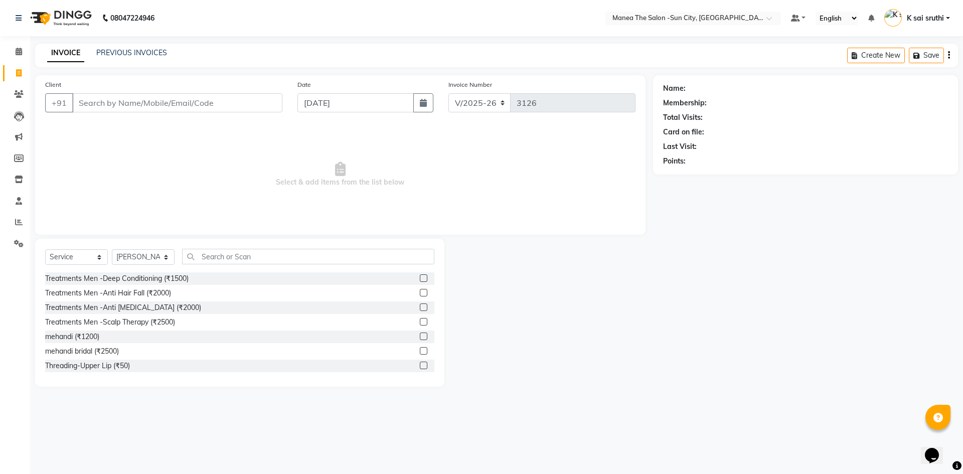
click at [209, 247] on div "Select Service Product Membership Package Voucher Prepaid Gift Card Select Styl…" at bounding box center [239, 313] width 409 height 148
click at [16, 51] on icon at bounding box center [19, 52] width 7 height 8
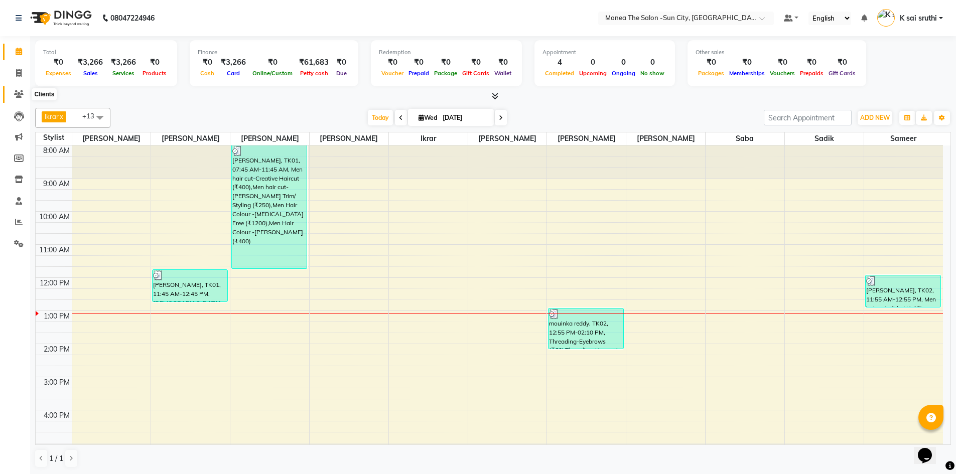
click at [17, 95] on icon at bounding box center [19, 94] width 10 height 8
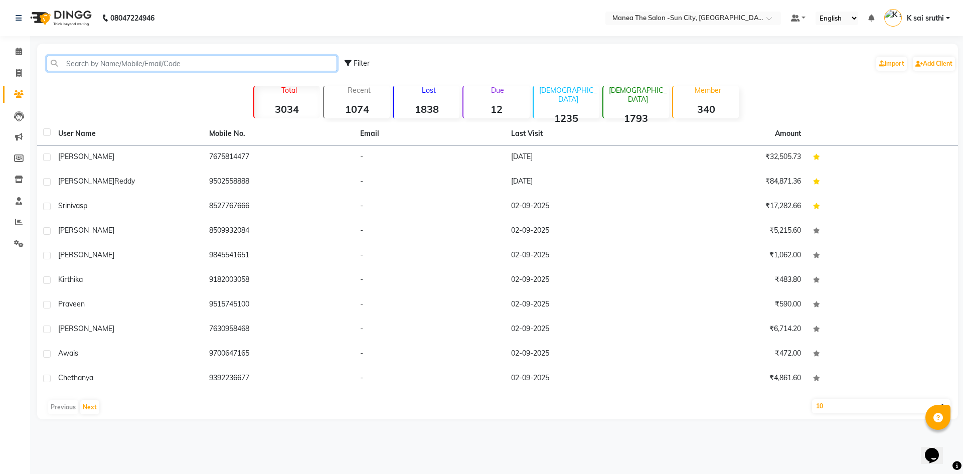
click at [88, 65] on input "text" at bounding box center [192, 64] width 291 height 16
paste input "918297123332"
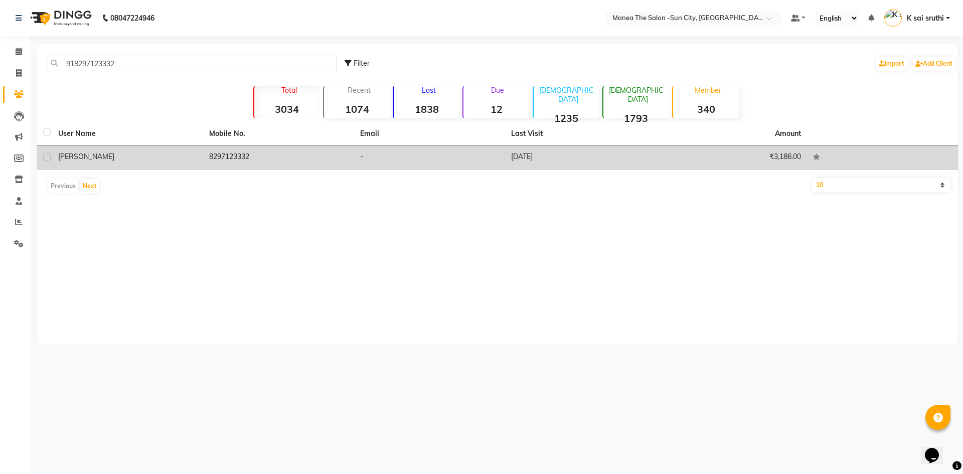
click at [521, 157] on td "[DATE]" at bounding box center [580, 158] width 151 height 25
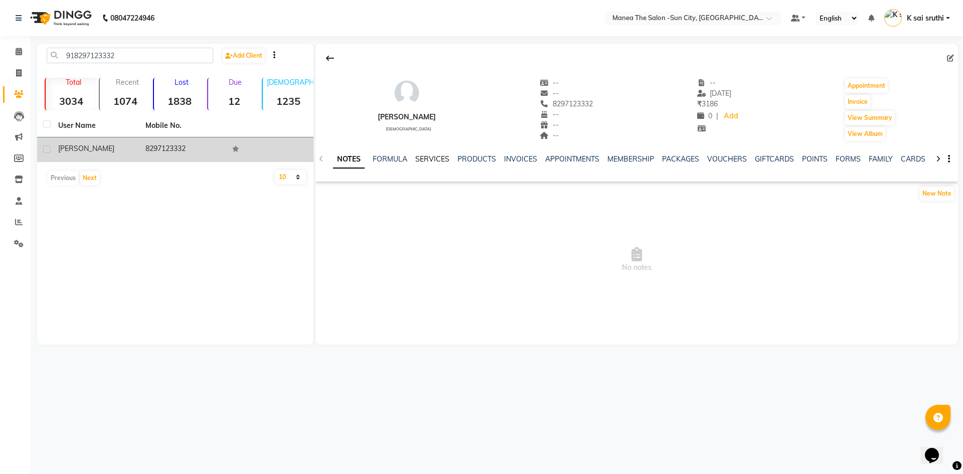
click at [429, 156] on link "SERVICES" at bounding box center [432, 159] width 34 height 9
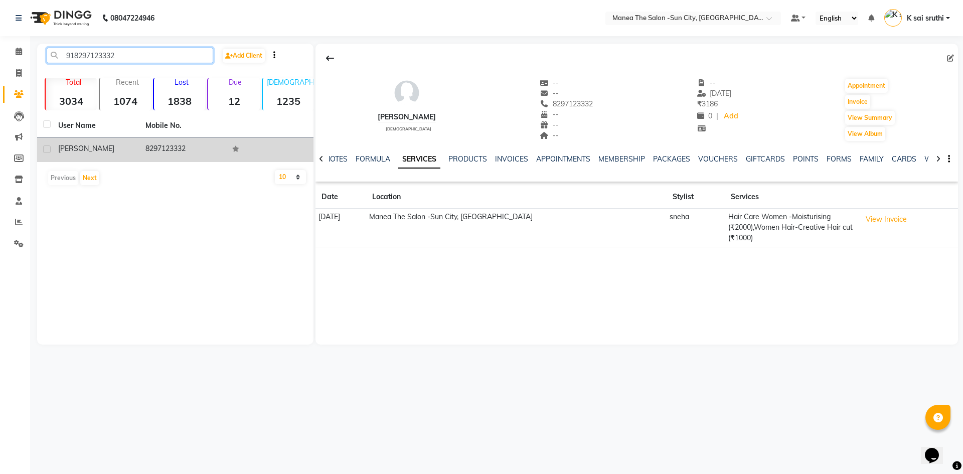
click at [128, 52] on input "918297123332" at bounding box center [130, 56] width 167 height 16
paste input "9100941949"
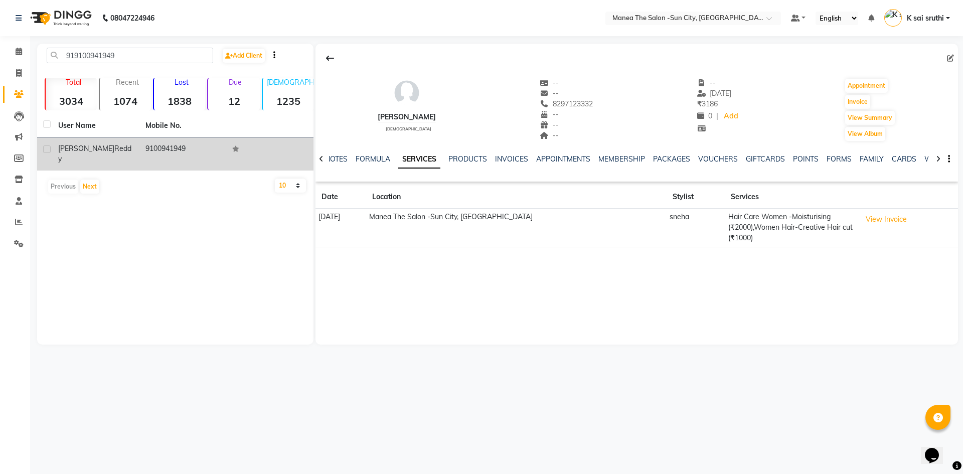
click at [165, 149] on td "9100941949" at bounding box center [182, 153] width 87 height 33
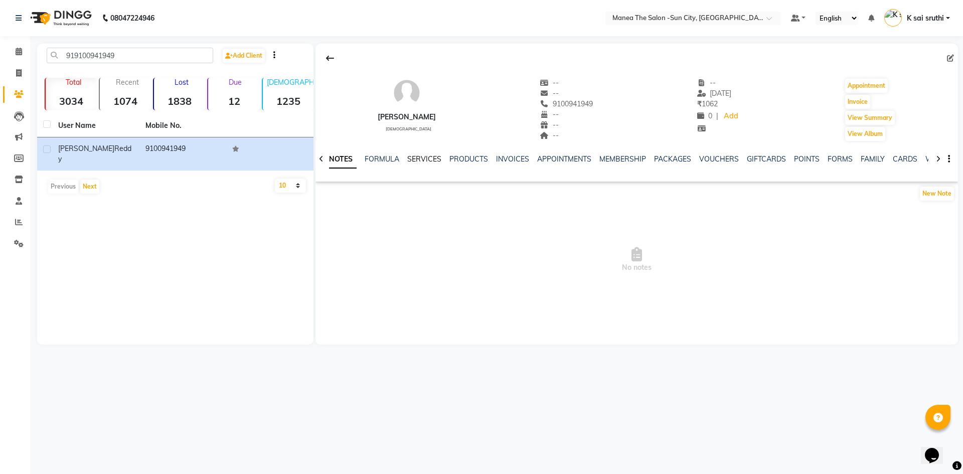
click at [432, 159] on link "SERVICES" at bounding box center [424, 159] width 34 height 9
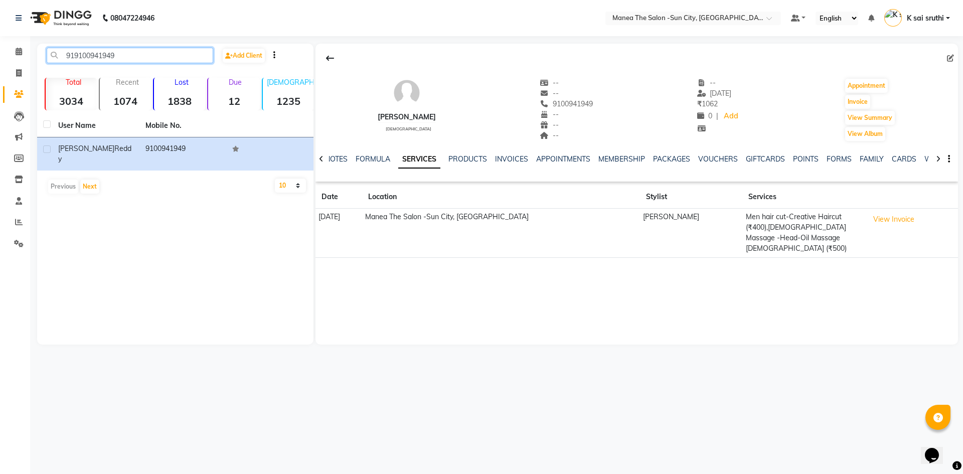
click at [137, 56] on input "919100941949" at bounding box center [130, 56] width 167 height 16
paste input "8886885230"
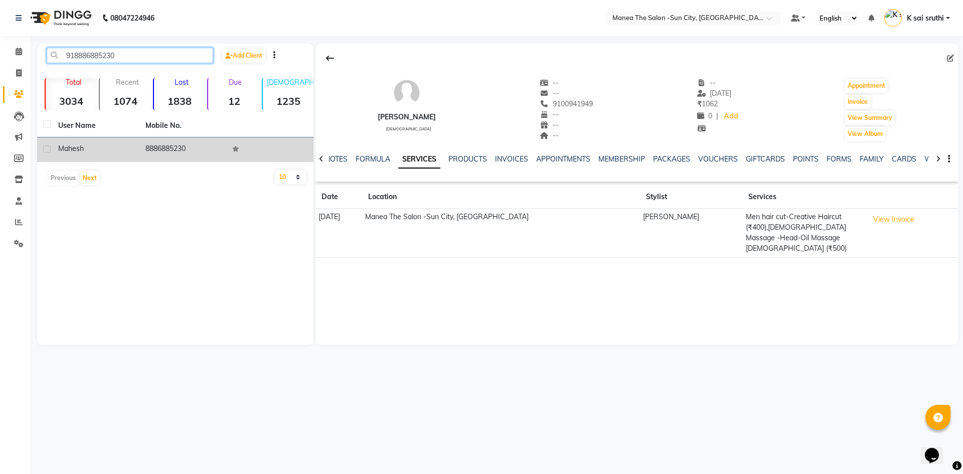
type input "918886885230"
click at [159, 149] on td "8886885230" at bounding box center [182, 149] width 87 height 25
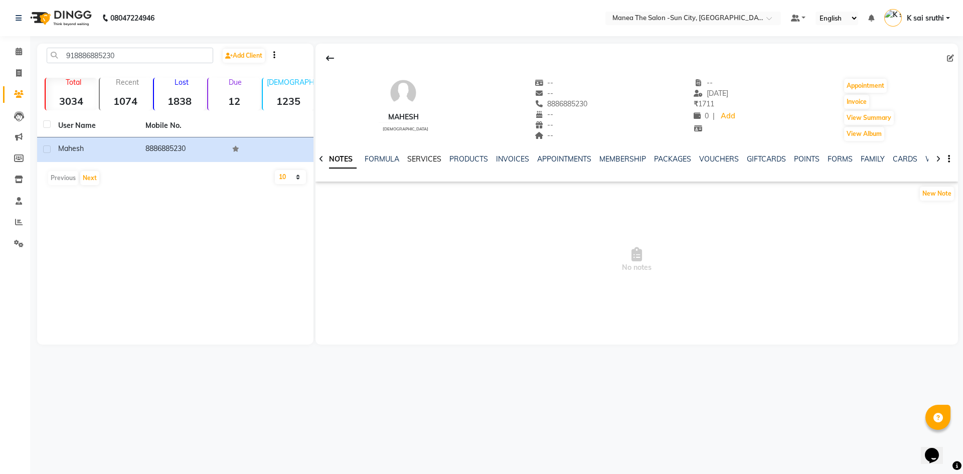
click at [427, 160] on link "SERVICES" at bounding box center [424, 159] width 34 height 9
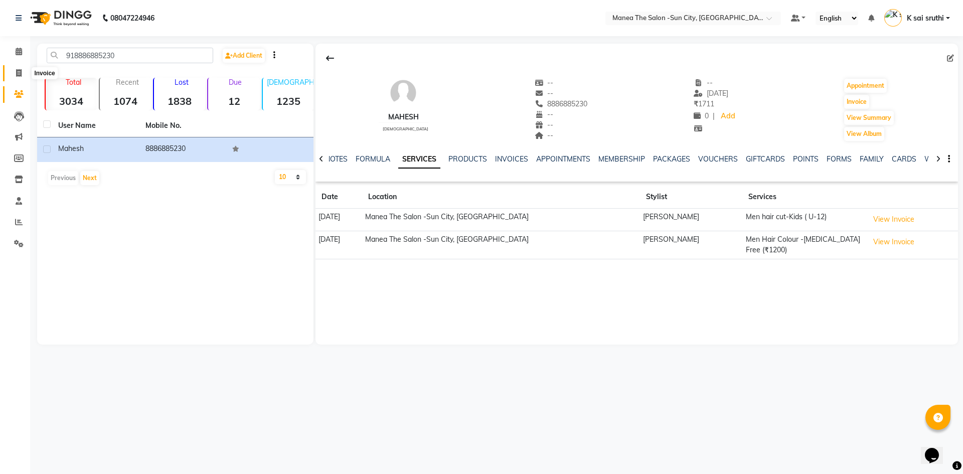
click at [18, 69] on icon at bounding box center [19, 73] width 6 height 8
select select "service"
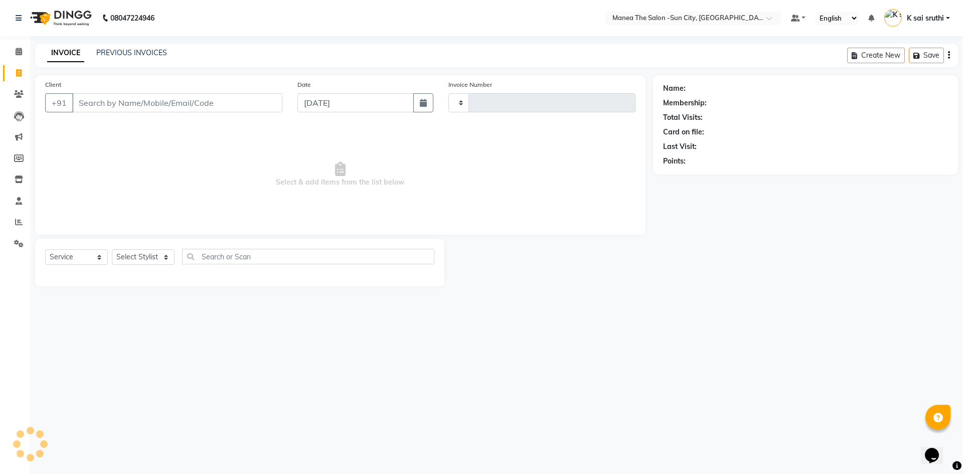
type input "3127"
select select "5822"
click at [16, 52] on icon at bounding box center [19, 52] width 7 height 8
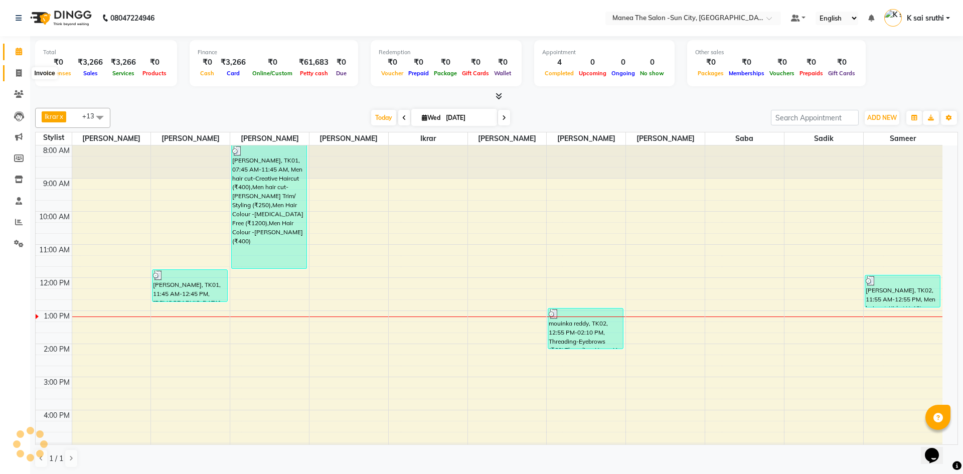
scroll to position [166, 0]
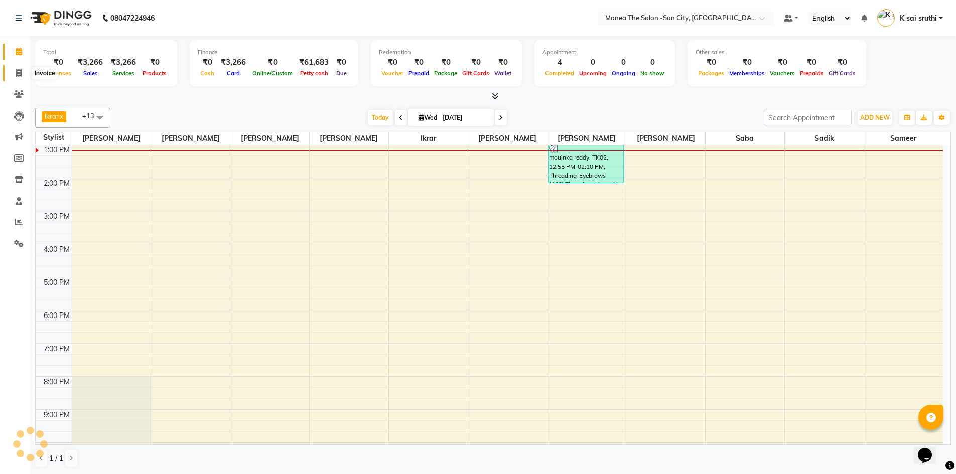
click at [19, 70] on icon at bounding box center [19, 73] width 6 height 8
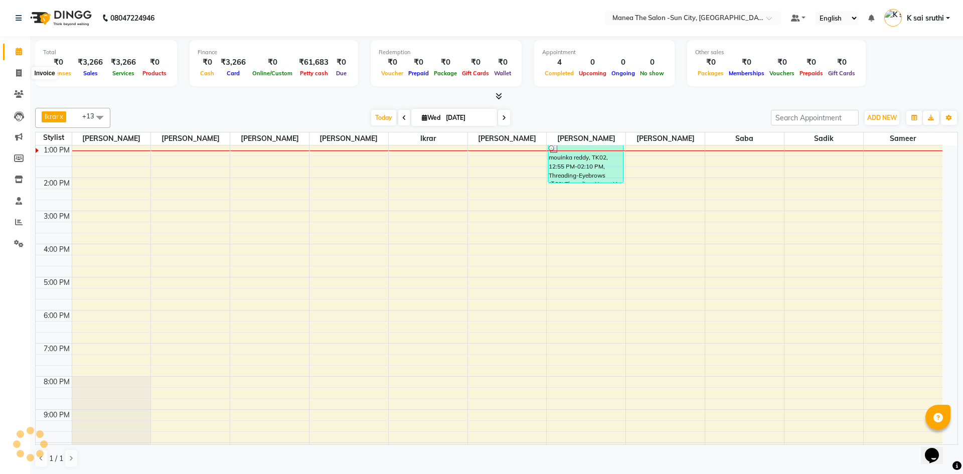
select select "5822"
select select "service"
